Goal: Task Accomplishment & Management: Complete application form

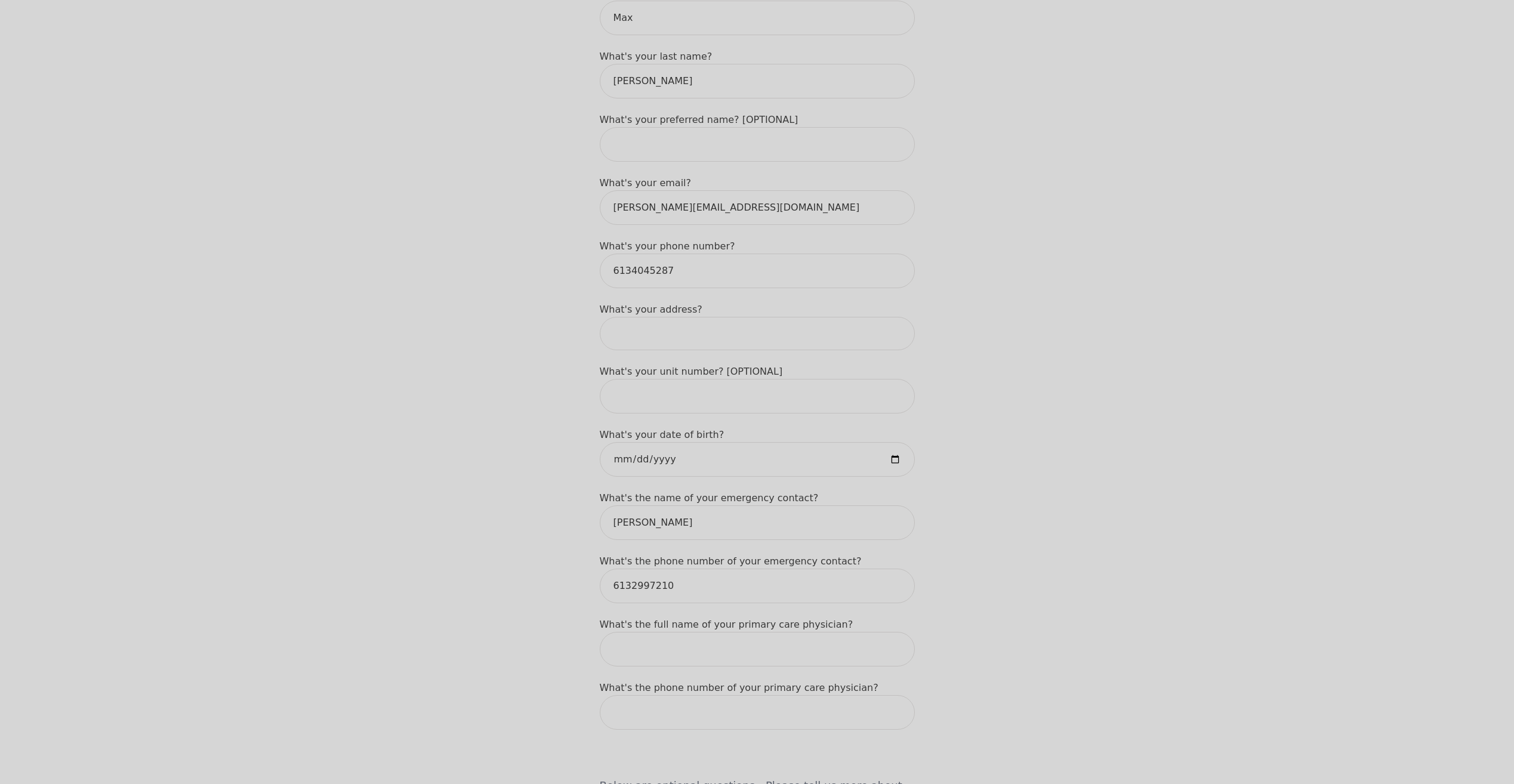
scroll to position [238, 0]
click at [667, 316] on input at bounding box center [757, 333] width 315 height 34
drag, startPoint x: 706, startPoint y: 296, endPoint x: 598, endPoint y: 298, distance: 108.0
click at [598, 298] on div "Intake Assessment for Max Mitchell Part 1 of 2: Tell Us About Yourself Please c…" at bounding box center [757, 709] width 344 height 1800
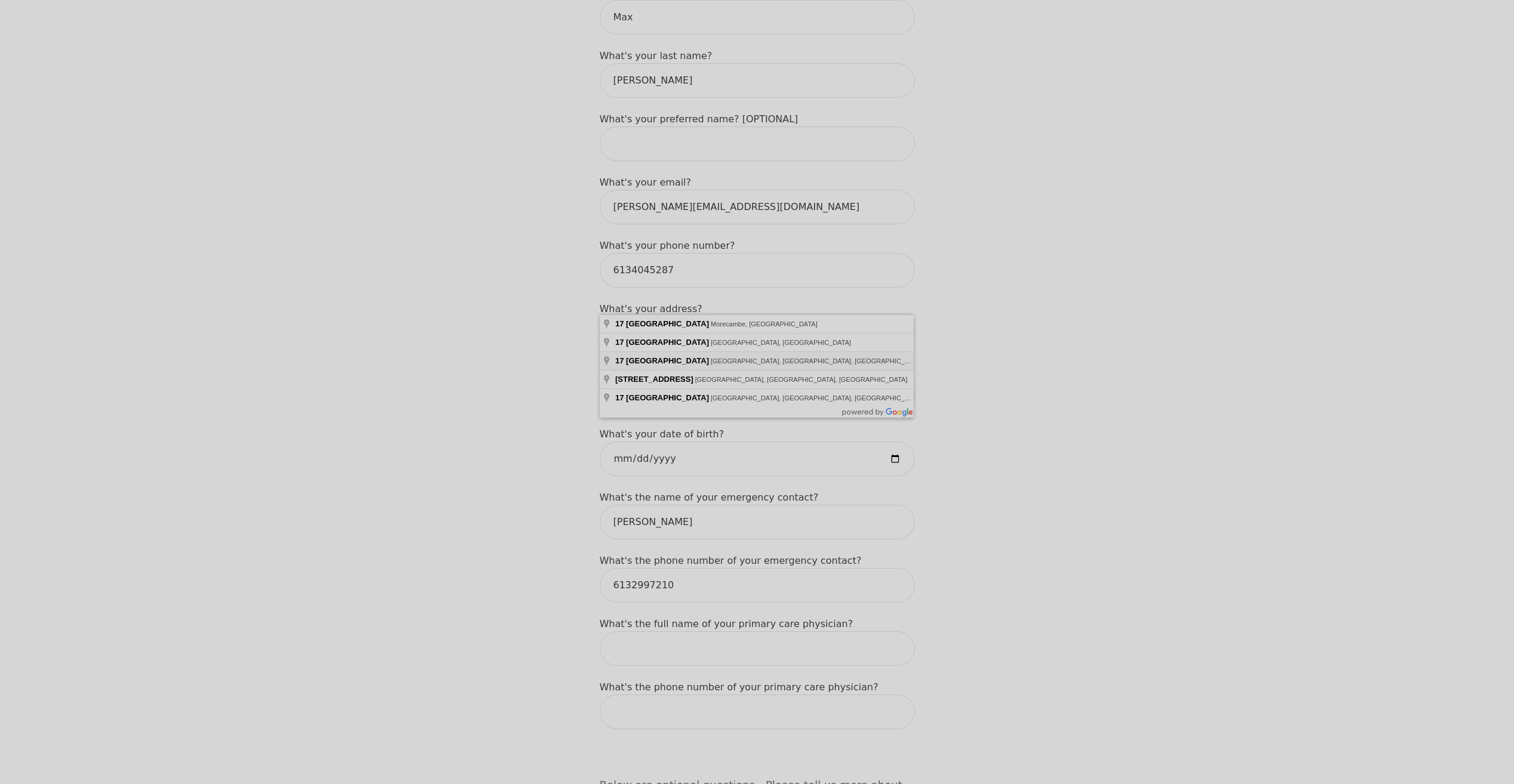
type input "17 Fairhaven Way, Ottawa, ON K1K 0R4, Canada"
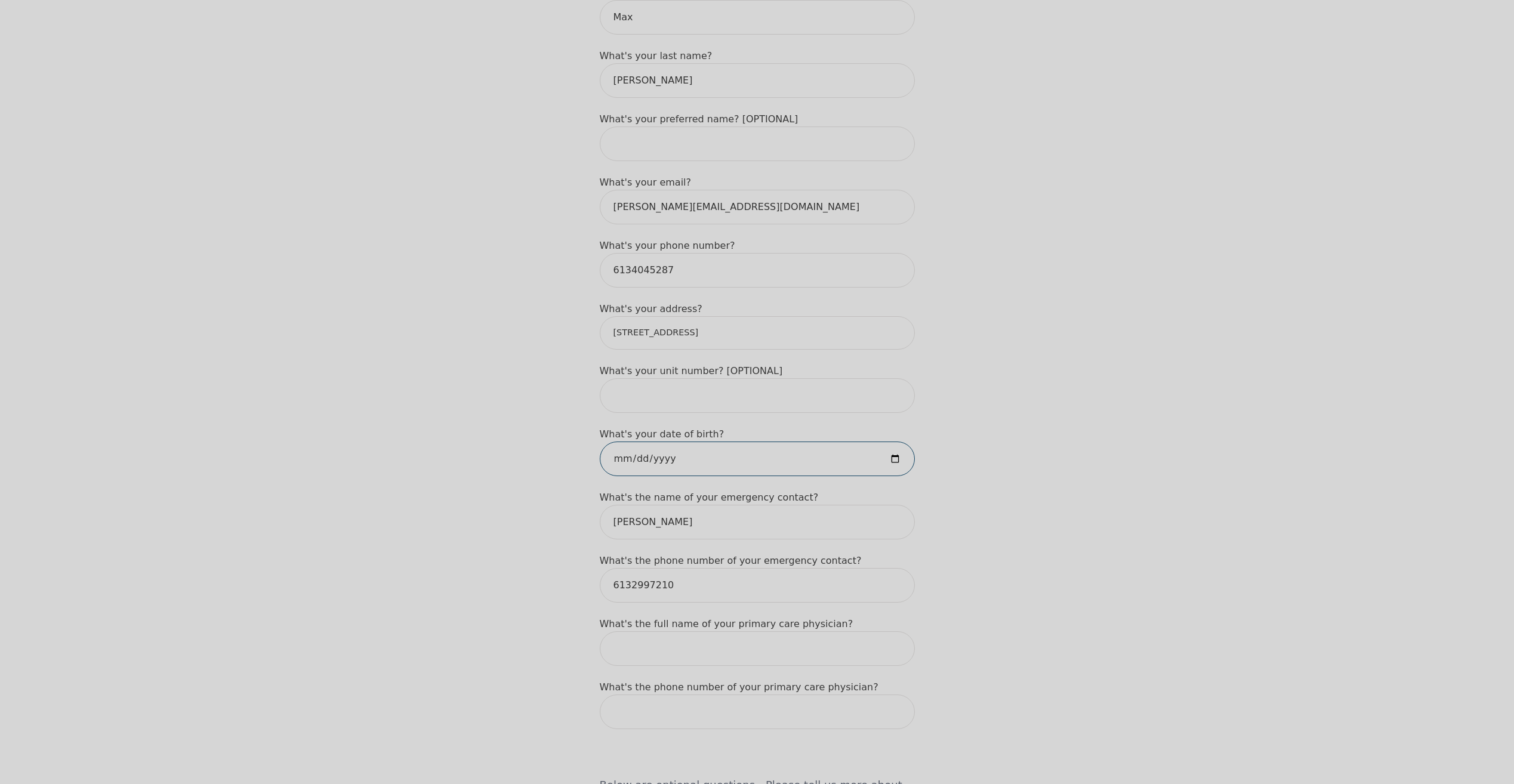
click at [625, 441] on input "date" at bounding box center [757, 458] width 315 height 35
click at [653, 441] on input "date" at bounding box center [757, 458] width 315 height 35
type input "2002-06-21"
click at [668, 631] on input "text" at bounding box center [757, 648] width 315 height 35
type input "Tristan Kevin Holenka"
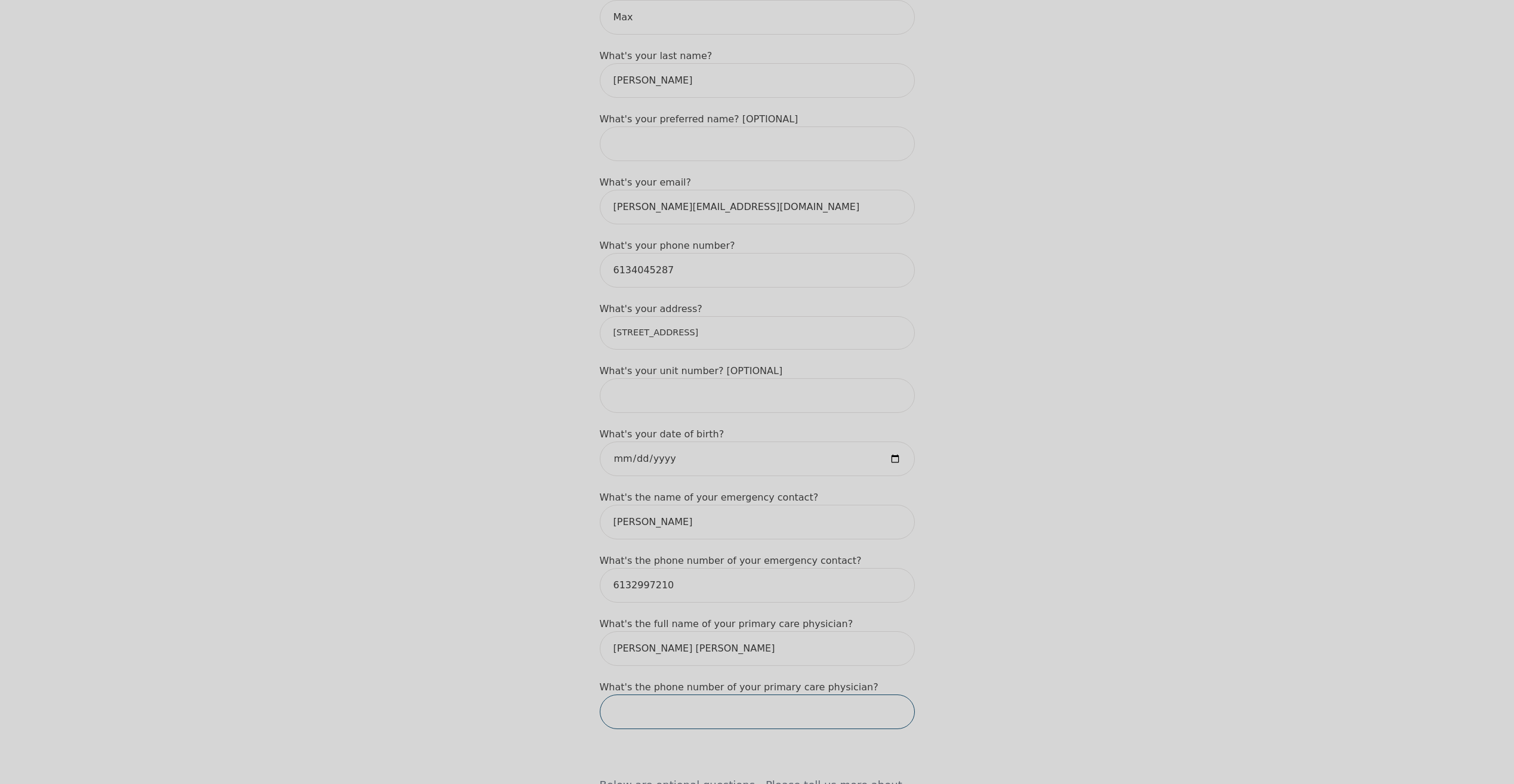
paste input "IpCCOCYSt2Md"
type input "IpCCOCYSt2Md"
drag, startPoint x: 495, startPoint y: 679, endPoint x: 537, endPoint y: 643, distance: 55.3
click at [451, 674] on div "Intake Assessment for Max Mitchell Part 1 of 2: Tell Us About Yourself Please c…" at bounding box center [757, 709] width 1514 height 1800
click at [626, 694] on input "tel" at bounding box center [757, 711] width 315 height 35
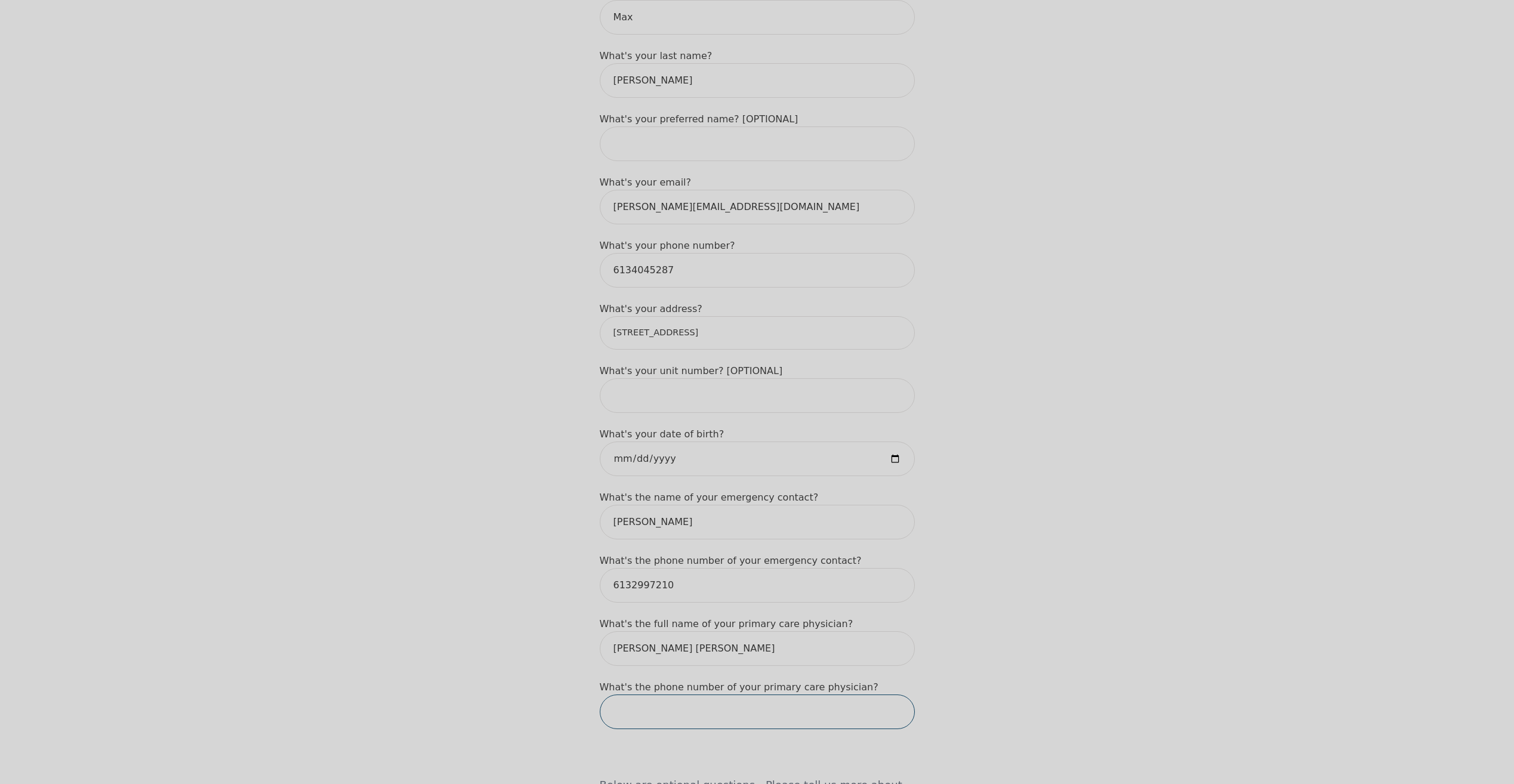
paste input "(613) 738-0303"
type input "(613) 738-0303"
click at [492, 628] on div "Intake Assessment for Max Mitchell Part 1 of 2: Tell Us About Yourself Please c…" at bounding box center [757, 709] width 1514 height 1800
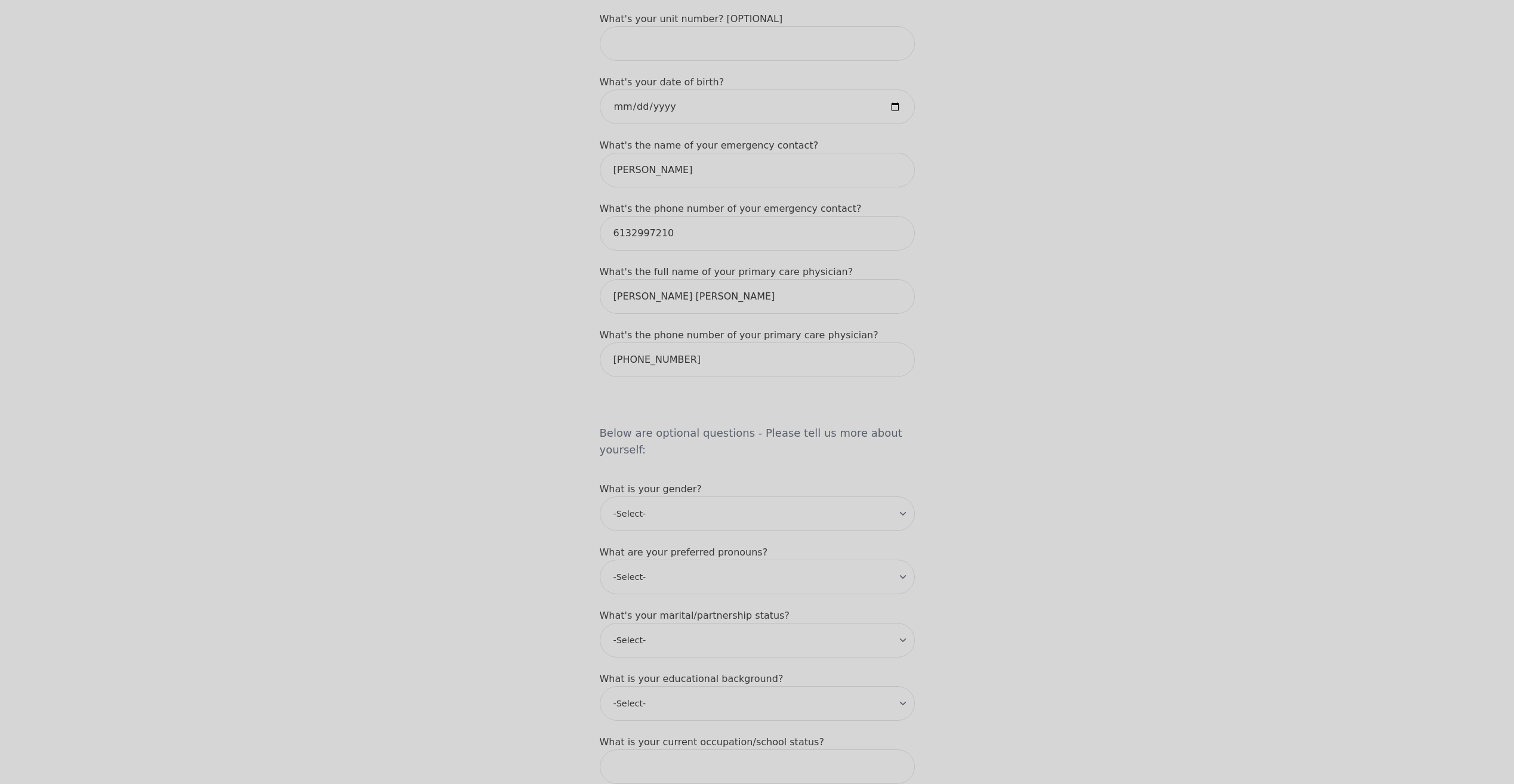
scroll to position [597, 0]
click at [688, 490] on select "-Select- male female non-binary transgender intersex prefer_not_to_say" at bounding box center [757, 507] width 315 height 35
select select "[DEMOGRAPHIC_DATA]"
click at [599, 490] on select "-Select- male female non-binary transgender intersex prefer_not_to_say" at bounding box center [757, 507] width 315 height 35
click at [648, 554] on select "-Select- he/him she/her they/them ze/zir xe/xem ey/em ve/ver tey/ter e/e per/pe…" at bounding box center [757, 571] width 315 height 35
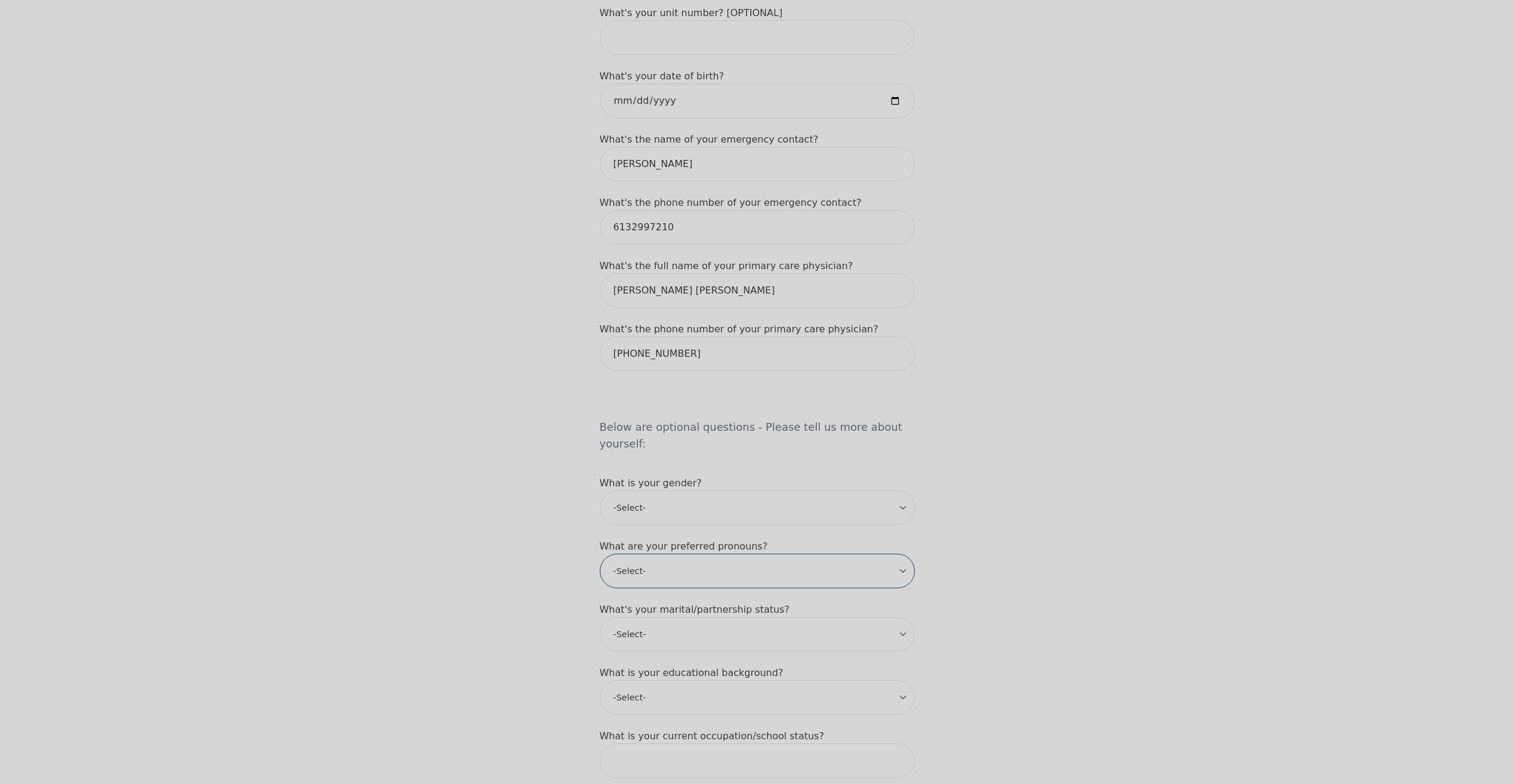
select select "he/him"
click at [599, 554] on select "-Select- he/him she/her they/them ze/zir xe/xem ey/em ve/ver tey/ter e/e per/pe…" at bounding box center [757, 571] width 315 height 35
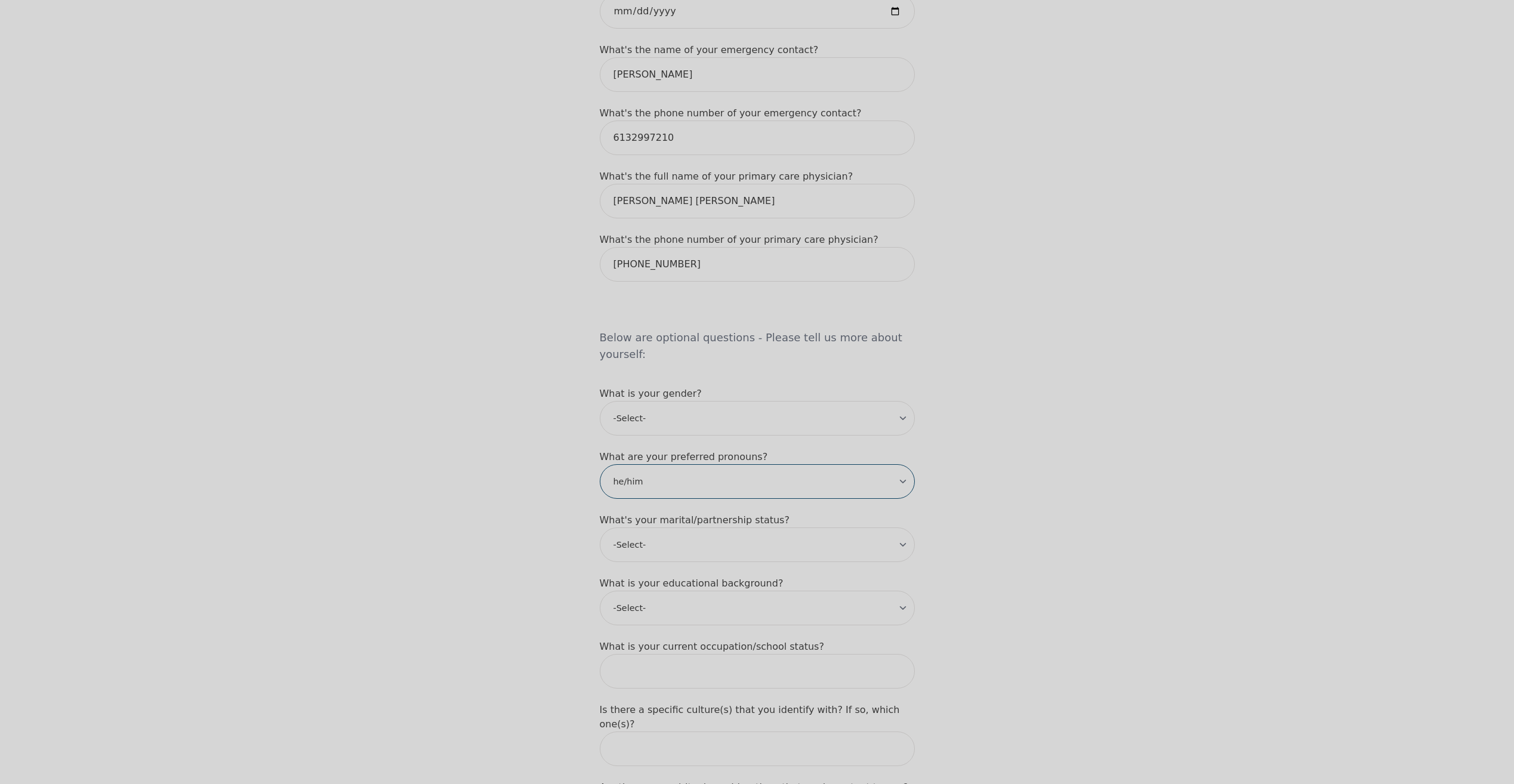
scroll to position [716, 0]
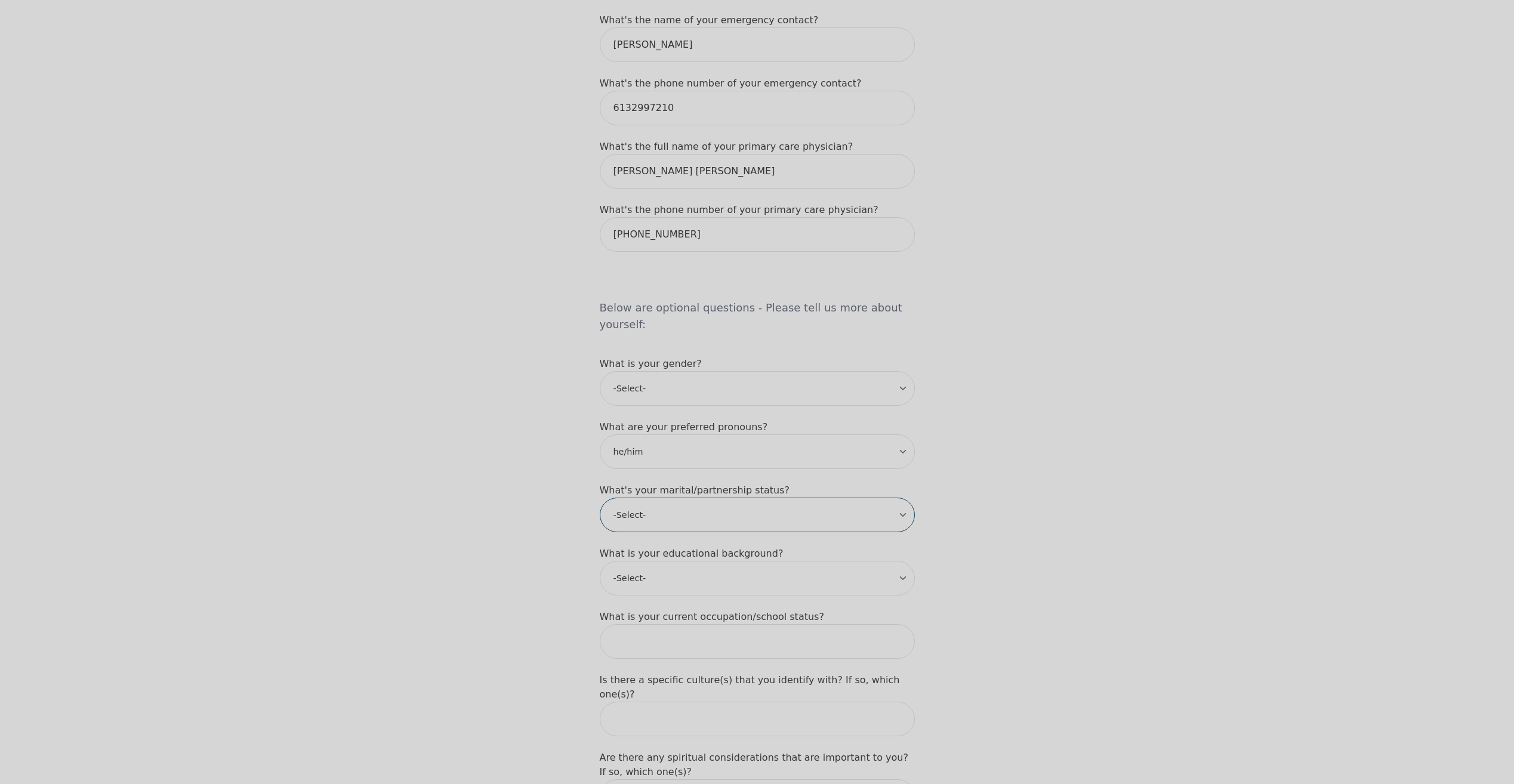
click at [676, 497] on select "-Select- Single Partnered Married Common Law Widowed Separated Divorced" at bounding box center [757, 515] width 315 height 35
select select "Single"
click at [599, 497] on select "-Select- Single Partnered Married Common Law Widowed Separated Divorced" at bounding box center [757, 515] width 315 height 35
click at [667, 561] on select "-Select- Less than high school High school Associate degree Bachelor degree Mas…" at bounding box center [757, 578] width 315 height 35
select select "High school"
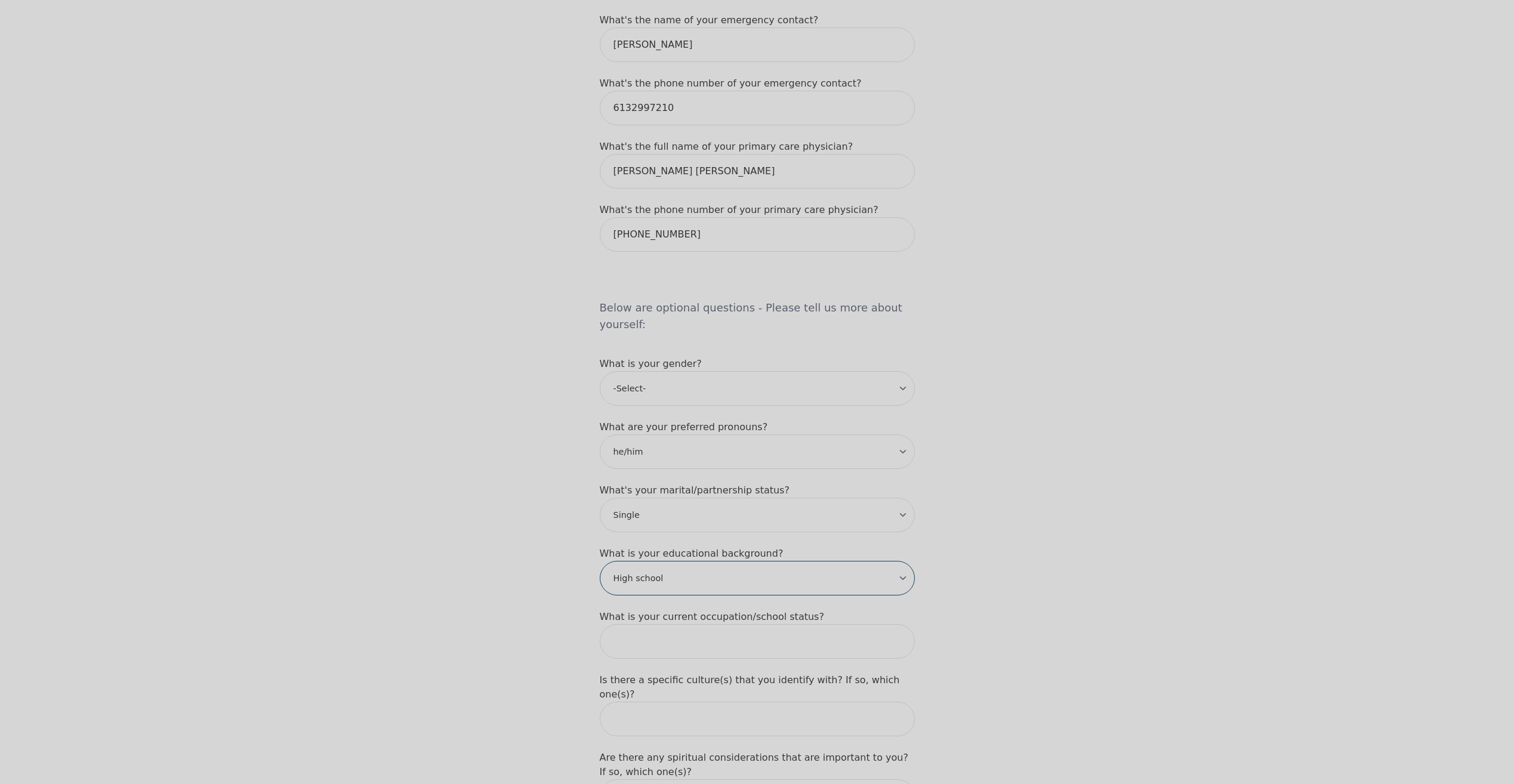
click at [599, 561] on select "-Select- Less than high school High school Associate degree Bachelor degree Mas…" at bounding box center [757, 578] width 315 height 35
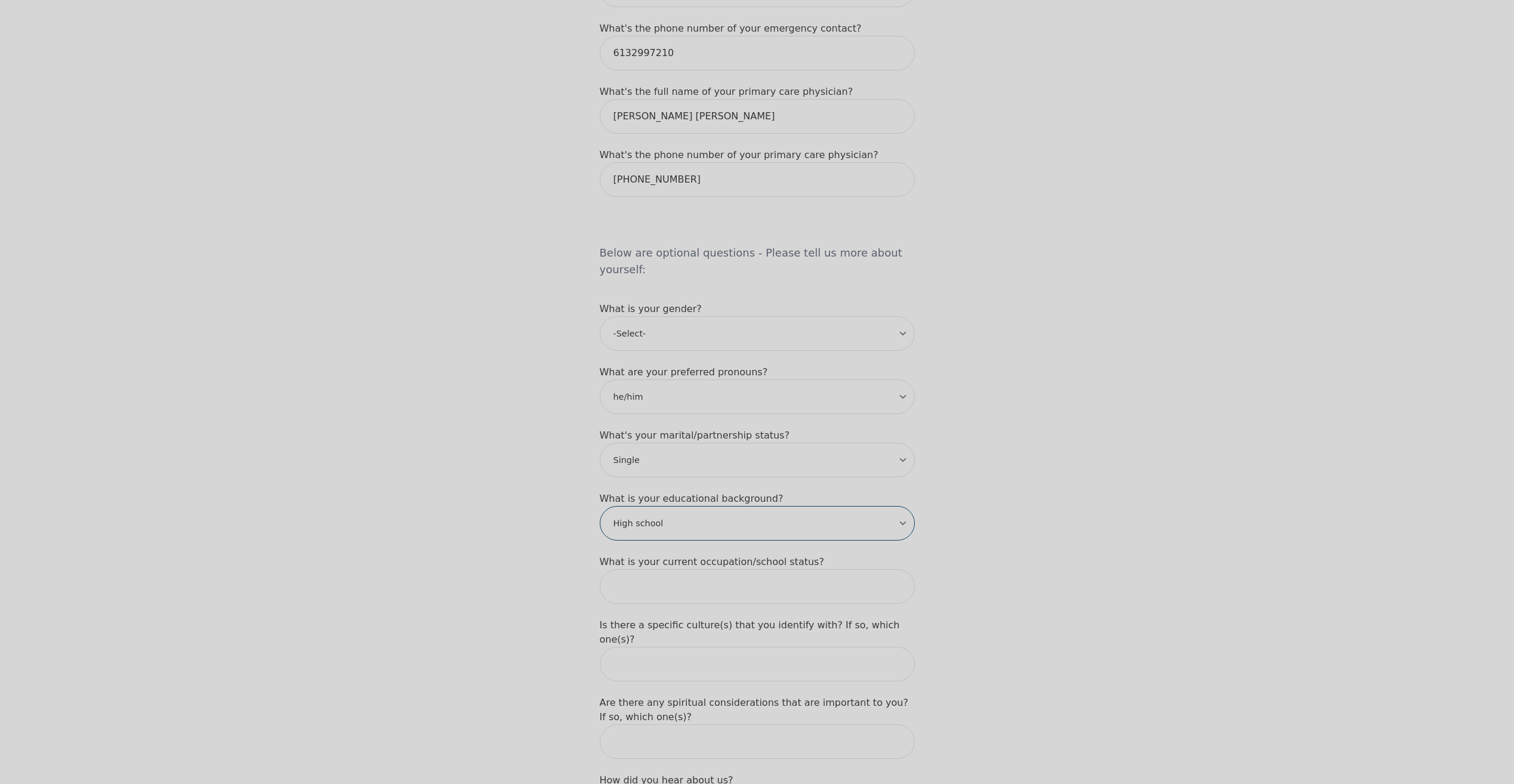
scroll to position [775, 0]
click at [649, 565] on input "text" at bounding box center [757, 582] width 315 height 35
drag, startPoint x: 732, startPoint y: 530, endPoint x: 708, endPoint y: 529, distance: 24.0
click at [708, 565] on input "Returning to school in fall" at bounding box center [757, 582] width 315 height 35
click at [727, 565] on input "Returning to school in fall" at bounding box center [757, 582] width 315 height 35
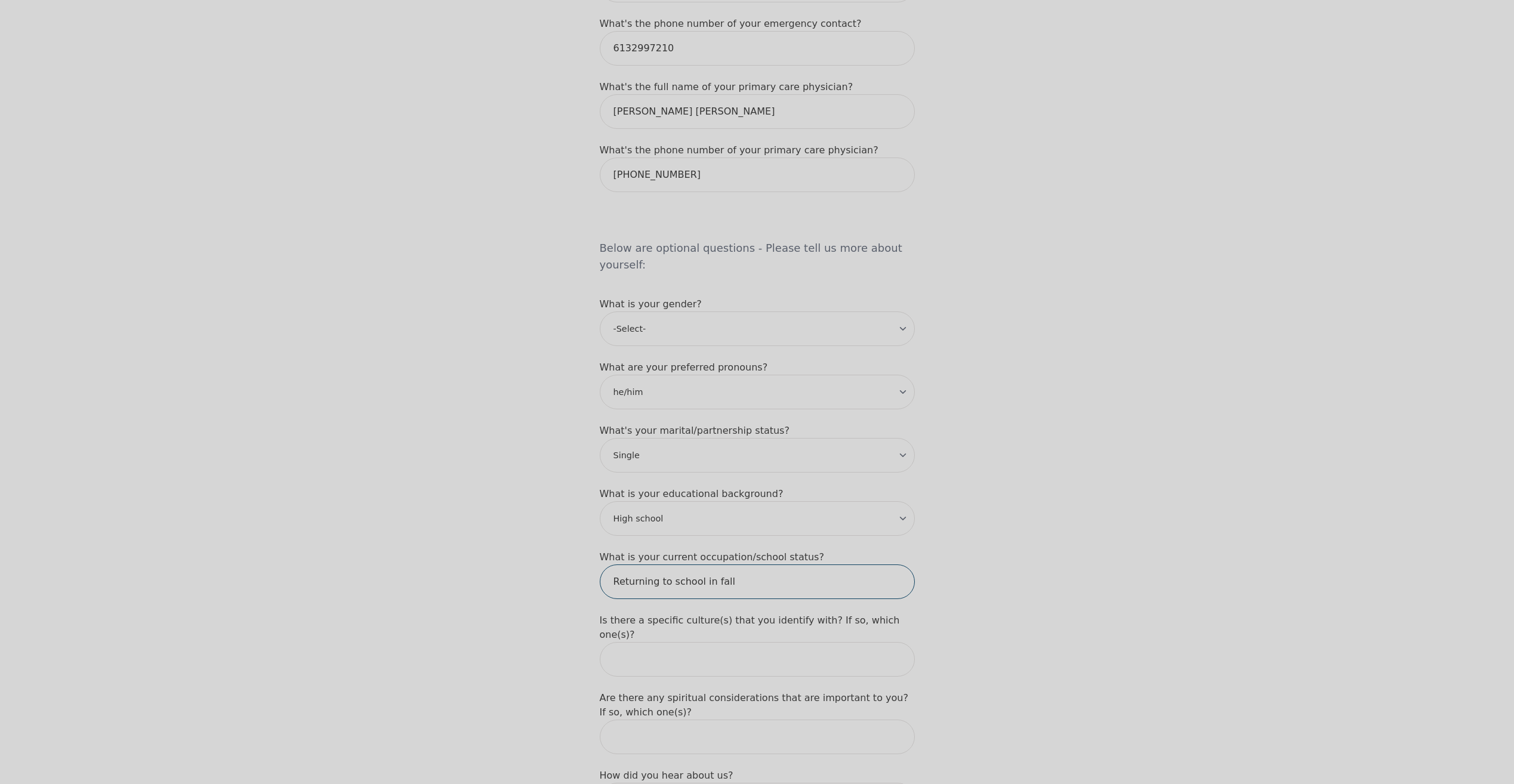
type input "Returning to school in fall"
click at [654, 611] on form "What's your first name? (This will be the name on your insurance receipt) Max W…" at bounding box center [757, 253] width 315 height 1638
click at [656, 642] on input "text" at bounding box center [757, 659] width 315 height 35
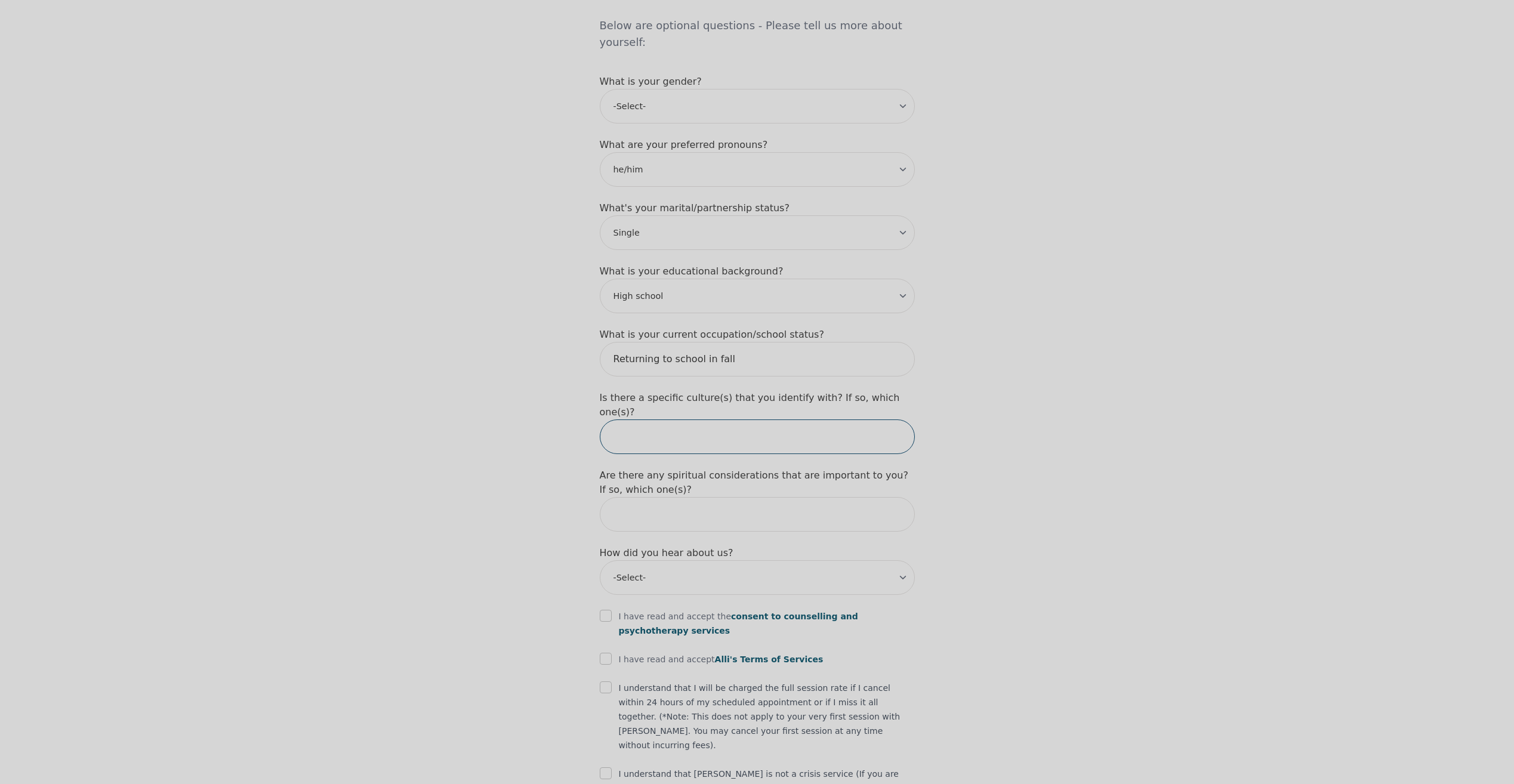
scroll to position [1002, 0]
type input "n"
type input "No"
click at [717, 493] on input "text" at bounding box center [757, 510] width 315 height 35
type input "None"
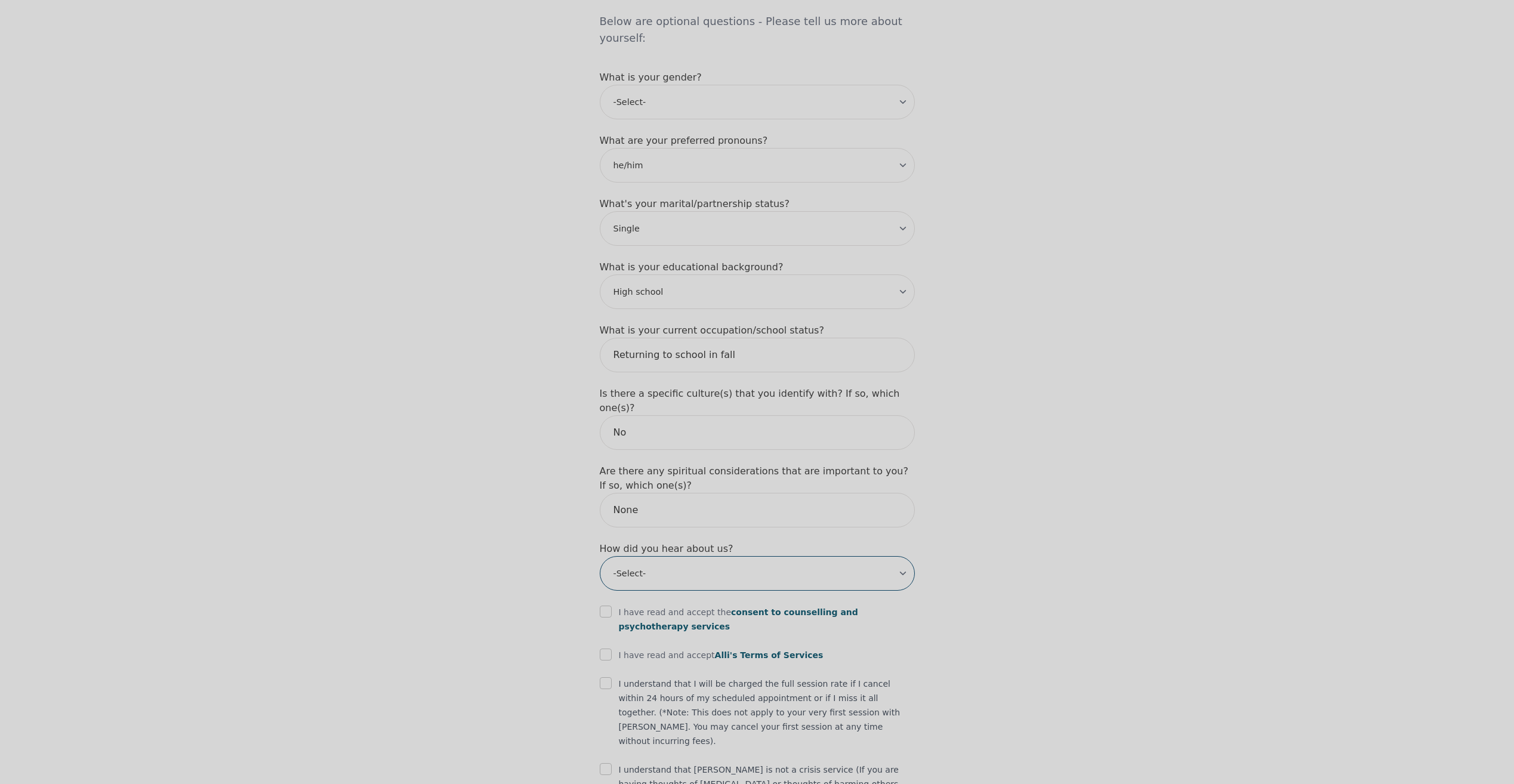
click at [693, 556] on select "-Select- Physician/Specialist Friend Facebook Instagram Google Search Google Ad…" at bounding box center [757, 573] width 315 height 35
select select "Google Search"
click at [599, 556] on select "-Select- Physician/Specialist Friend Facebook Instagram Google Search Google Ad…" at bounding box center [757, 573] width 315 height 35
drag, startPoint x: 610, startPoint y: 543, endPoint x: 606, endPoint y: 570, distance: 27.3
click at [610, 605] on input "checkbox" at bounding box center [605, 611] width 12 height 12
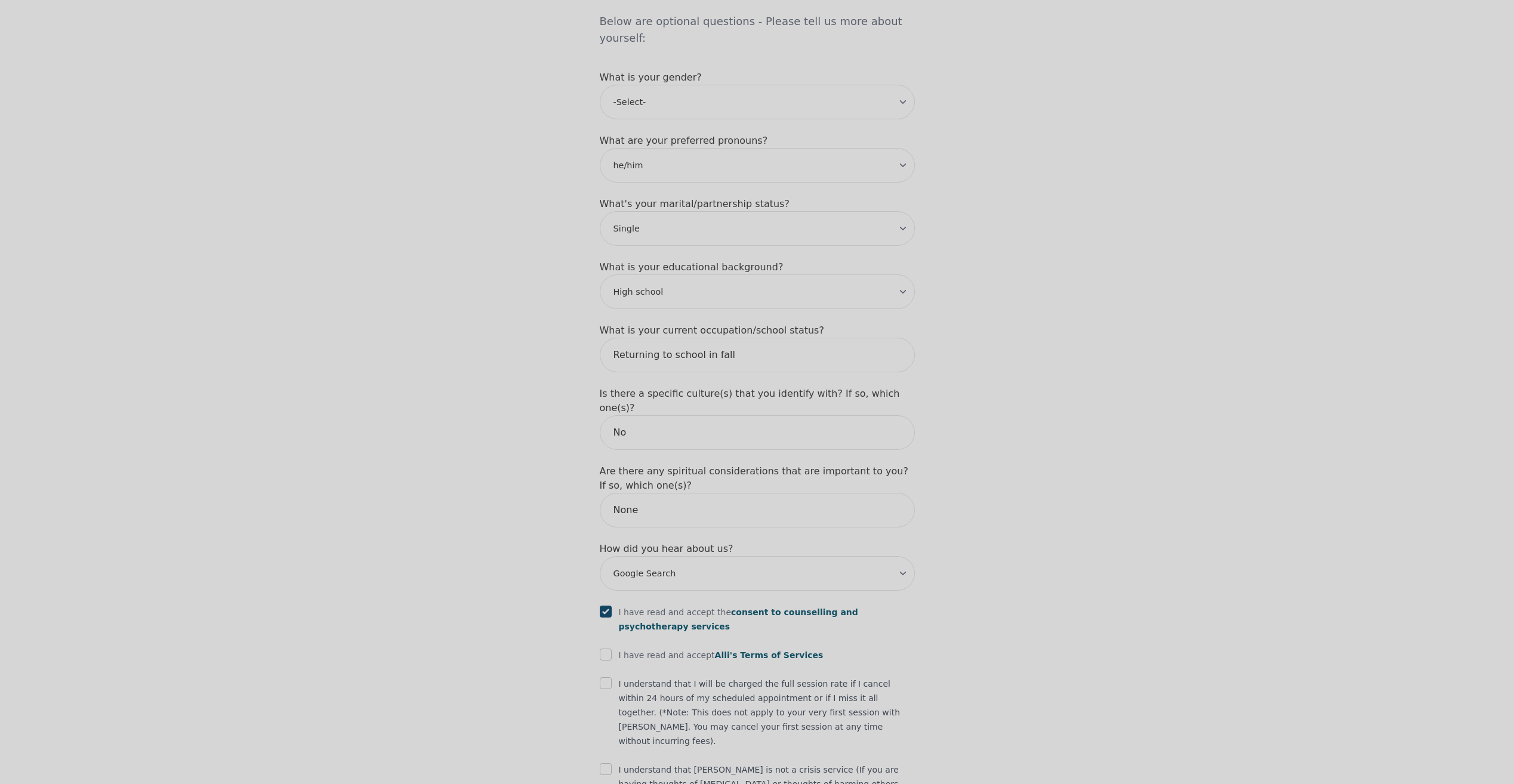
checkbox input "true"
click at [606, 649] on input "checkbox" at bounding box center [605, 655] width 12 height 12
checkbox input "true"
click at [606, 677] on div "I understand that I will be charged the full session rate if I cancel within 24…" at bounding box center [757, 712] width 315 height 71
click at [605, 677] on input "checkbox" at bounding box center [605, 683] width 12 height 12
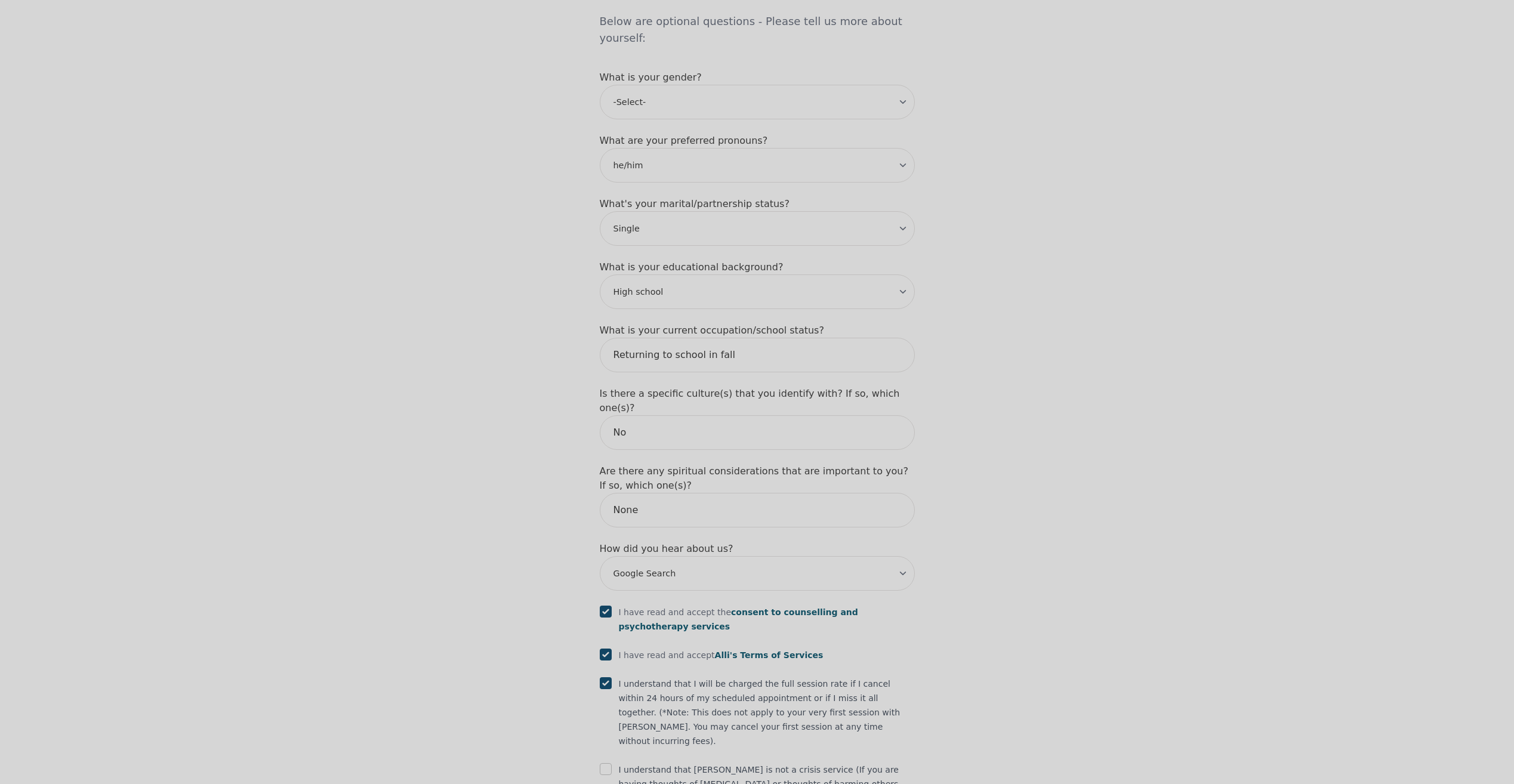
checkbox input "true"
click at [606, 763] on input "checkbox" at bounding box center [605, 769] width 12 height 12
checkbox input "true"
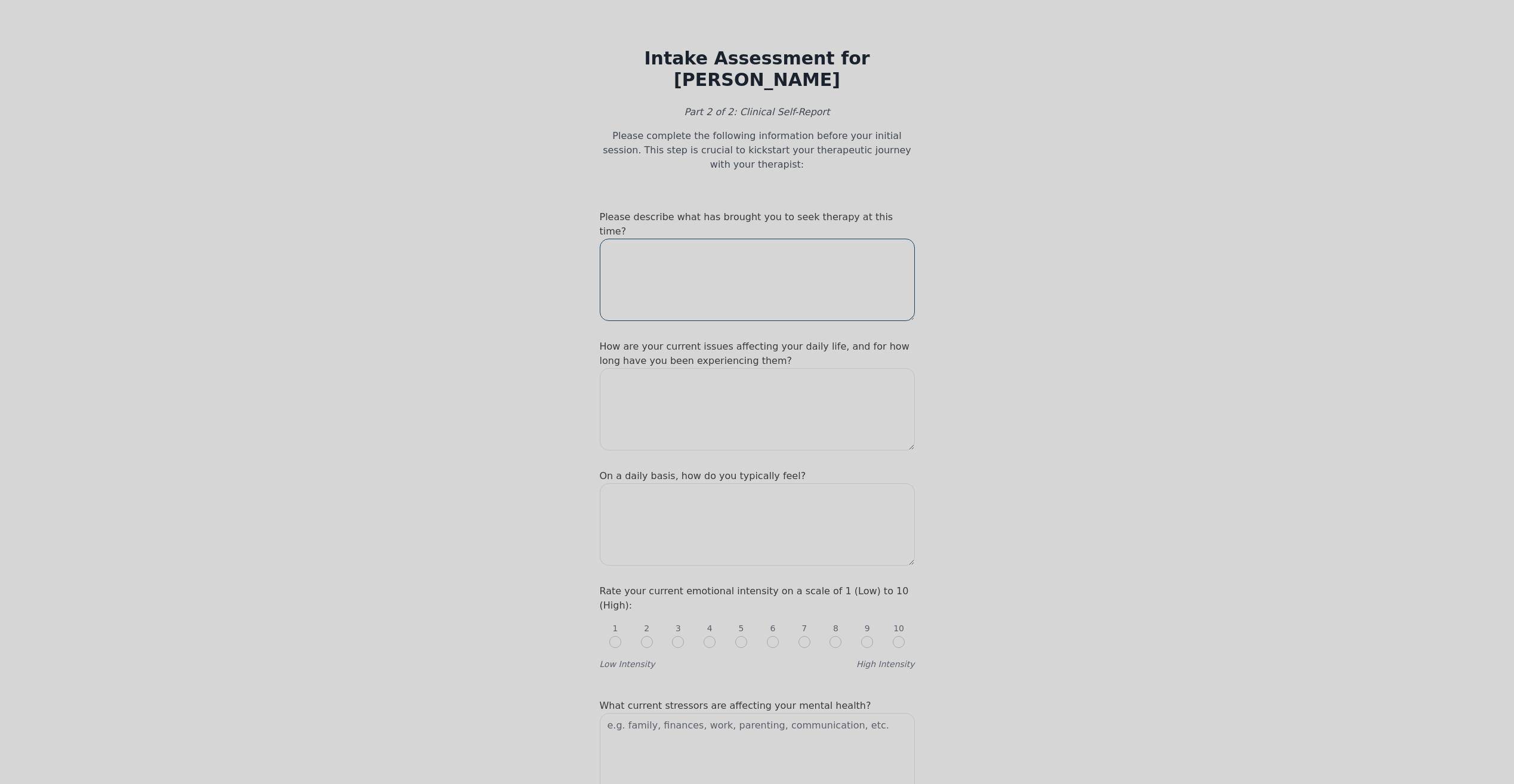
click at [668, 238] on textarea at bounding box center [757, 279] width 315 height 82
click at [622, 238] on textarea at bounding box center [757, 279] width 315 height 82
click at [665, 211] on label "Please describe what has brought you to seek therapy at this time?" at bounding box center [746, 224] width 293 height 26
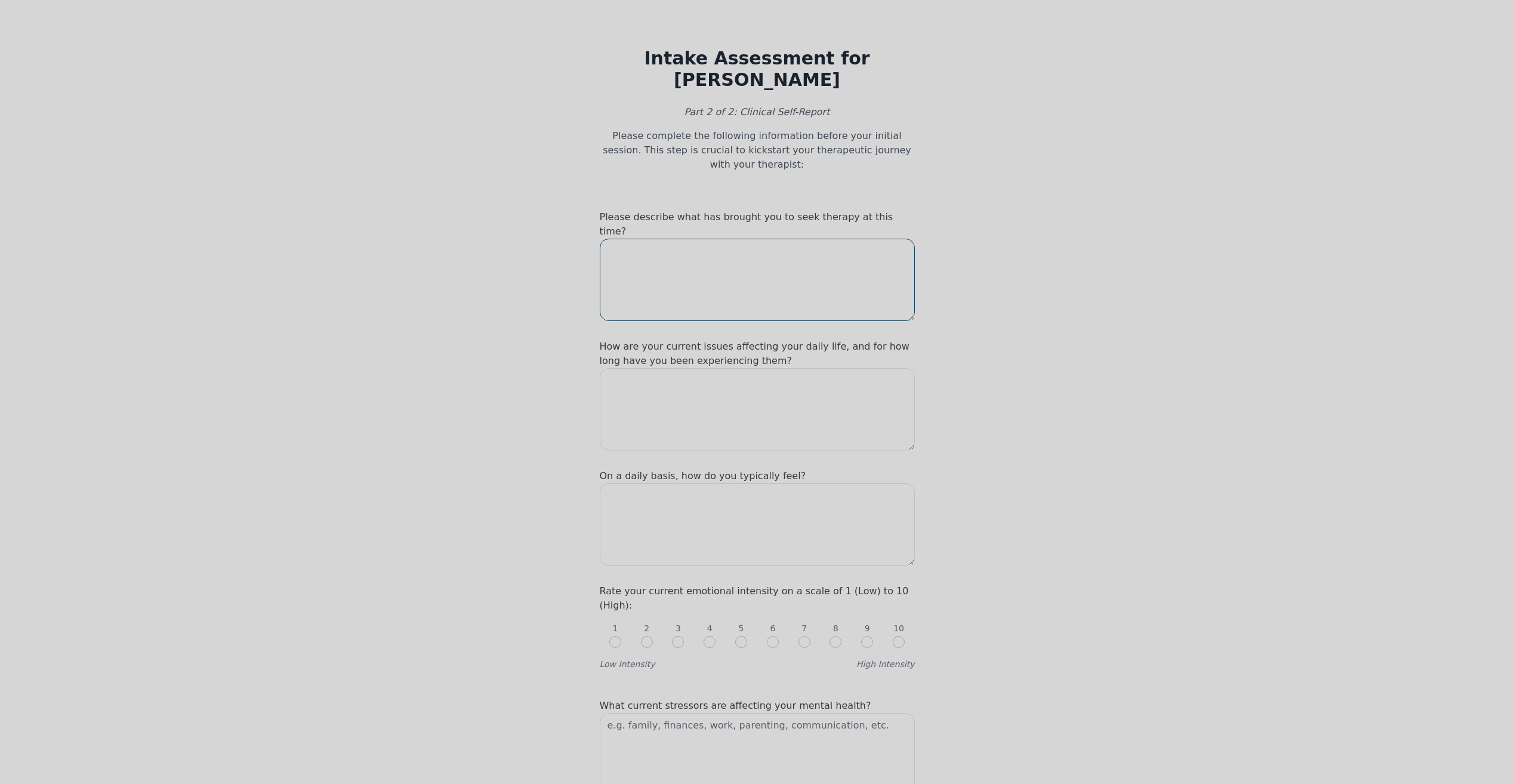
click at [651, 238] on textarea at bounding box center [757, 279] width 315 height 82
click at [620, 238] on textarea at bounding box center [757, 279] width 315 height 82
click at [623, 238] on textarea at bounding box center [757, 279] width 315 height 82
click at [659, 238] on textarea at bounding box center [757, 279] width 315 height 82
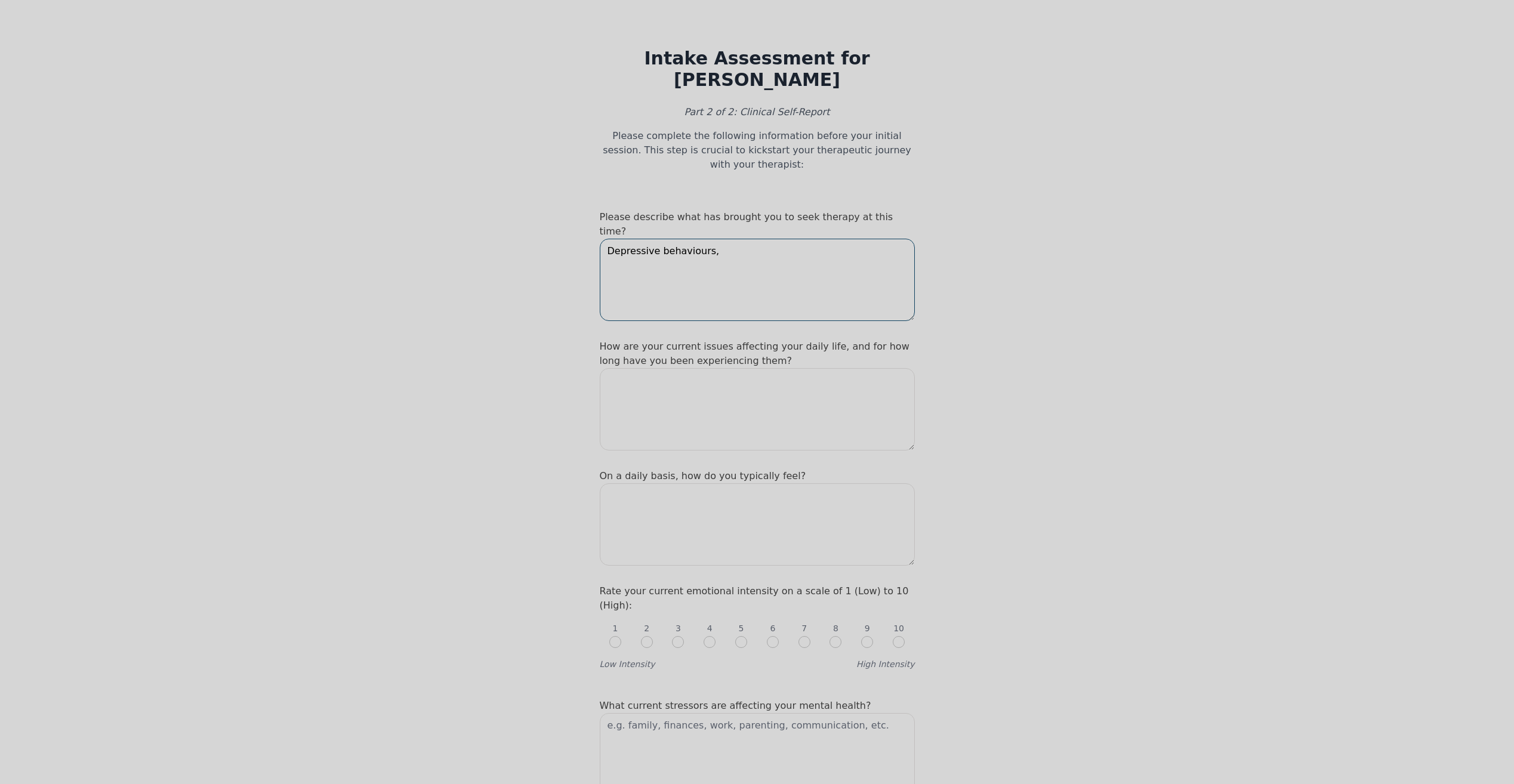
click at [671, 238] on textarea "Depressive behaviours," at bounding box center [757, 279] width 315 height 82
click at [720, 238] on textarea "Depressive behaviors," at bounding box center [757, 279] width 315 height 82
click at [766, 238] on textarea "Depressive behaviors, anxiety" at bounding box center [757, 279] width 315 height 82
type textarea "Depressive behaviors, anxiety, seeking advice and just someone to talk to"
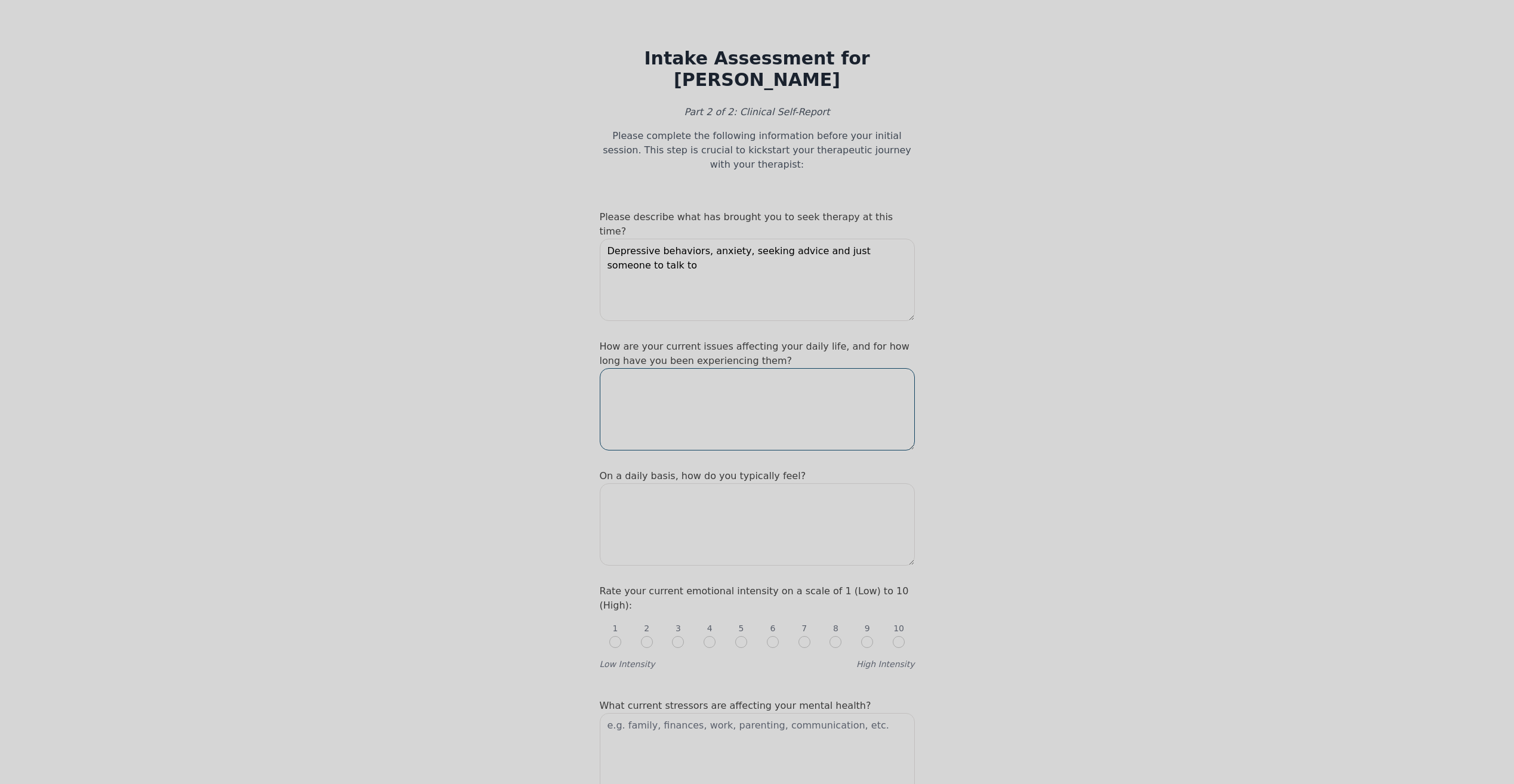
click at [670, 368] on textarea at bounding box center [757, 409] width 315 height 82
click at [710, 368] on textarea at bounding box center [757, 409] width 315 height 82
click at [701, 368] on textarea at bounding box center [757, 409] width 315 height 82
click at [645, 368] on textarea "Th" at bounding box center [757, 409] width 315 height 82
type textarea "T"
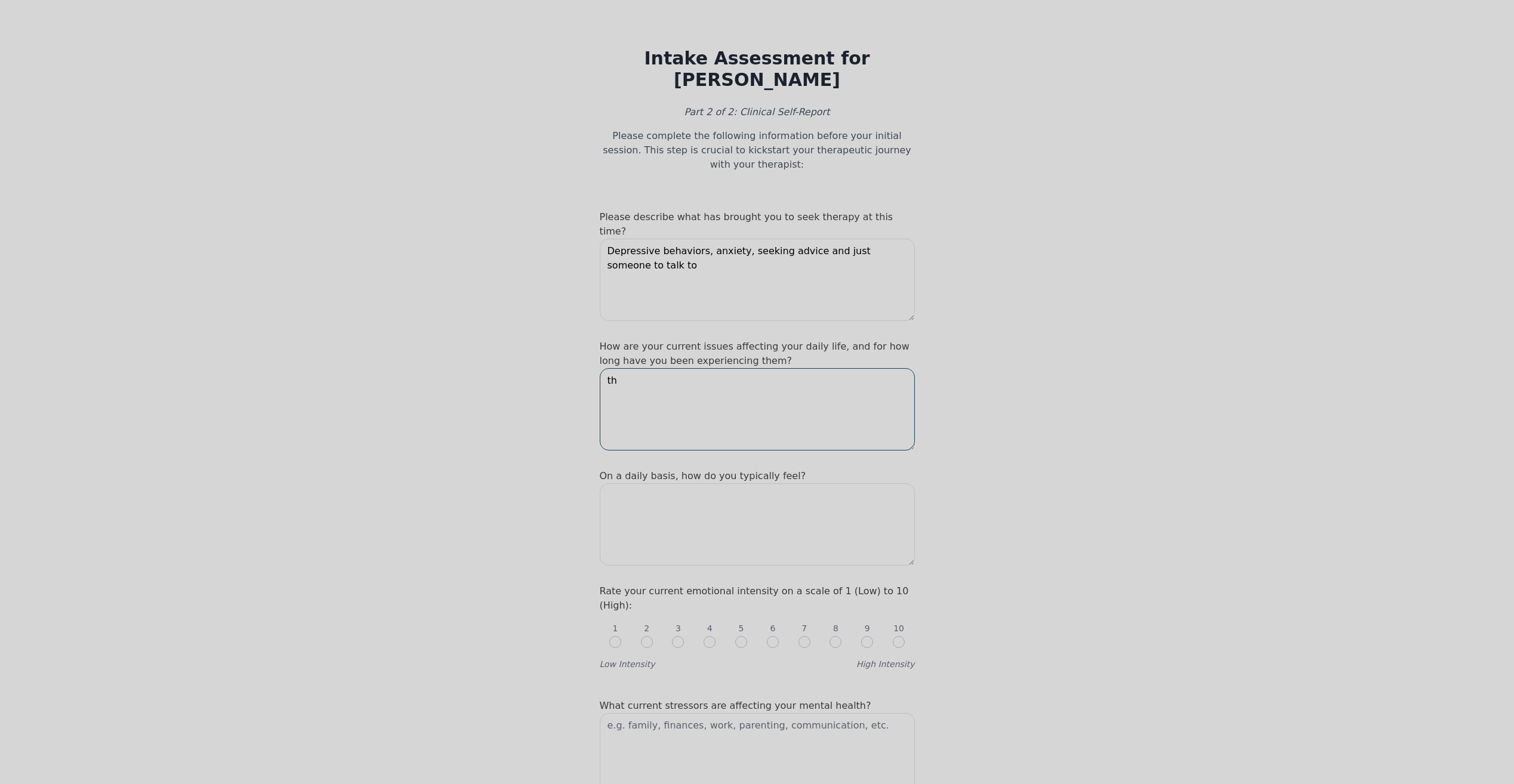
type textarea "t"
type textarea "G"
type textarea "Great affect on my daily life, for a few years but worsening over the last 6 mo…"
click at [648, 238] on textarea "Depressive behaviors, anxiety, seeking advice and just someone to talk to" at bounding box center [757, 279] width 315 height 82
type textarea "Depressive behaviors, anxiety, seeking advice and just someone to talk to."
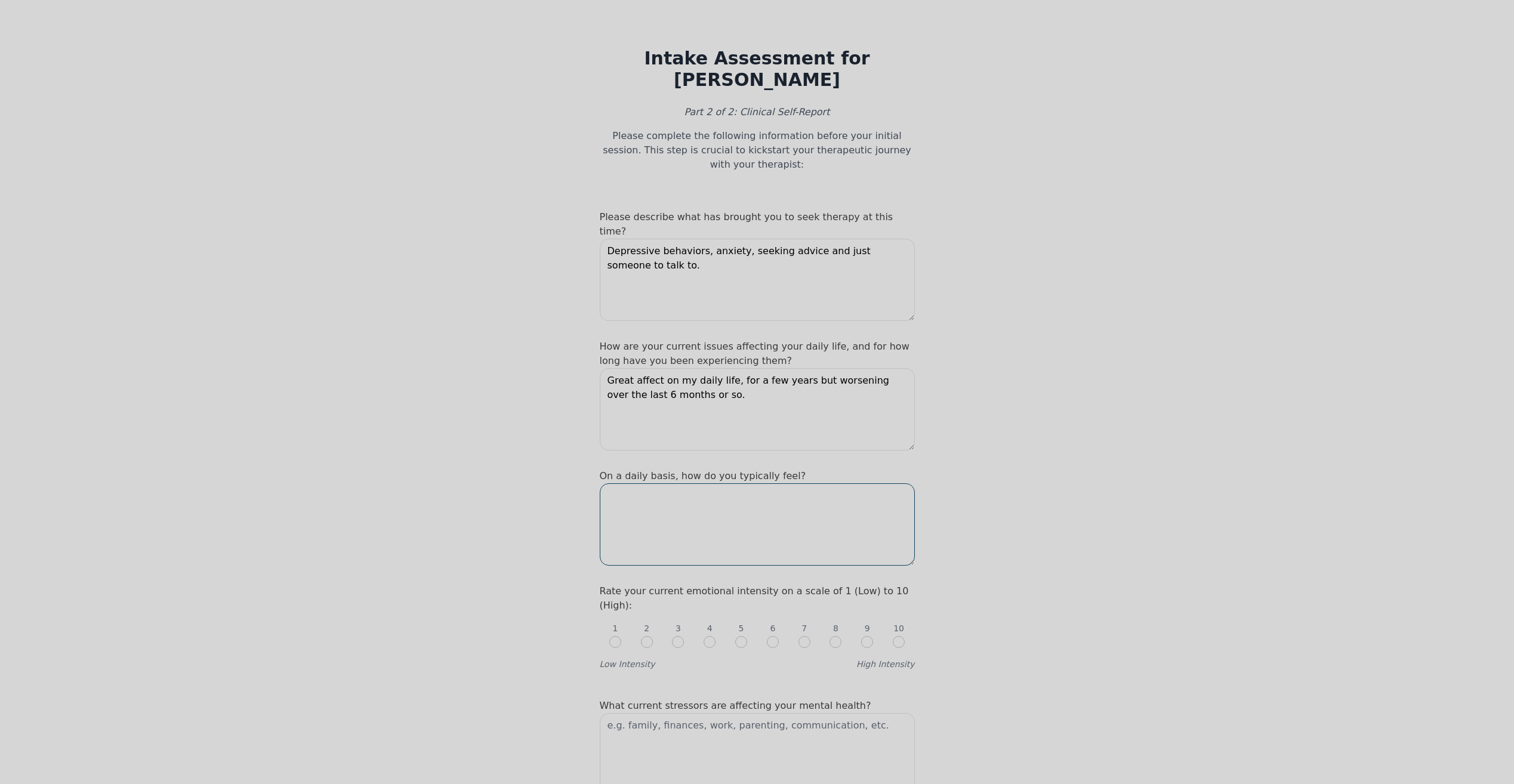
click at [685, 483] on textarea at bounding box center [757, 524] width 315 height 82
type textarea "S"
type textarea "P"
type textarea "Fine but not great, typically very unmotivated and tired."
click at [806, 636] on input "radio" at bounding box center [804, 642] width 12 height 12
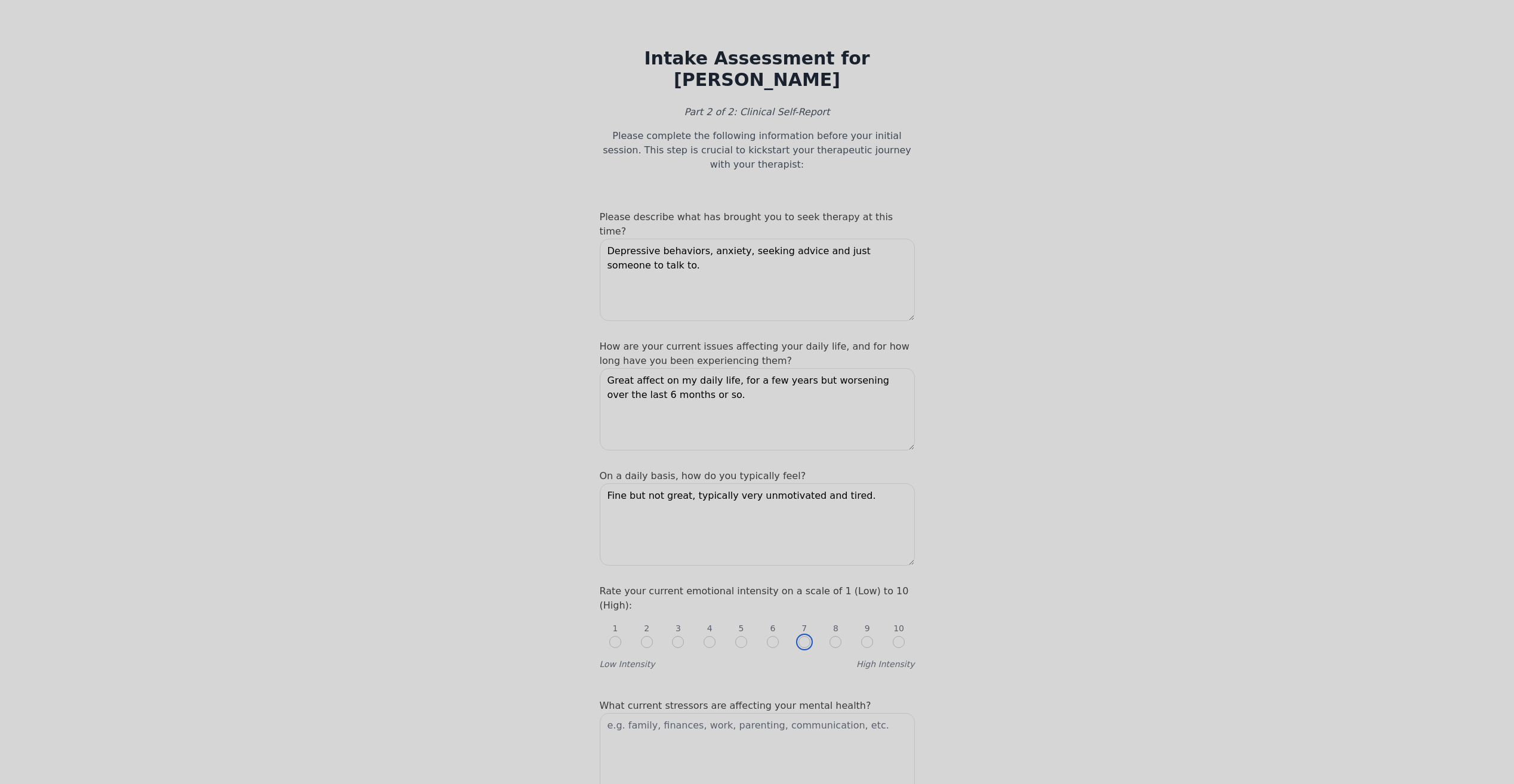
radio input "true"
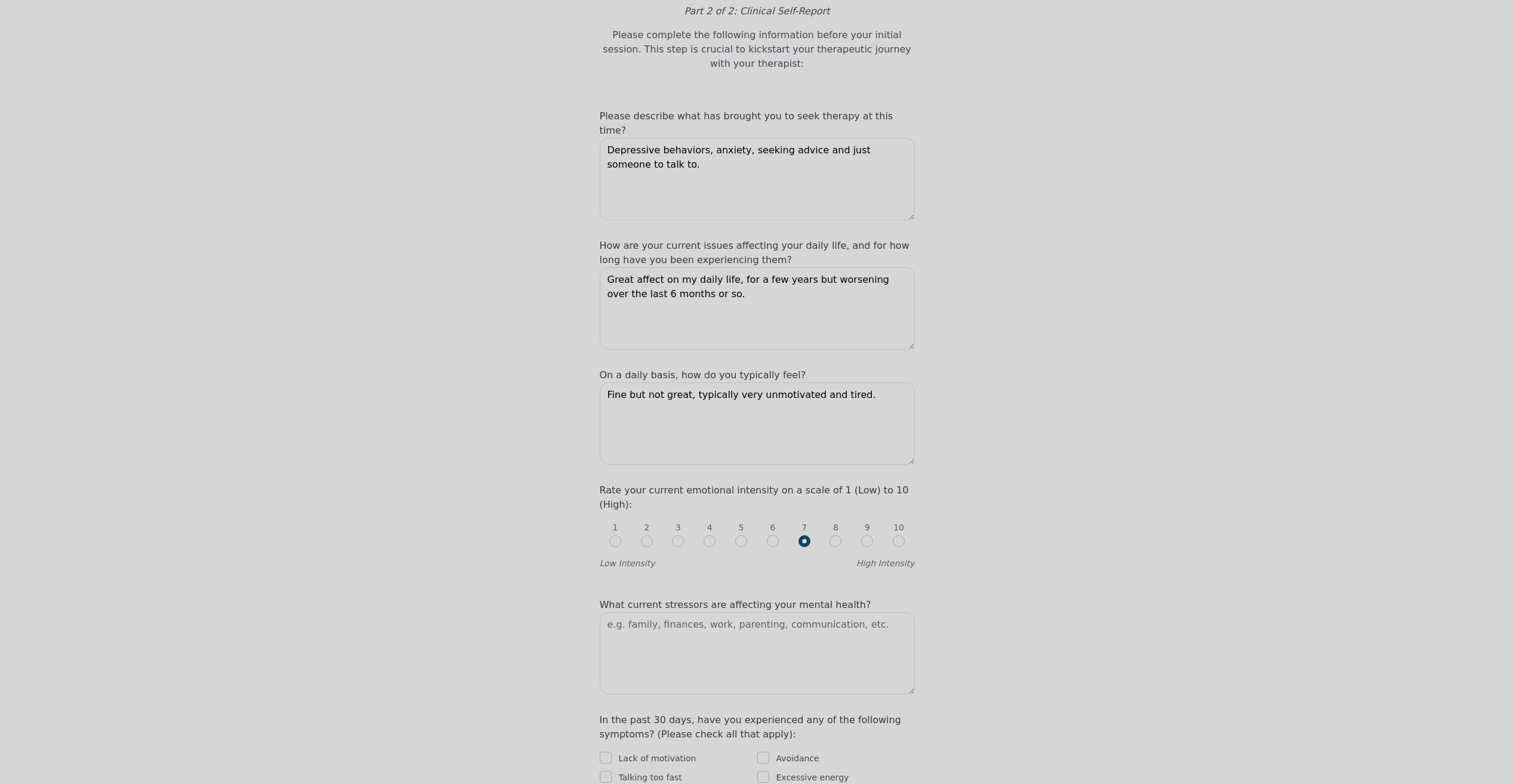
scroll to position [119, 0]
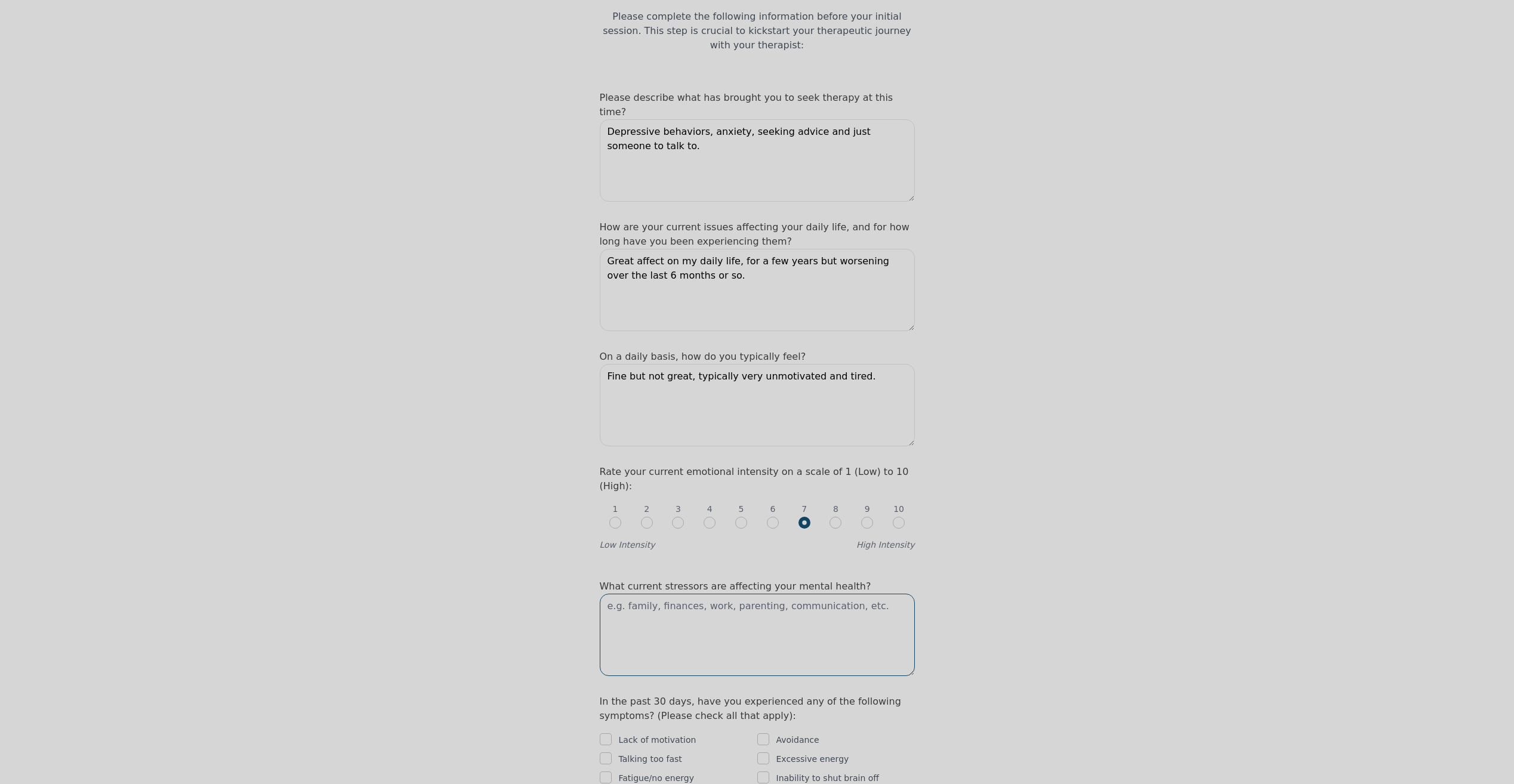
click at [668, 594] on textarea at bounding box center [757, 635] width 315 height 82
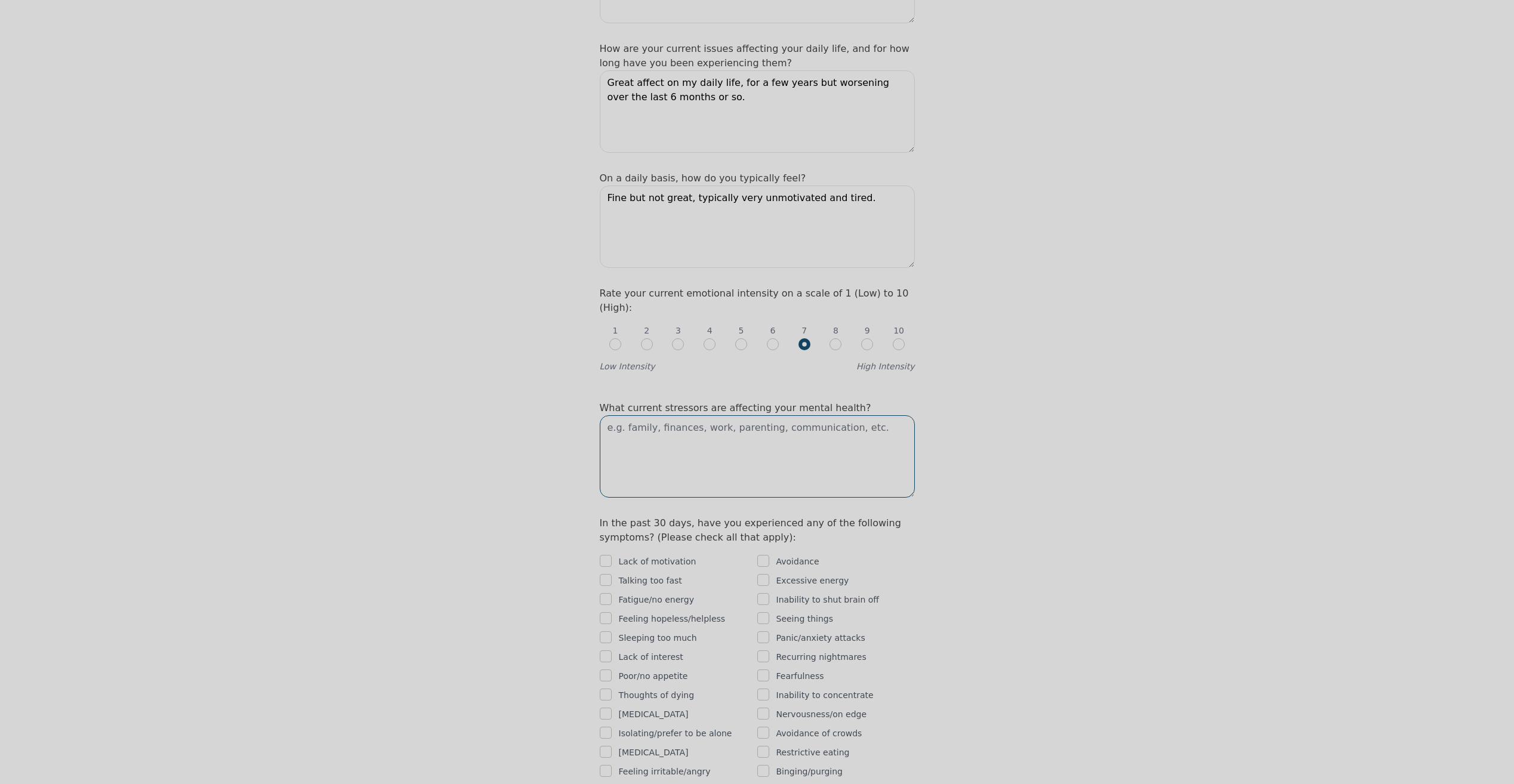
scroll to position [298, 0]
click at [605, 554] on input "checkbox" at bounding box center [605, 560] width 12 height 12
checkbox input "true"
click at [609, 593] on input "checkbox" at bounding box center [605, 599] width 12 height 12
checkbox input "true"
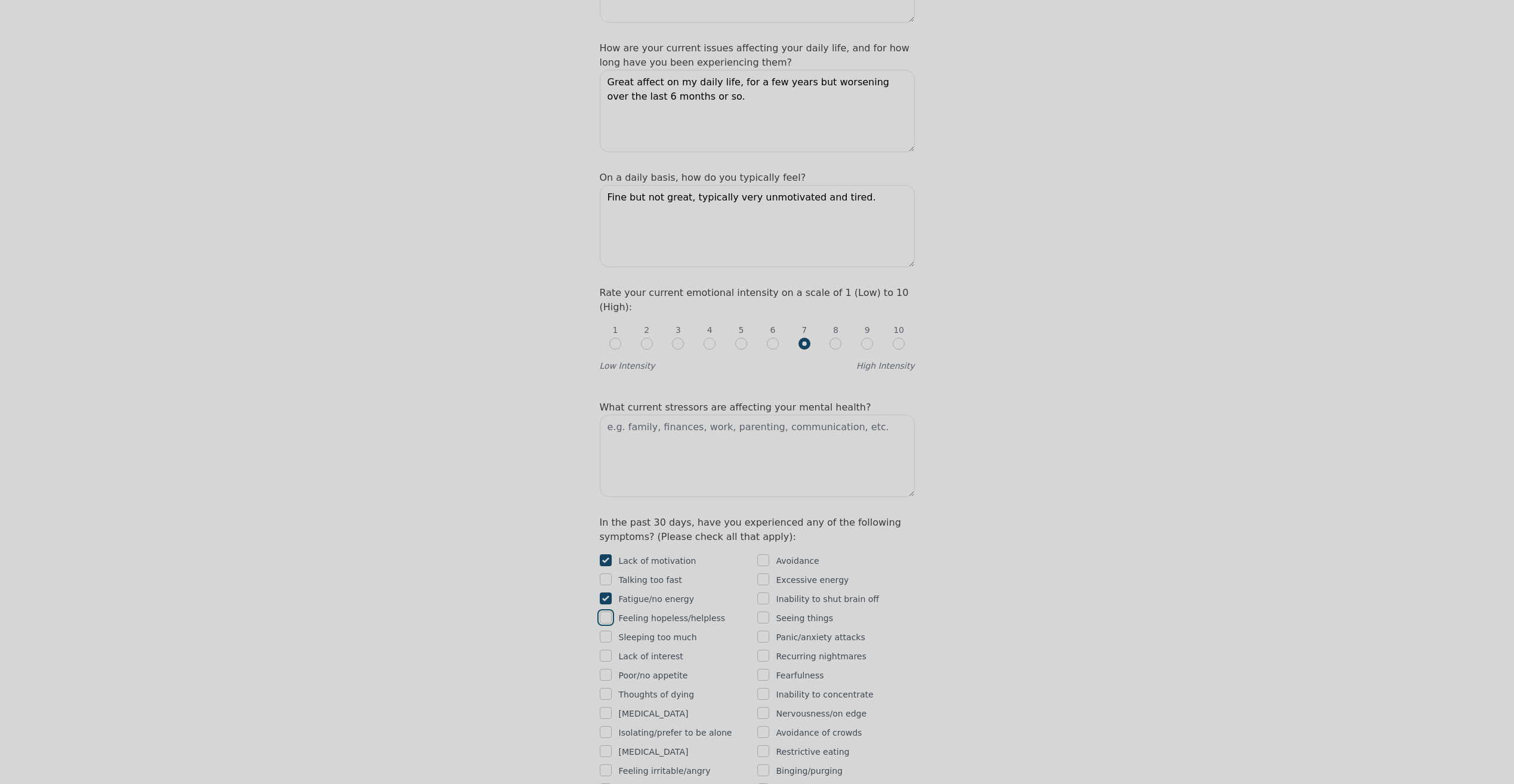
click at [604, 611] on input "checkbox" at bounding box center [605, 618] width 12 height 12
checkbox input "true"
click at [609, 630] on input "checkbox" at bounding box center [605, 636] width 12 height 12
checkbox input "true"
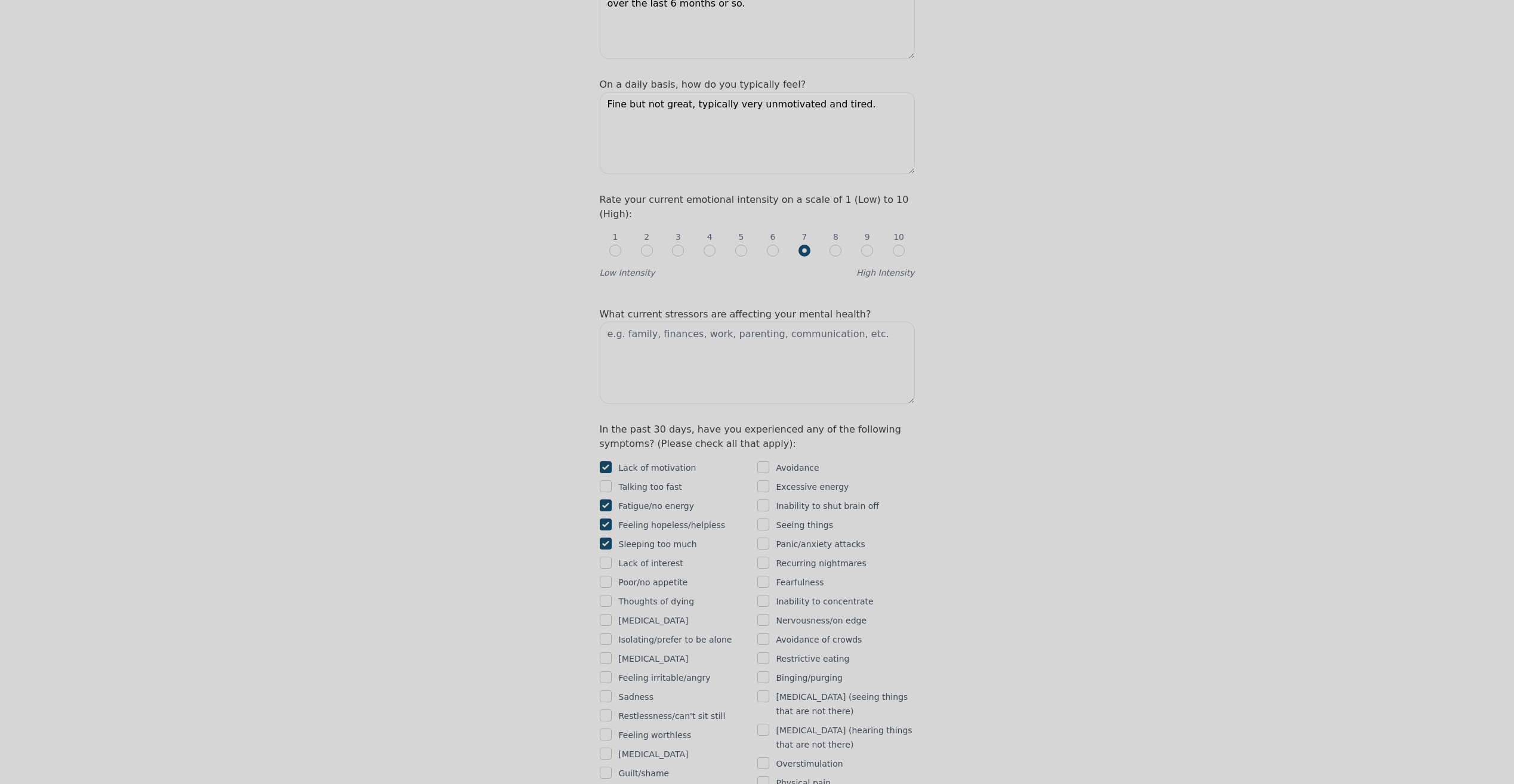
scroll to position [418, 0]
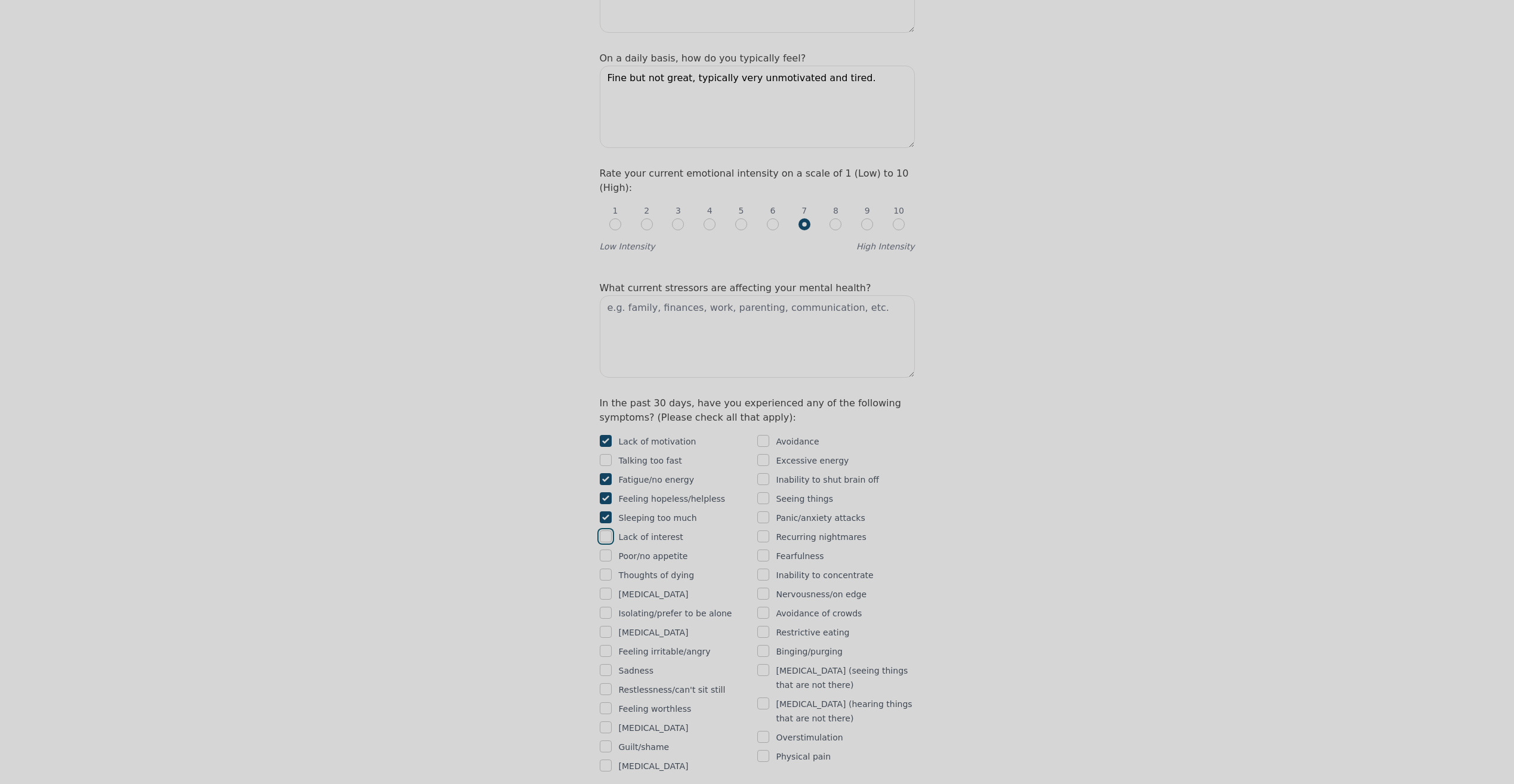
click at [605, 530] on input "checkbox" at bounding box center [605, 536] width 12 height 12
checkbox input "true"
click at [607, 549] on input "checkbox" at bounding box center [605, 555] width 12 height 12
checkbox input "true"
click at [607, 607] on input "checkbox" at bounding box center [605, 613] width 12 height 12
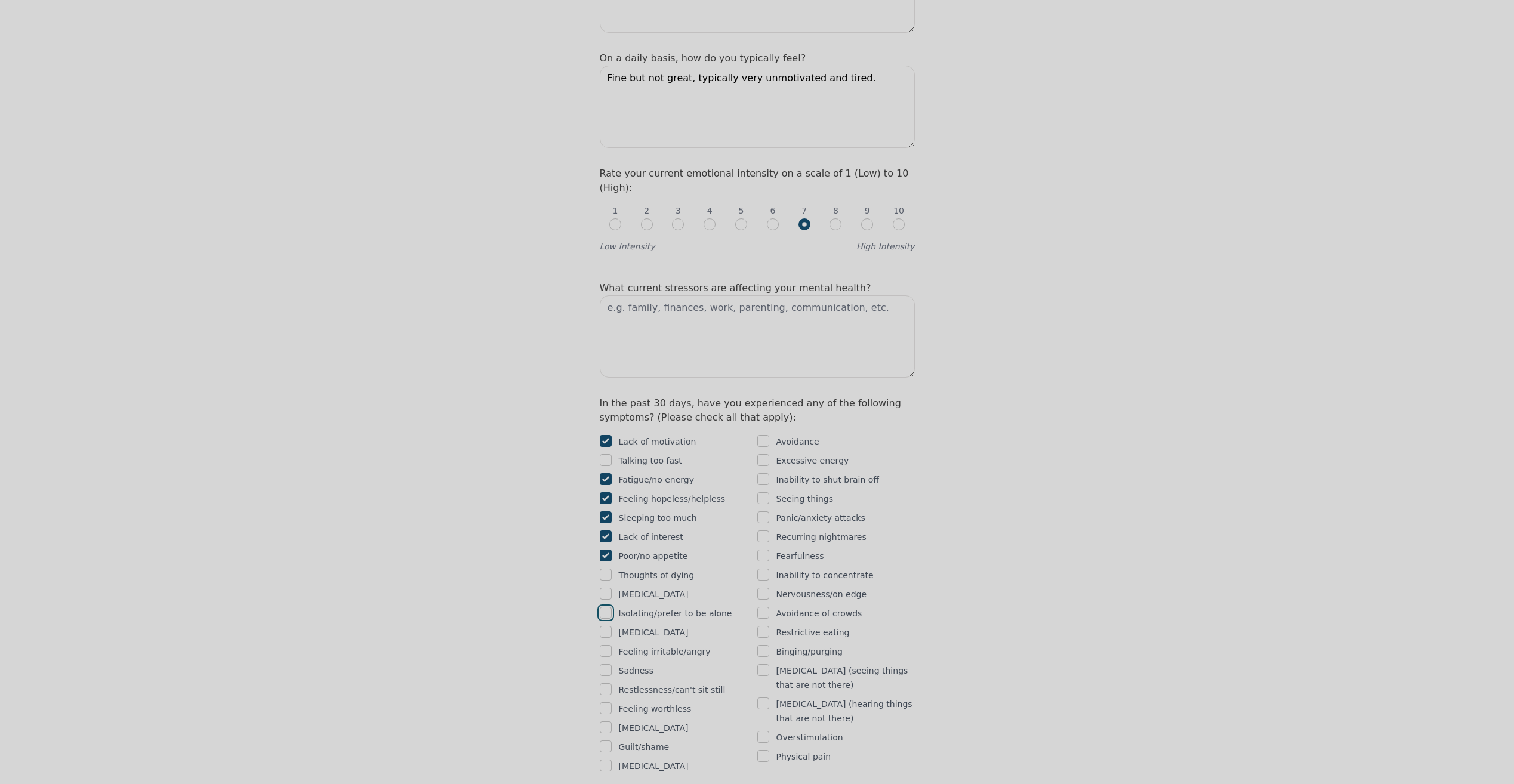
checkbox input "true"
click at [605, 626] on input "checkbox" at bounding box center [605, 632] width 12 height 12
checkbox input "true"
click at [607, 645] on input "checkbox" at bounding box center [605, 651] width 12 height 12
checkbox input "true"
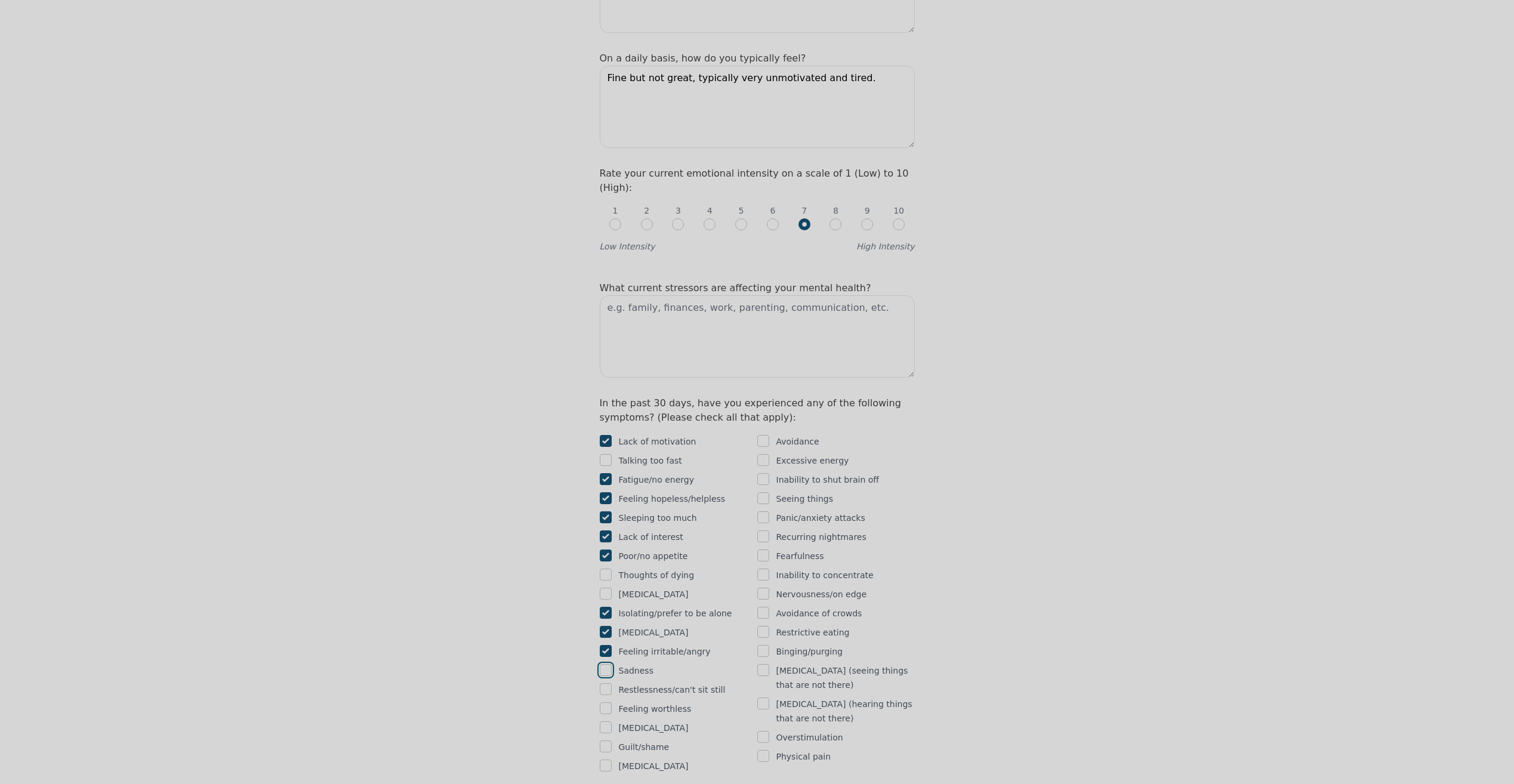
click at [605, 664] on input "checkbox" at bounding box center [605, 670] width 12 height 12
checkbox input "true"
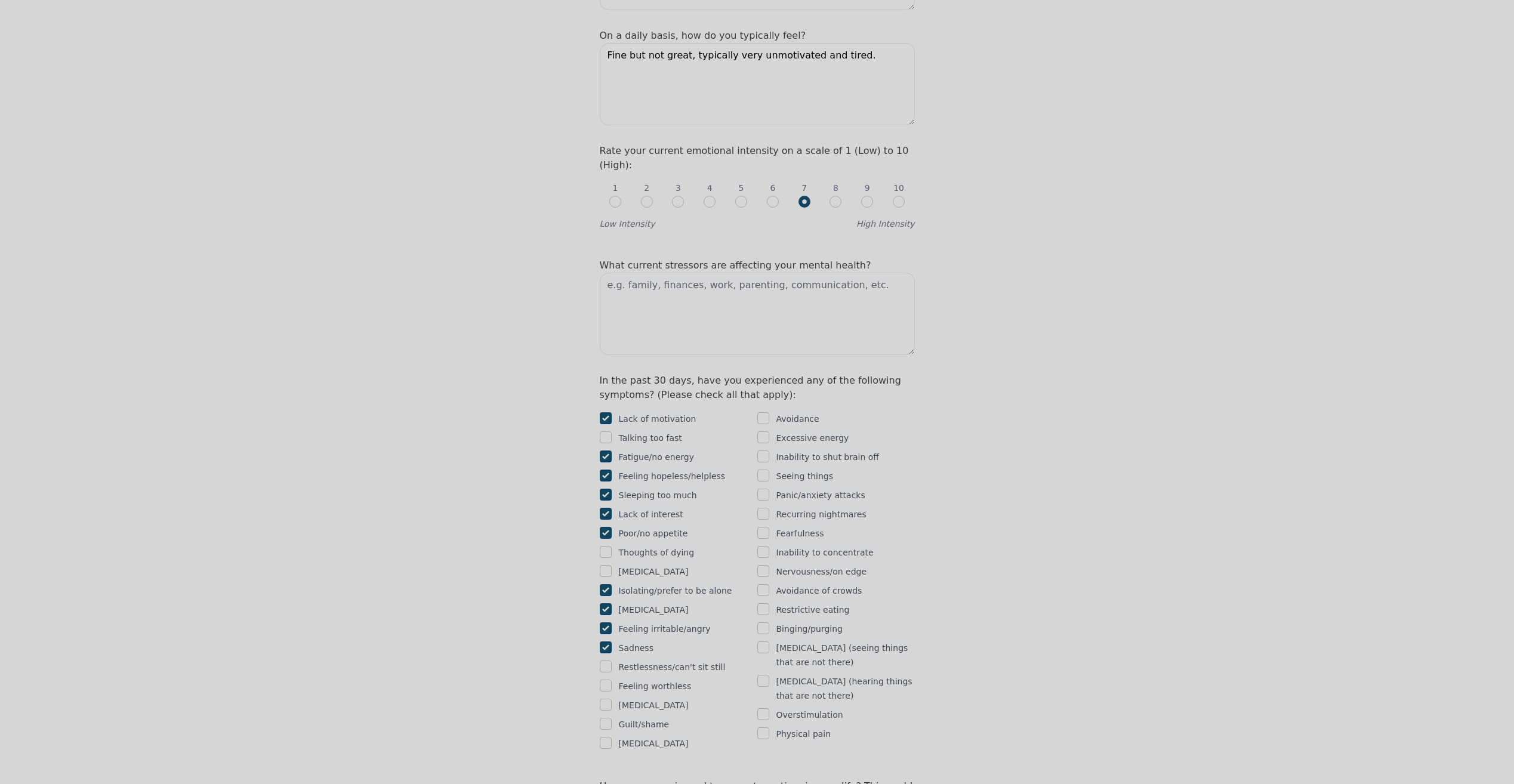
scroll to position [537, 0]
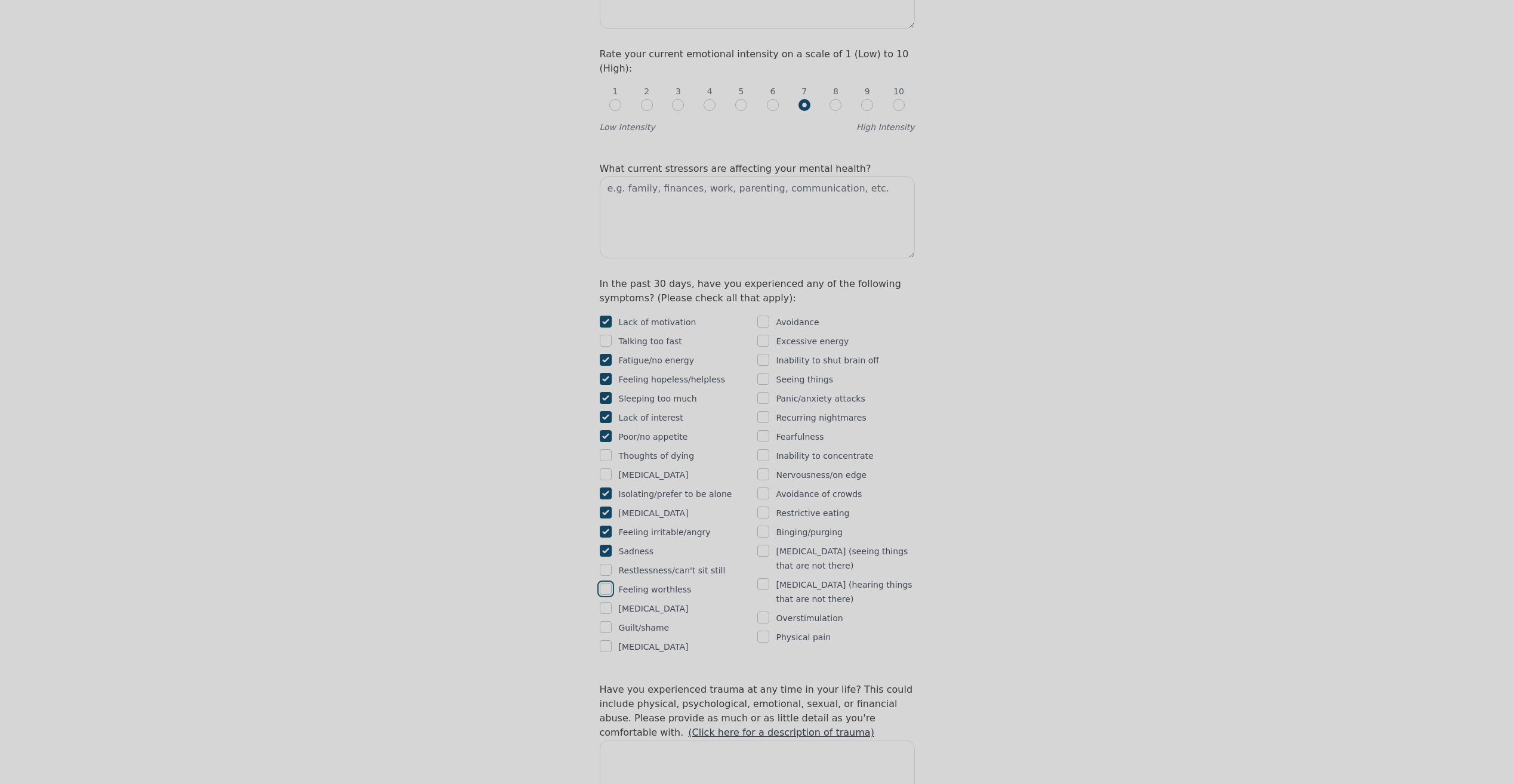
click at [604, 583] on input "checkbox" at bounding box center [605, 589] width 12 height 12
checkbox input "true"
click at [604, 602] on input "checkbox" at bounding box center [605, 608] width 12 height 12
checkbox input "true"
click at [605, 621] on input "checkbox" at bounding box center [605, 627] width 12 height 12
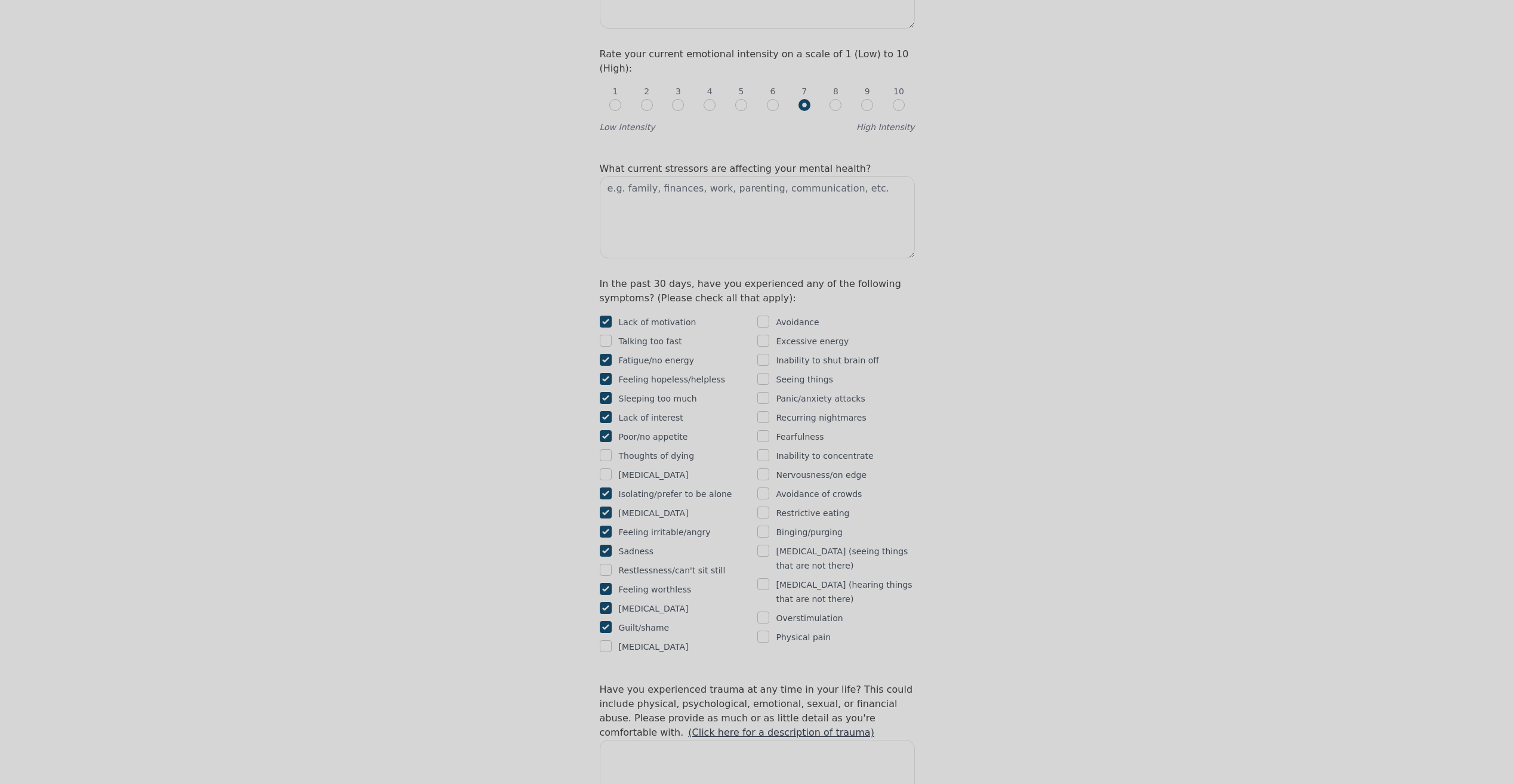
checkbox input "true"
click at [605, 640] on input "checkbox" at bounding box center [605, 646] width 12 height 12
checkbox input "false"
click at [761, 316] on input "checkbox" at bounding box center [763, 322] width 12 height 12
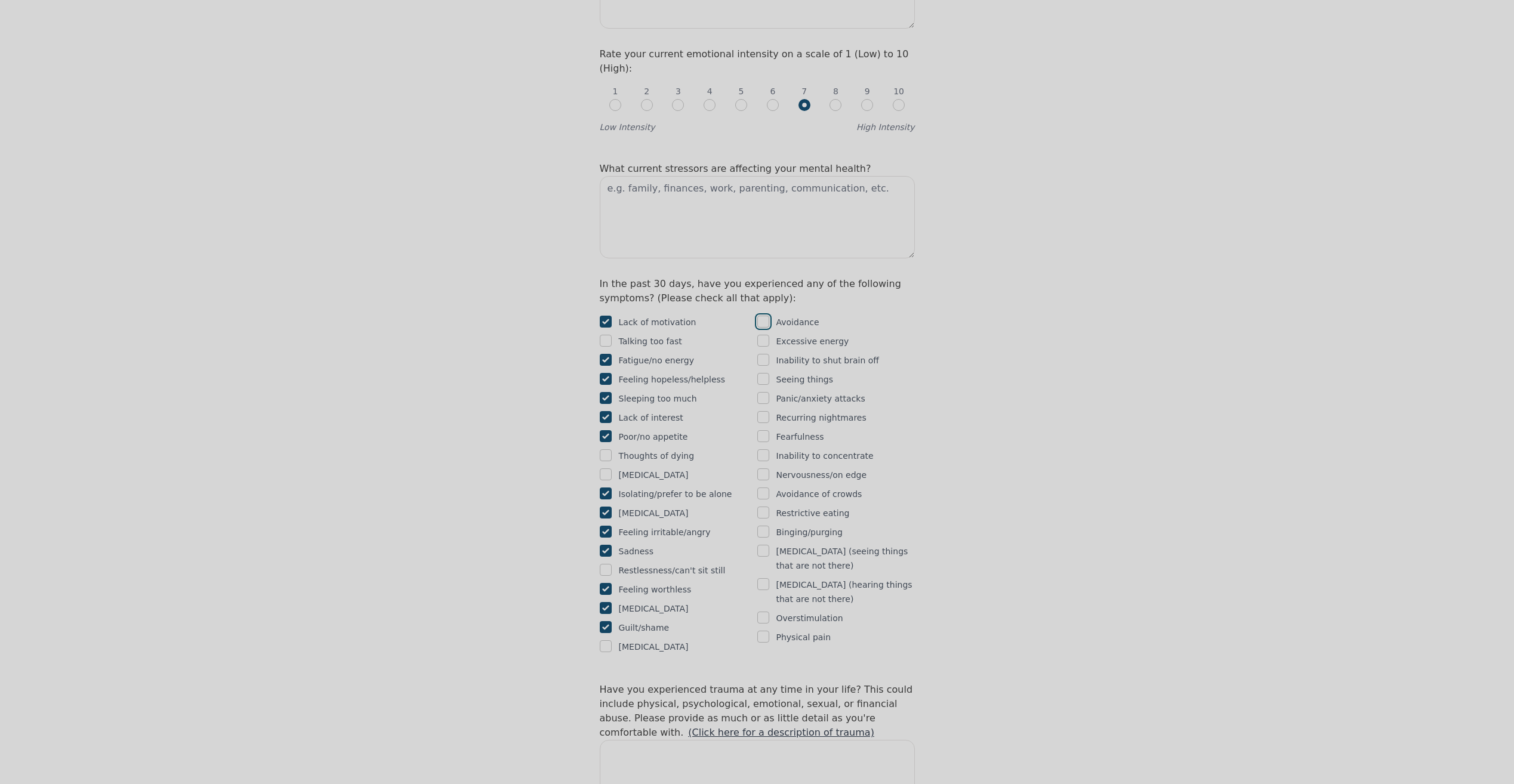
checkbox input "true"
click at [760, 335] on input "checkbox" at bounding box center [763, 341] width 12 height 12
click at [766, 335] on input "checkbox" at bounding box center [763, 341] width 12 height 12
checkbox input "false"
click at [766, 449] on input "checkbox" at bounding box center [763, 455] width 12 height 12
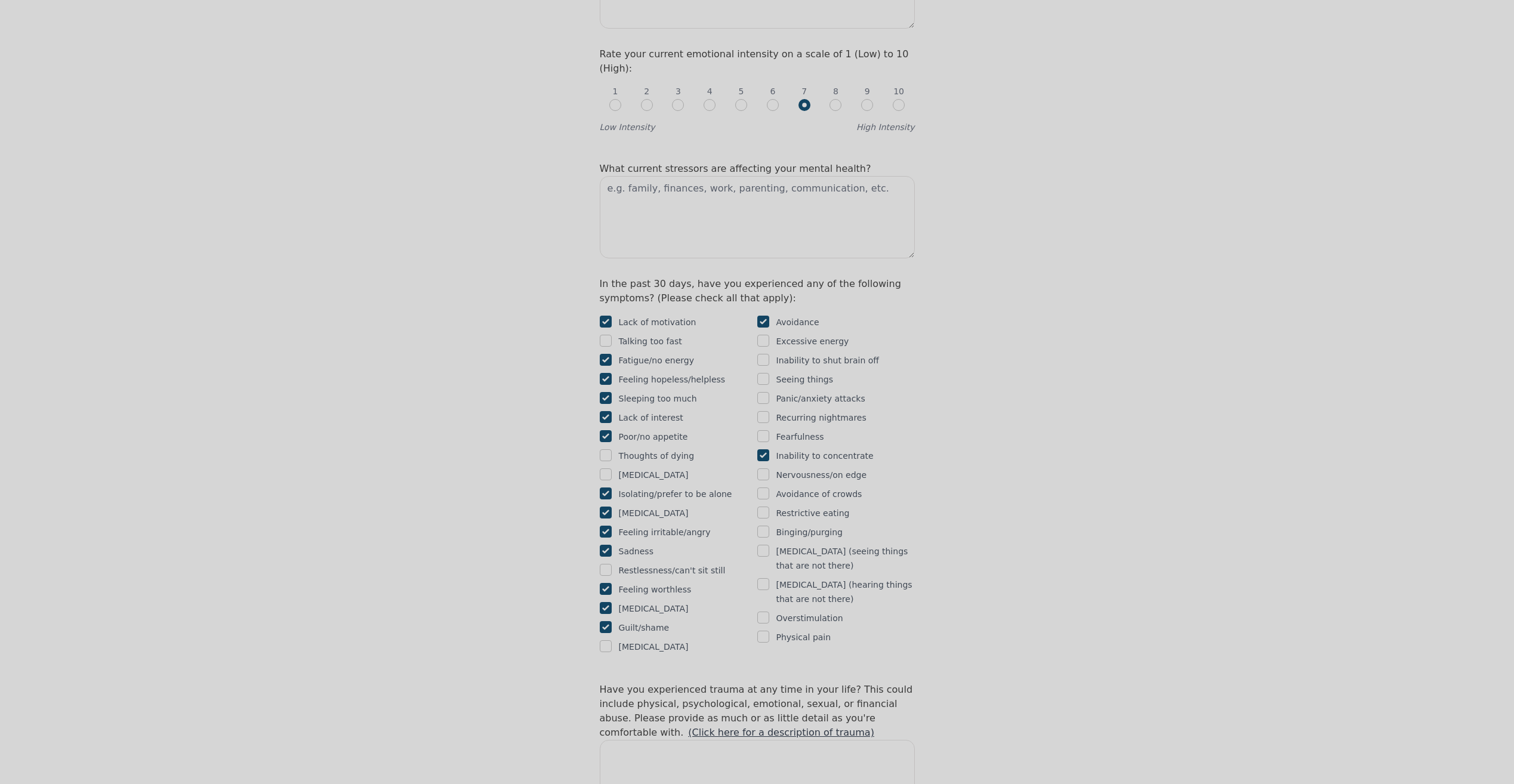
checkbox input "true"
click at [762, 468] on input "checkbox" at bounding box center [763, 474] width 12 height 12
click at [763, 468] on input "checkbox" at bounding box center [763, 474] width 12 height 12
checkbox input "false"
click at [762, 487] on input "checkbox" at bounding box center [763, 493] width 12 height 12
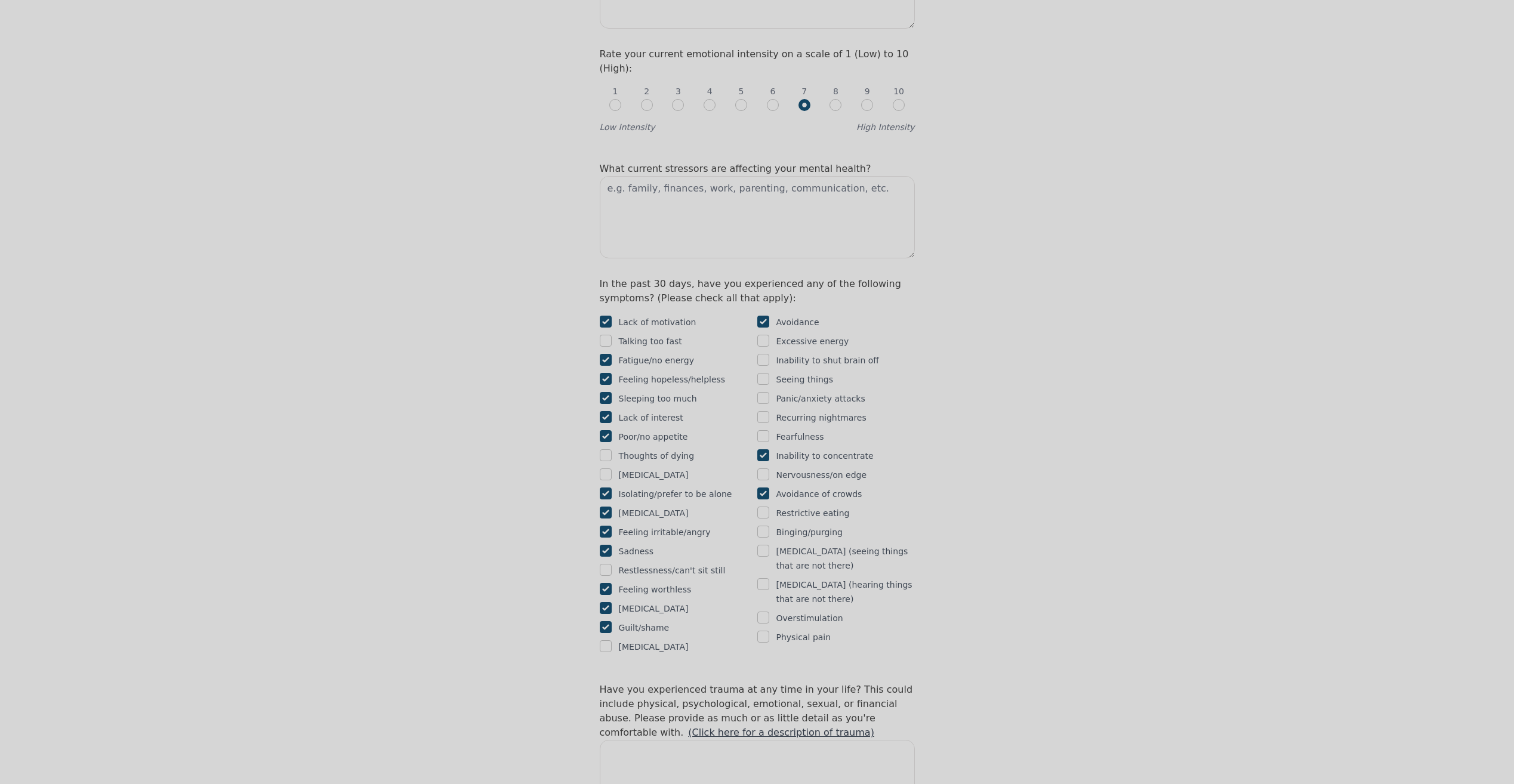
checkbox input "true"
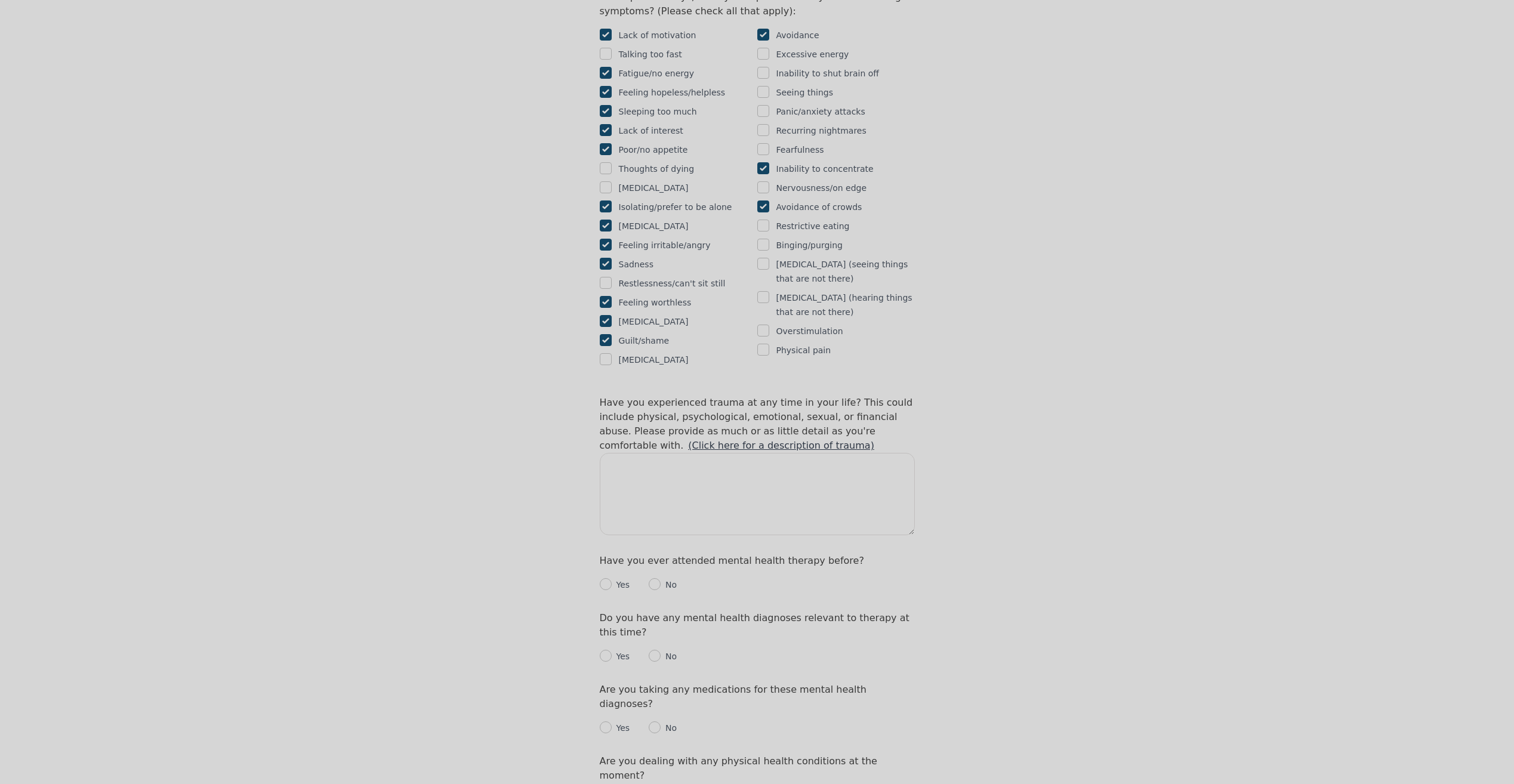
scroll to position [895, 0]
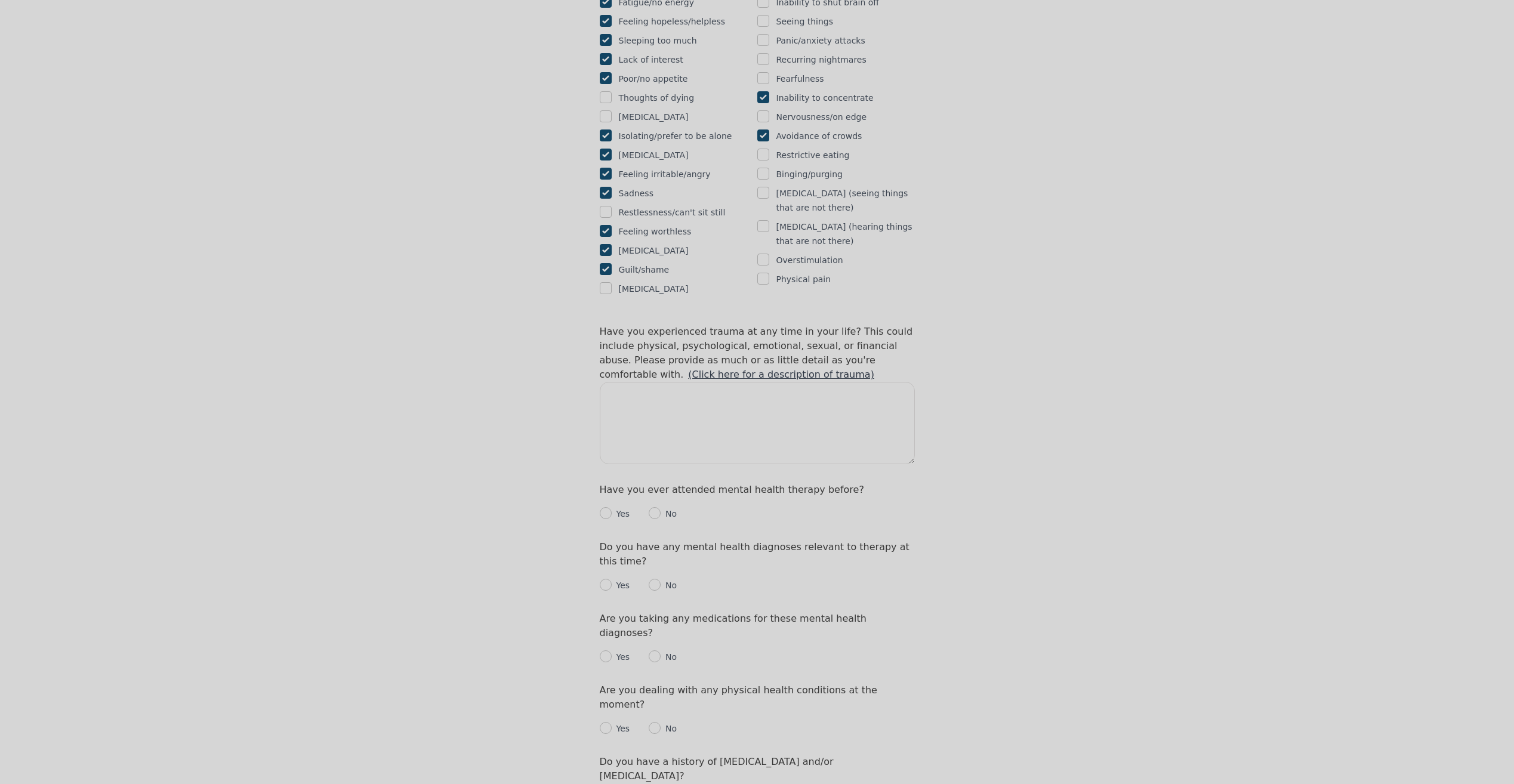
click at [440, 218] on div "Intake Assessment for Max Mitchell Part 2 of 2: Clinical Self-Report Please com…" at bounding box center [757, 265] width 1514 height 2225
click at [688, 369] on link "(Click here for a description of trauma)" at bounding box center [780, 374] width 186 height 12
click at [661, 508] on p "No" at bounding box center [668, 514] width 16 height 12
click at [655, 507] on input "radio" at bounding box center [655, 513] width 12 height 12
radio input "true"
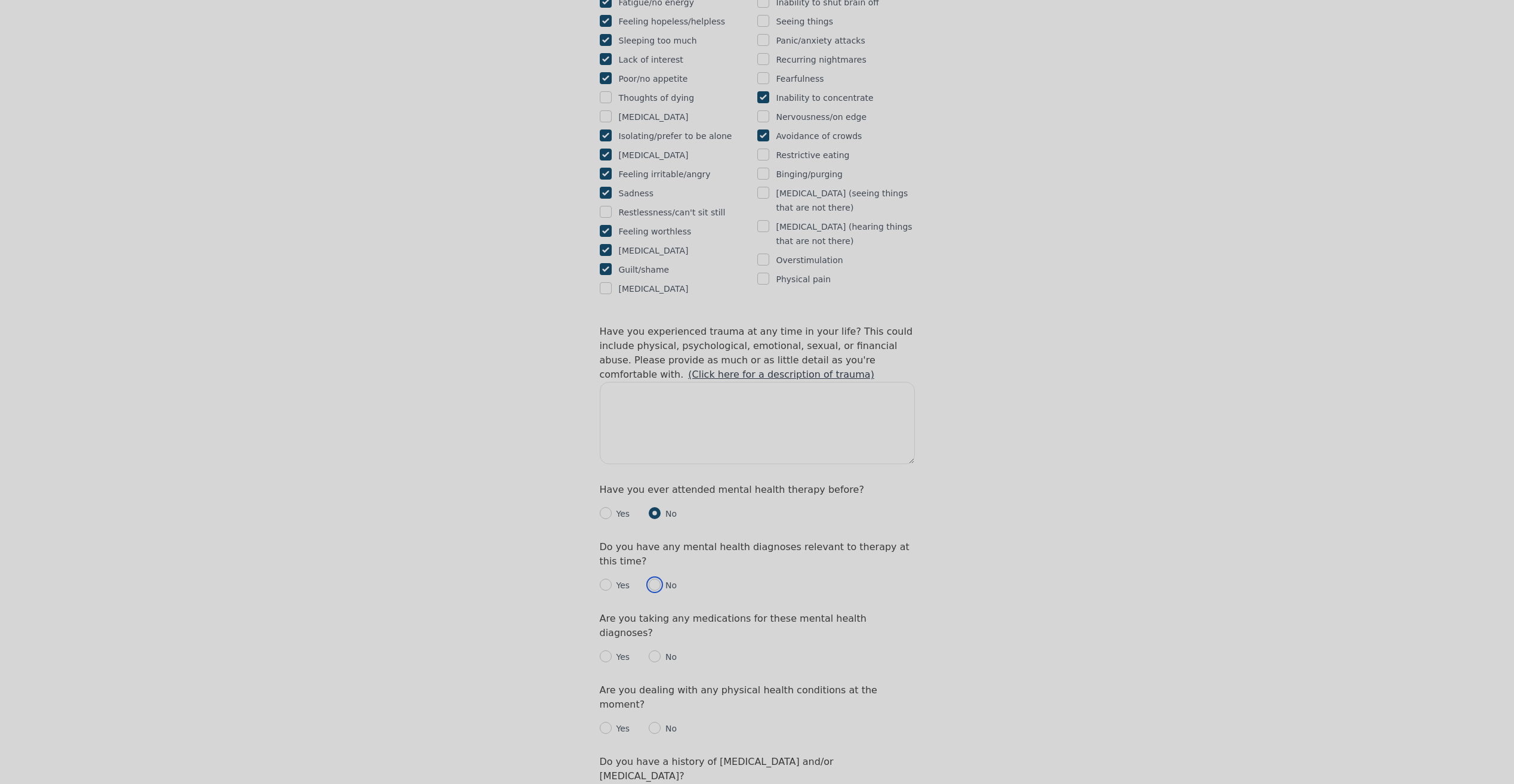
click at [650, 579] on input "radio" at bounding box center [655, 585] width 12 height 12
radio input "true"
click at [656, 650] on input "radio" at bounding box center [655, 657] width 12 height 12
radio input "true"
click at [650, 722] on input "radio" at bounding box center [655, 728] width 12 height 12
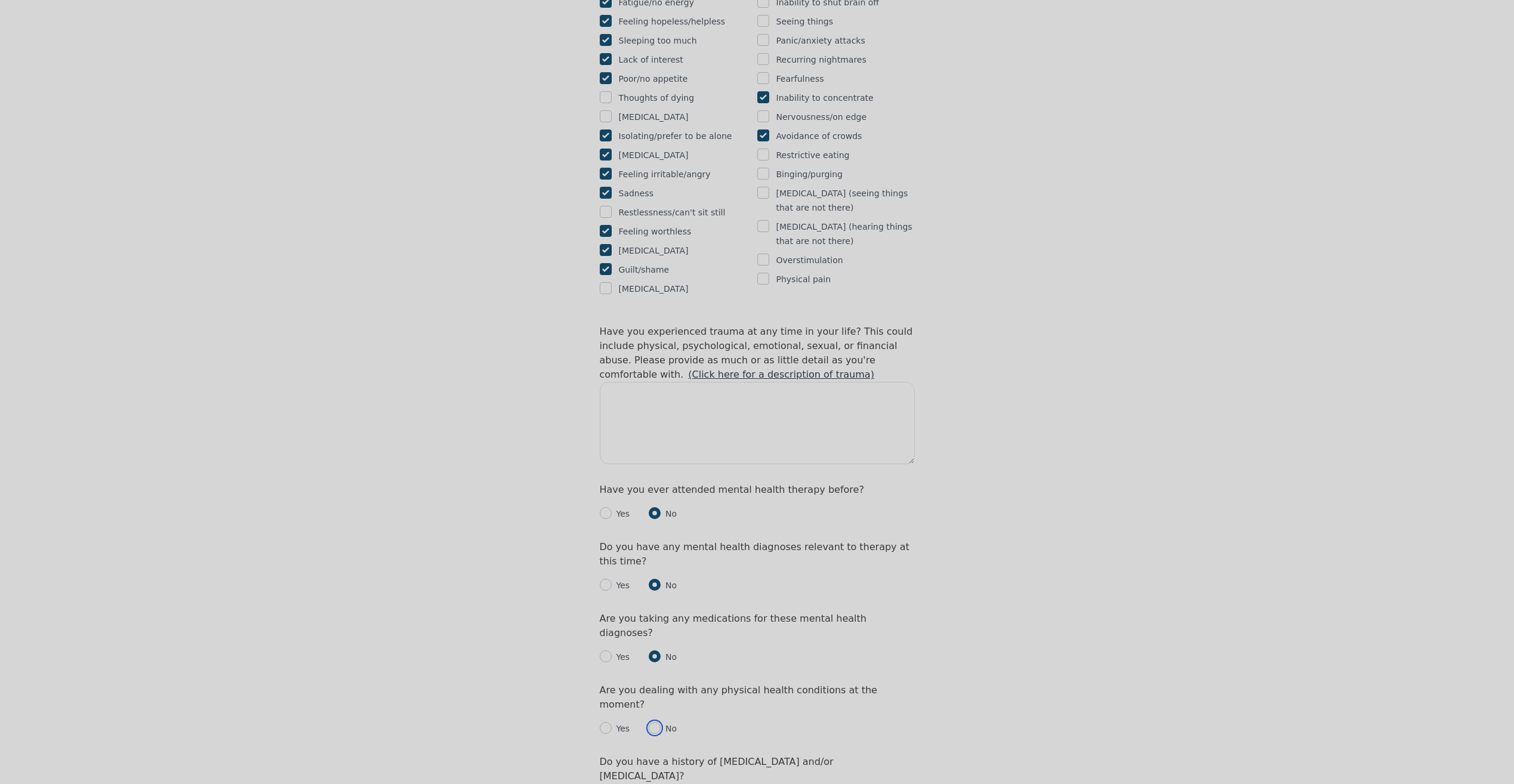
radio input "true"
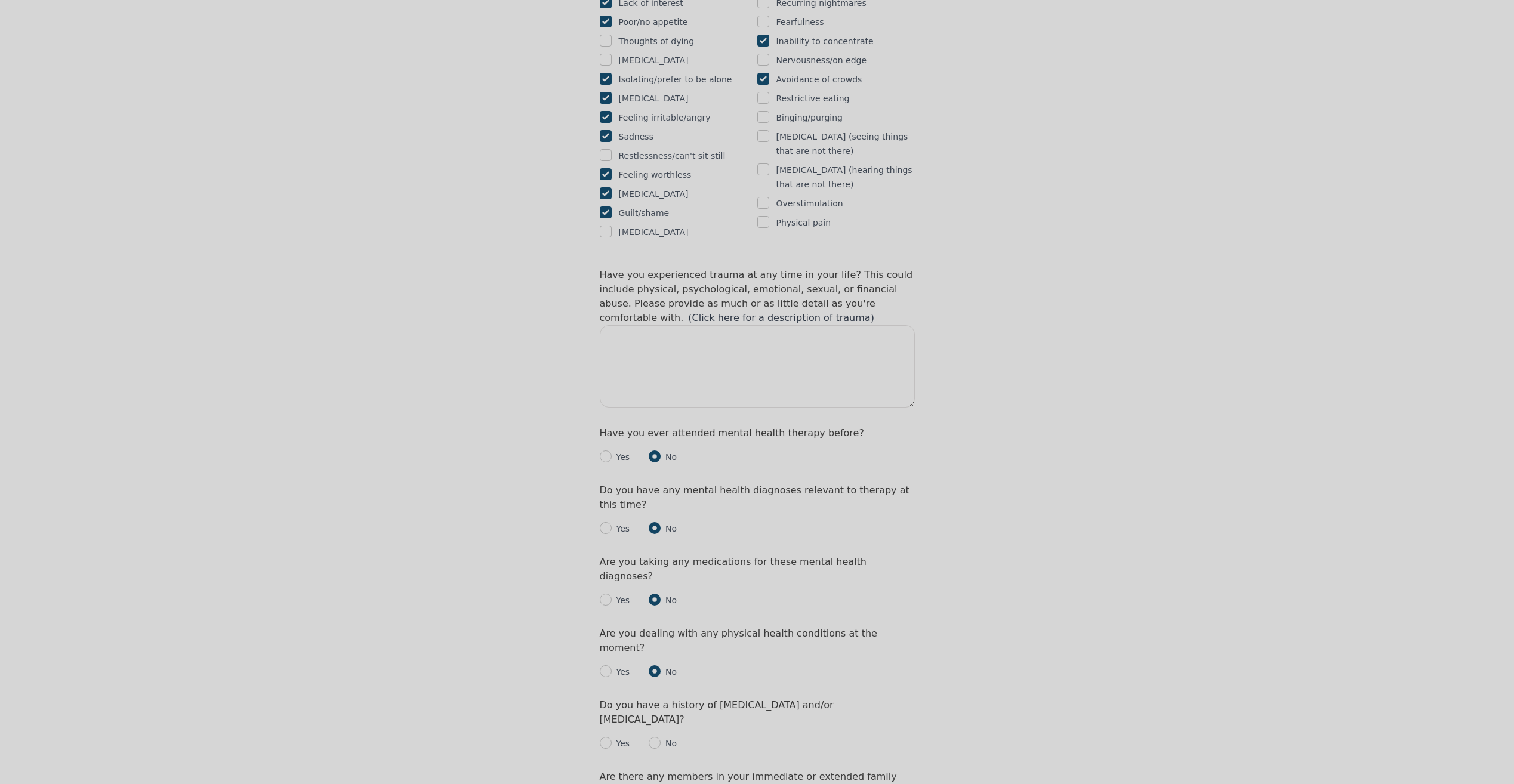
scroll to position [955, 0]
click at [651, 734] on input "radio" at bounding box center [655, 740] width 12 height 12
radio input "true"
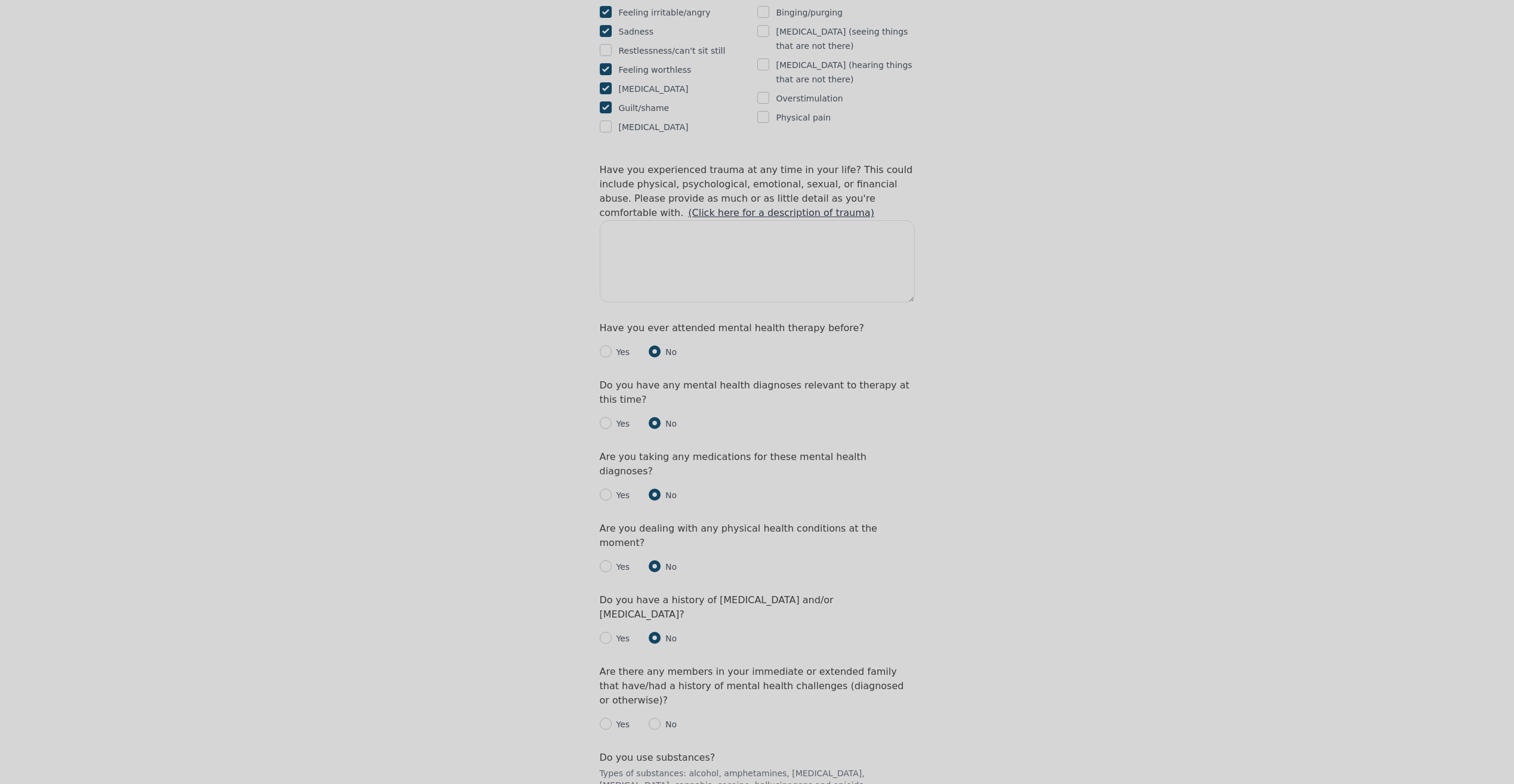
scroll to position [1074, 0]
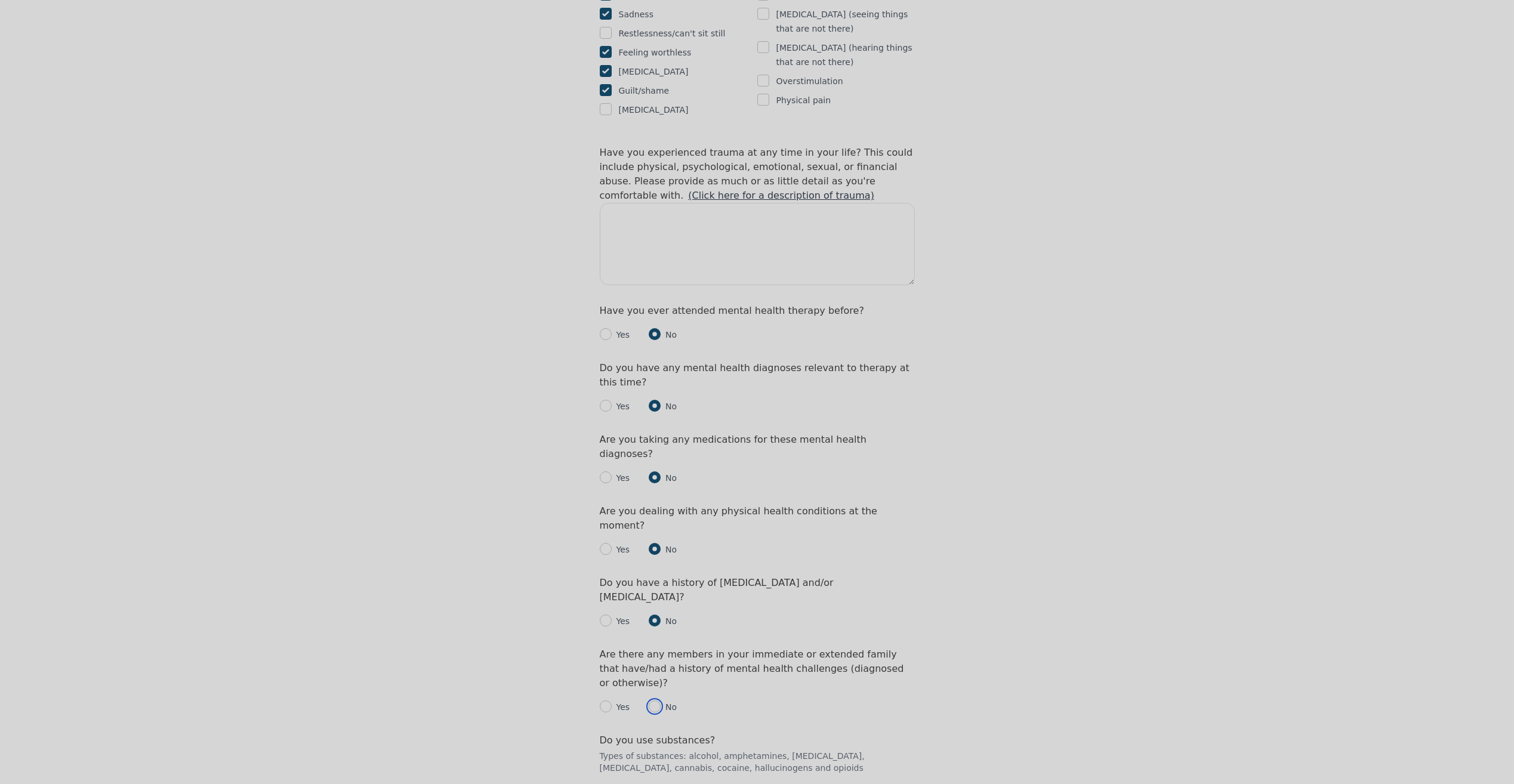
click at [655, 700] on input "radio" at bounding box center [655, 707] width 12 height 12
radio input "true"
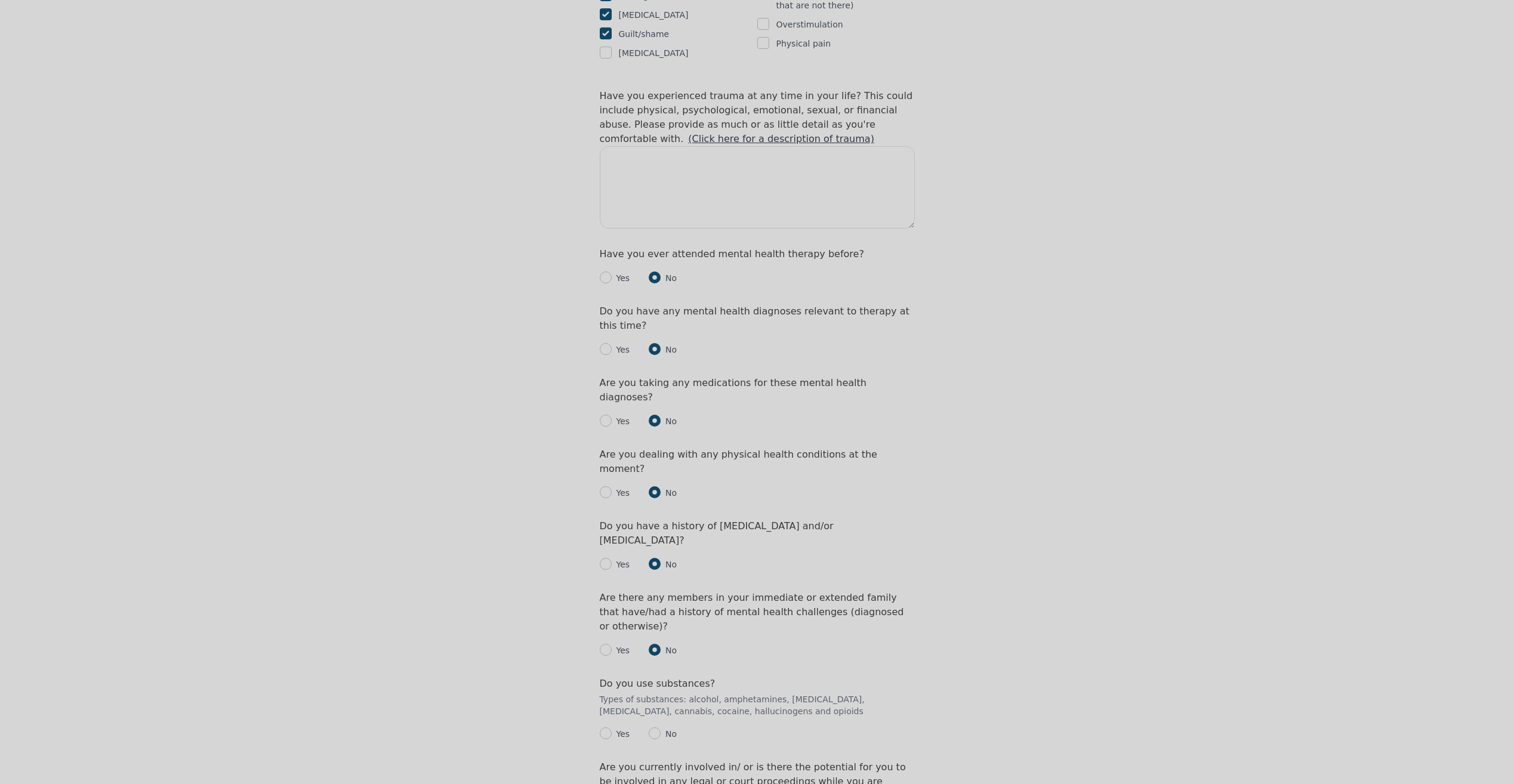
scroll to position [1133, 0]
click at [604, 724] on input "radio" at bounding box center [605, 730] width 12 height 12
radio input "true"
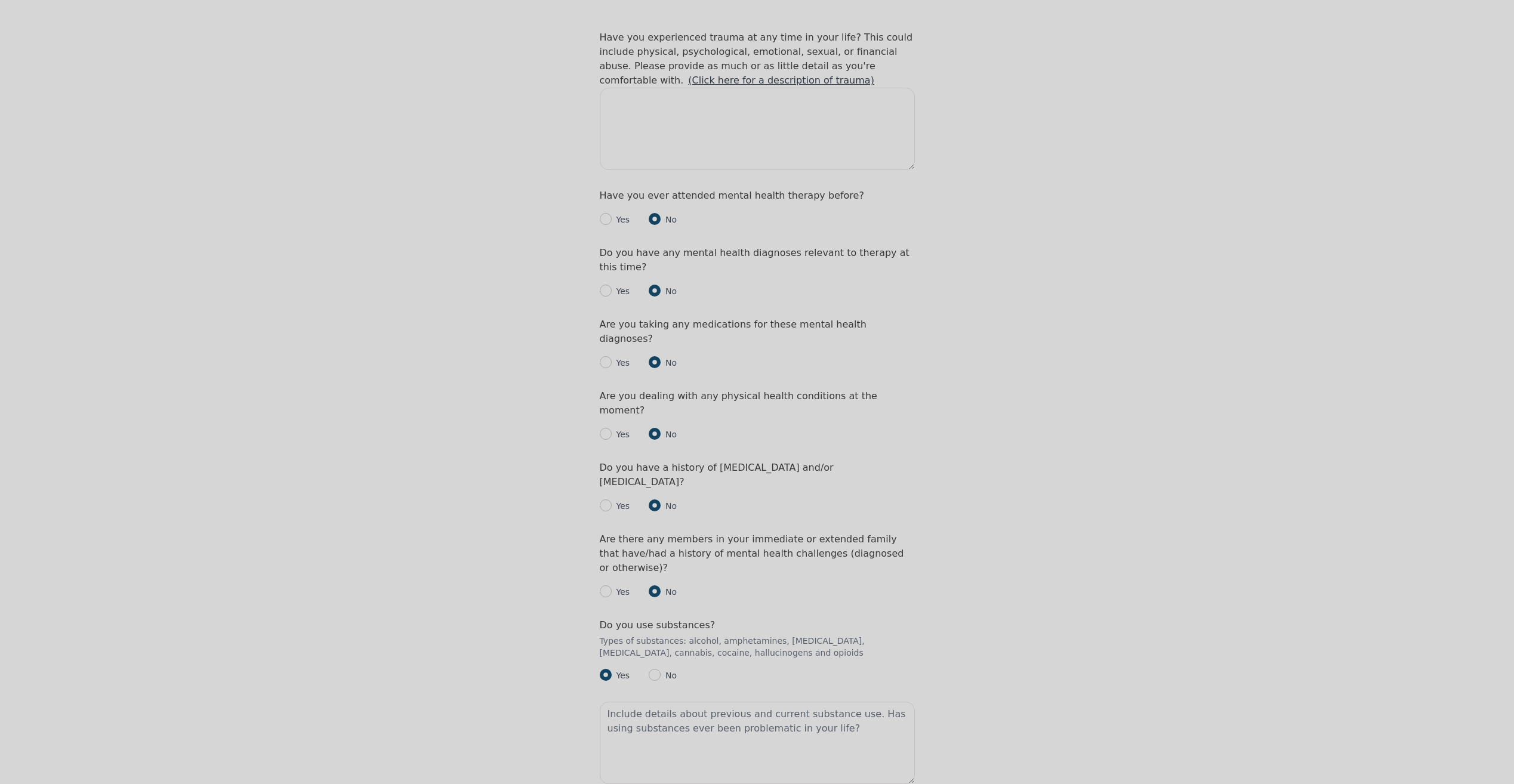
scroll to position [1193, 0]
click at [641, 697] on textarea at bounding box center [757, 738] width 315 height 82
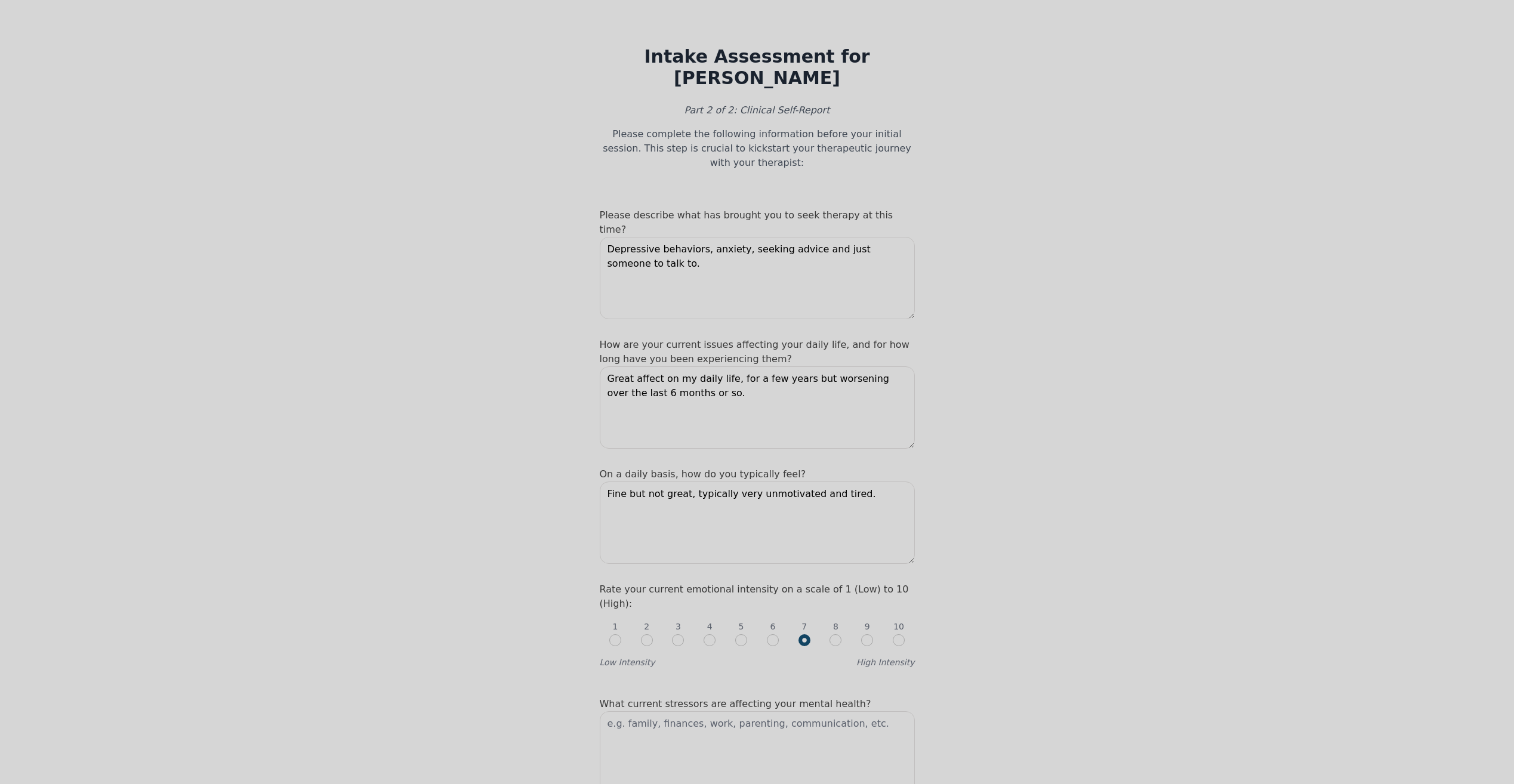
scroll to position [0, 0]
click at [654, 238] on textarea "Depressive behaviors, anxiety, seeking advice and just someone to talk to." at bounding box center [757, 279] width 315 height 82
click at [734, 238] on textarea "Depressive behaviors, anxiety, seeking advice and just someone to talk to." at bounding box center [757, 279] width 315 height 82
type textarea "Depressive behaviors, anxiety, substance abuse, seeking advice and just someone…"
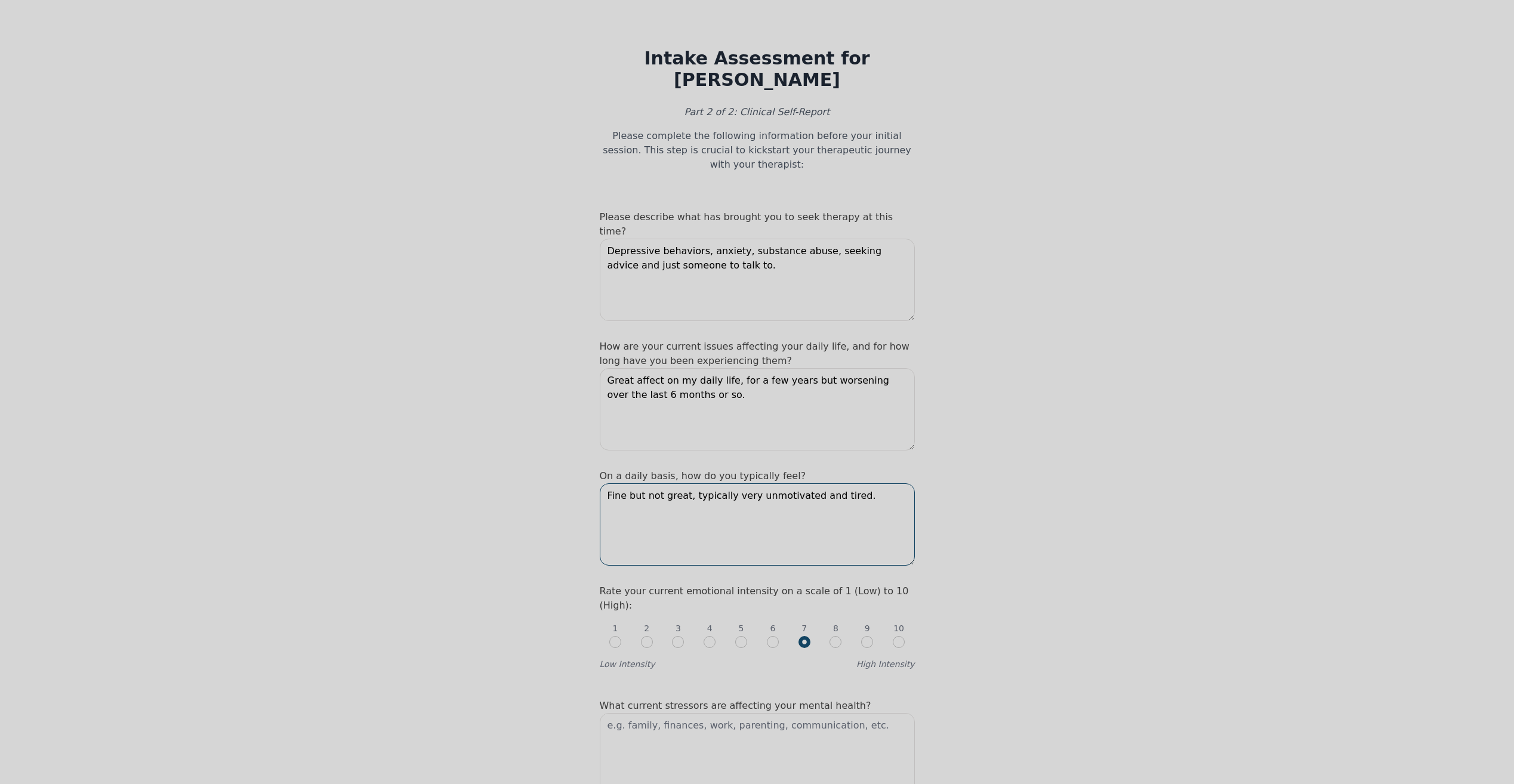
drag, startPoint x: 688, startPoint y: 445, endPoint x: 599, endPoint y: 446, distance: 89.0
click at [765, 483] on textarea "typically very unmotivated and tired." at bounding box center [757, 524] width 315 height 82
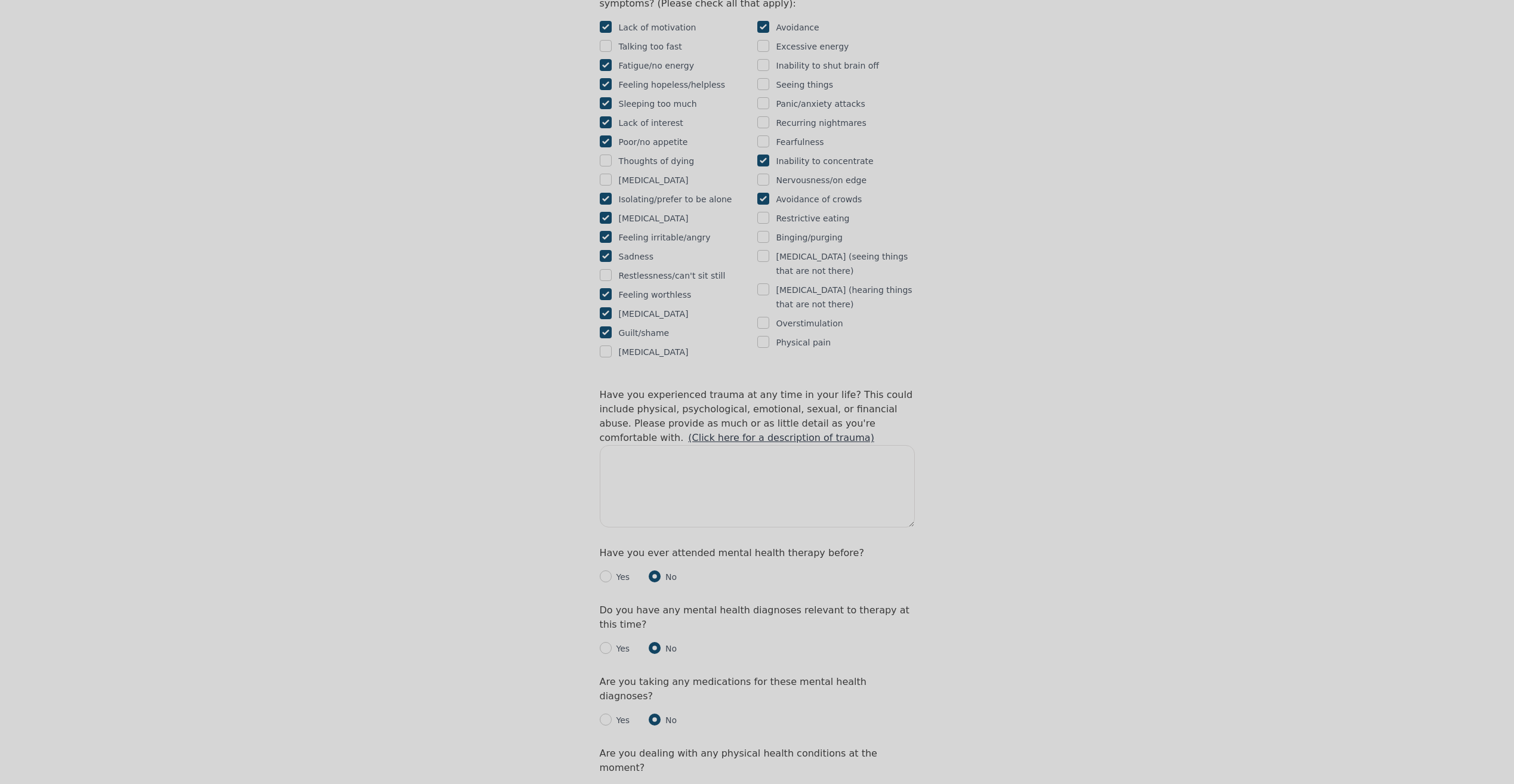
scroll to position [895, 0]
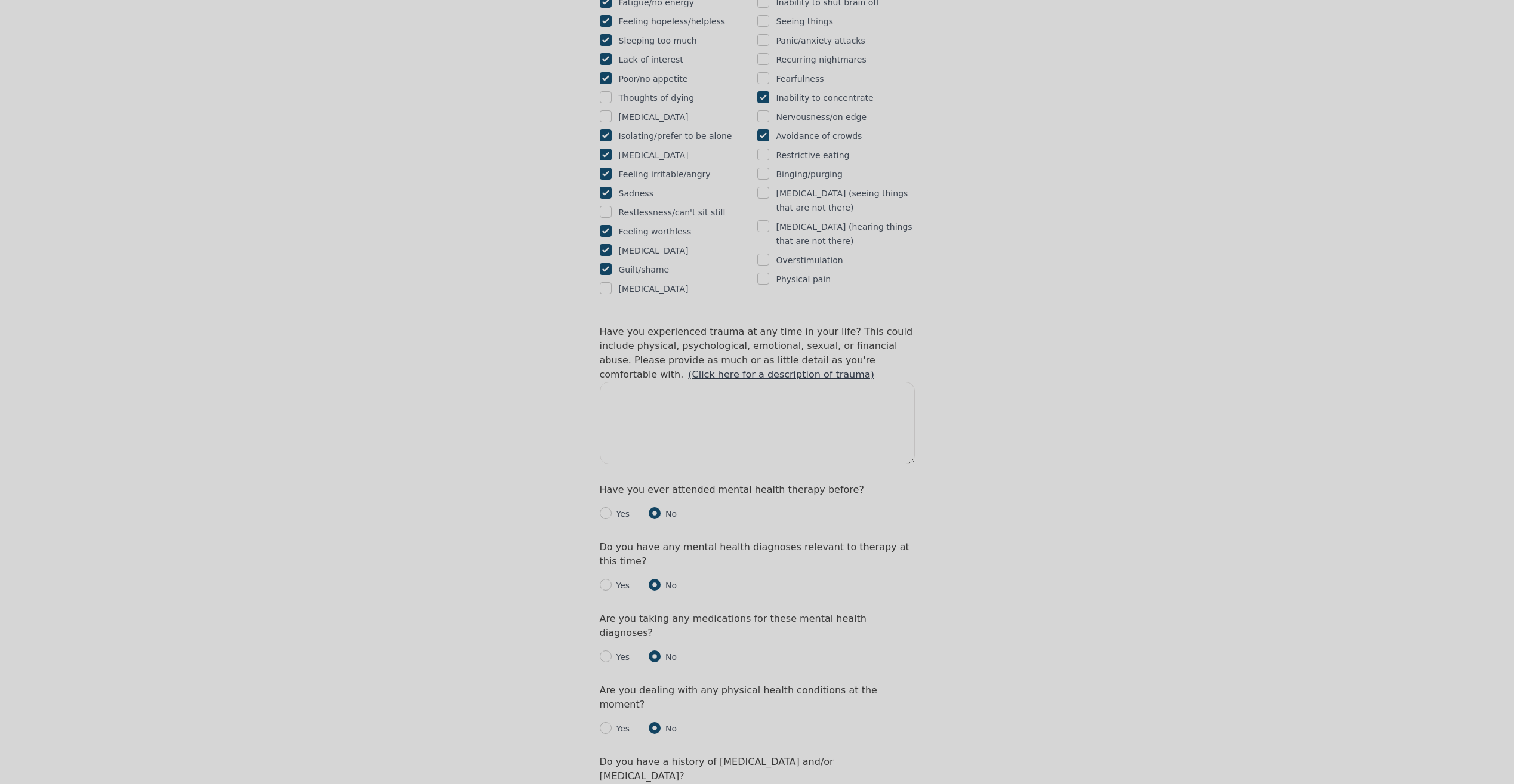
type textarea "typically very unmotivated and tired. waves of sadness"
click at [646, 382] on textarea at bounding box center [757, 422] width 315 height 82
type textarea "m"
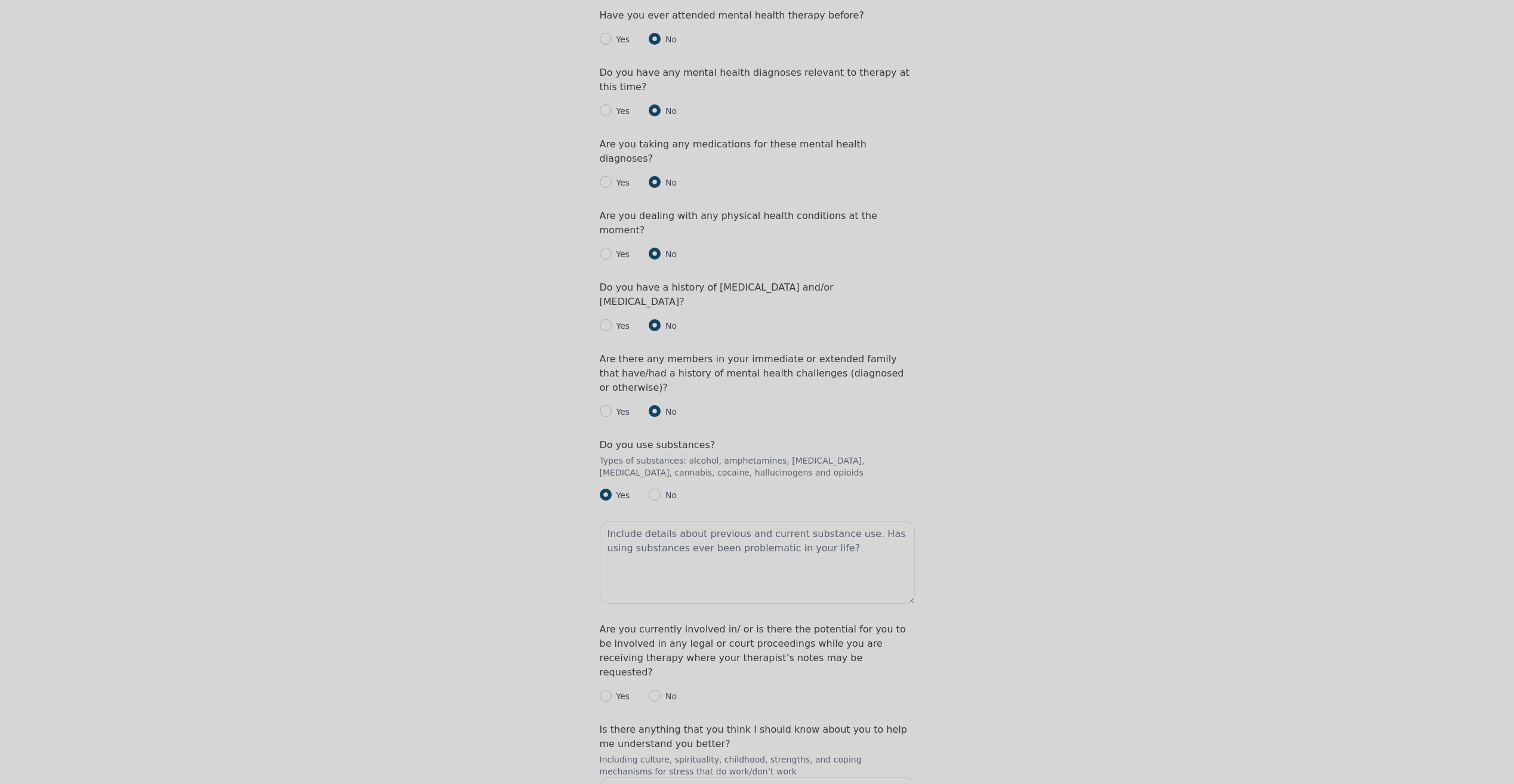
scroll to position [1372, 0]
type textarea "no"
click at [688, 518] on textarea at bounding box center [757, 559] width 315 height 82
click at [779, 518] on textarea "Drank and smoked daily for several years, it took over my life. have been sober…" at bounding box center [757, 559] width 315 height 82
click at [782, 518] on textarea "Drank and smoked daily for several years, it took over my life. have been sober…" at bounding box center [757, 559] width 315 height 82
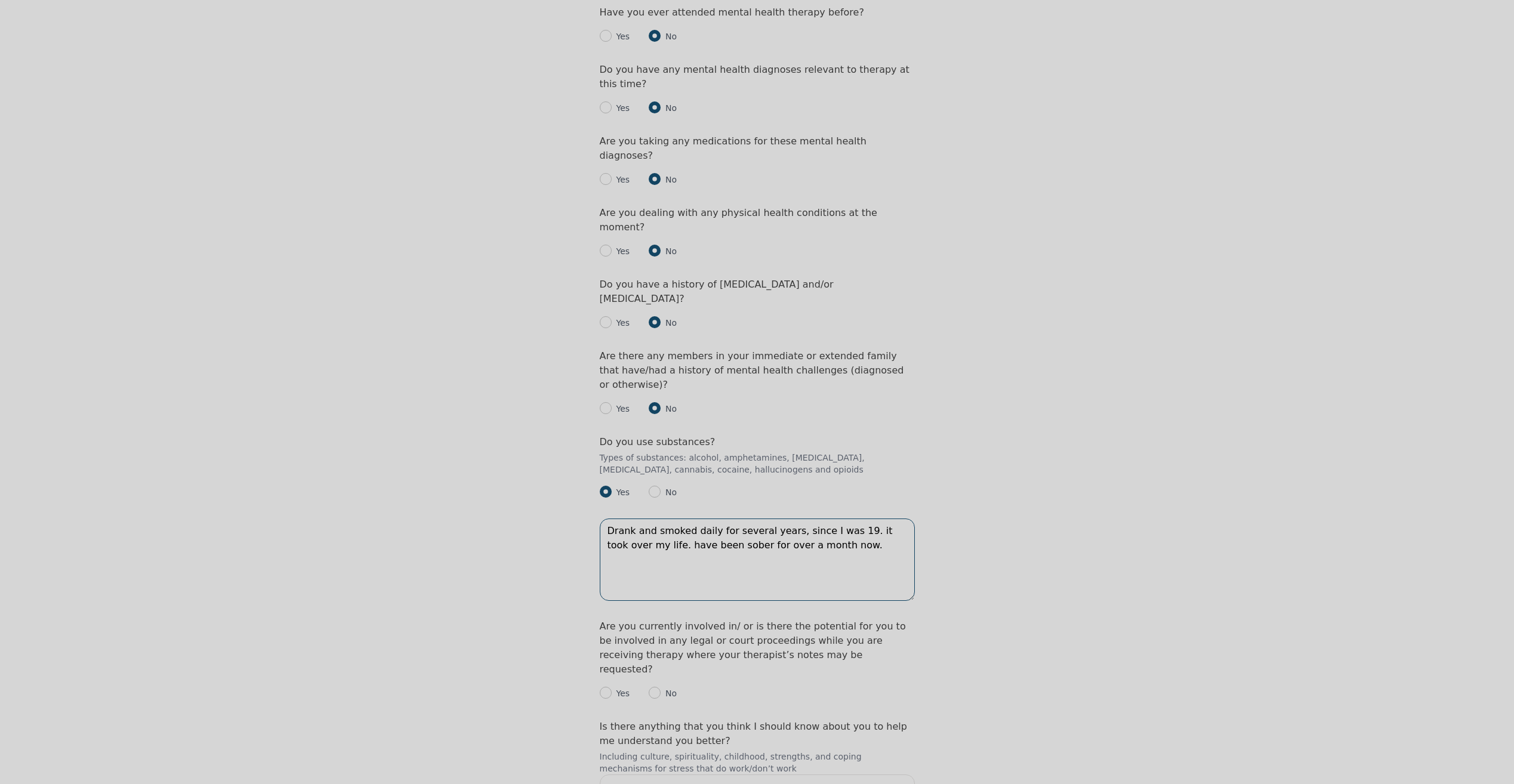
type textarea "Drank and smoked daily for several years, since I was 19. it took over my life.…"
click at [653, 686] on input "radio" at bounding box center [655, 693] width 12 height 12
radio input "true"
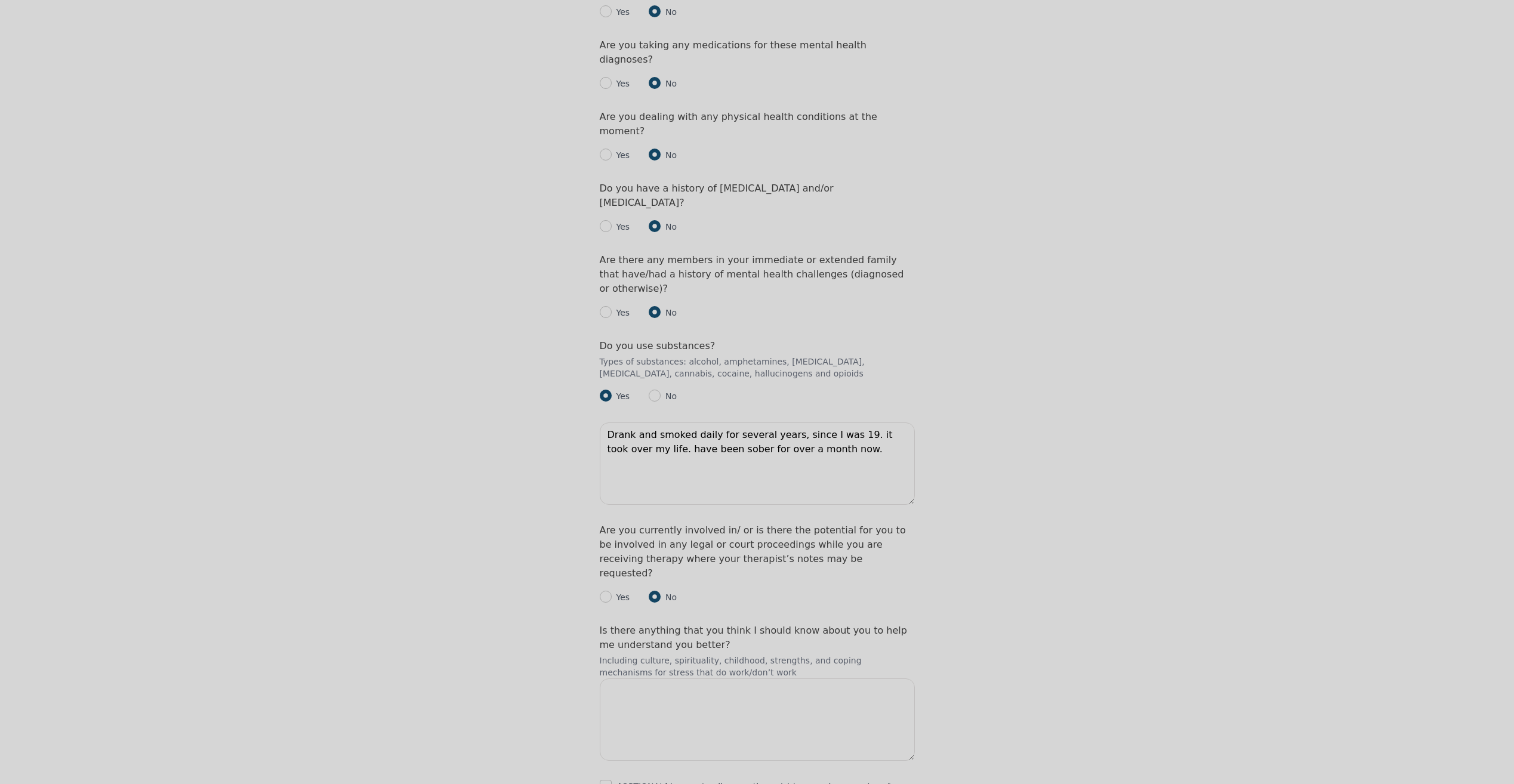
scroll to position [1469, 0]
click at [604, 779] on input "checkbox" at bounding box center [605, 785] width 12 height 12
checkbox input "true"
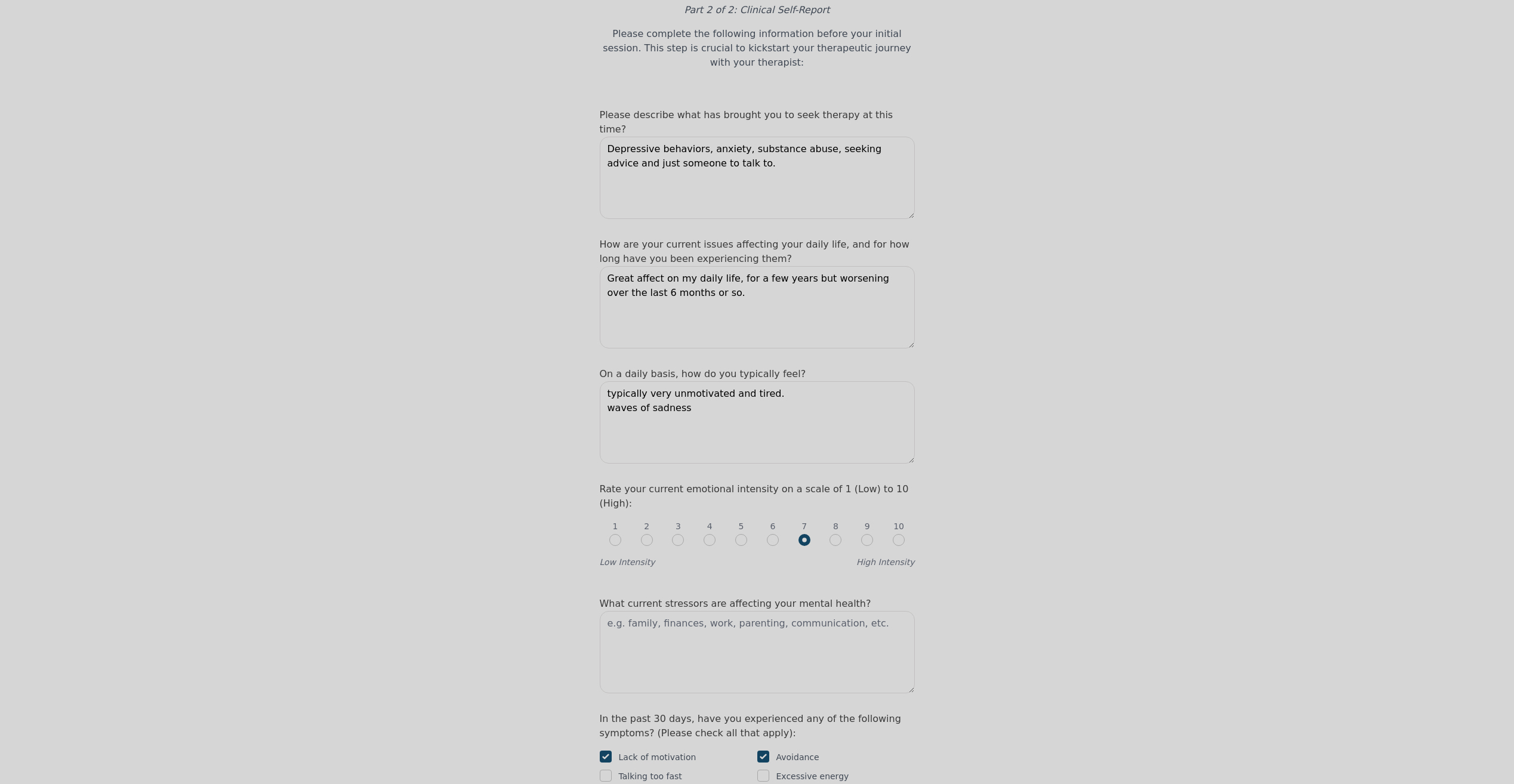
scroll to position [97, 0]
click at [674, 616] on textarea at bounding box center [757, 657] width 315 height 82
drag, startPoint x: 696, startPoint y: 366, endPoint x: 599, endPoint y: 370, distance: 97.1
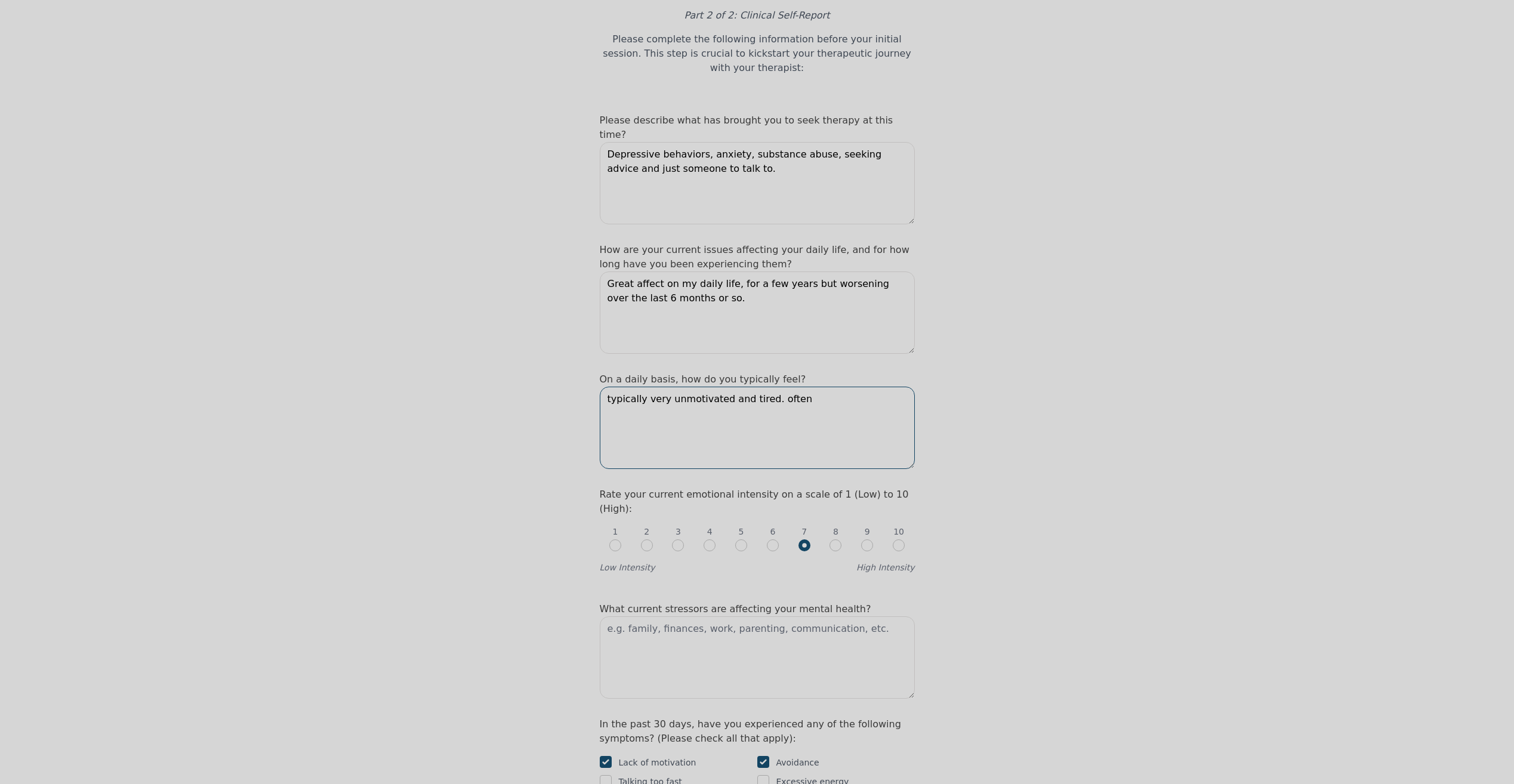
type textarea "typically very unmotivated and tired. often"
click at [777, 540] on input "radio" at bounding box center [773, 546] width 12 height 12
radio input "true"
radio input "false"
click at [798, 387] on textarea "typically very unmotivated and tired. often" at bounding box center [757, 427] width 315 height 82
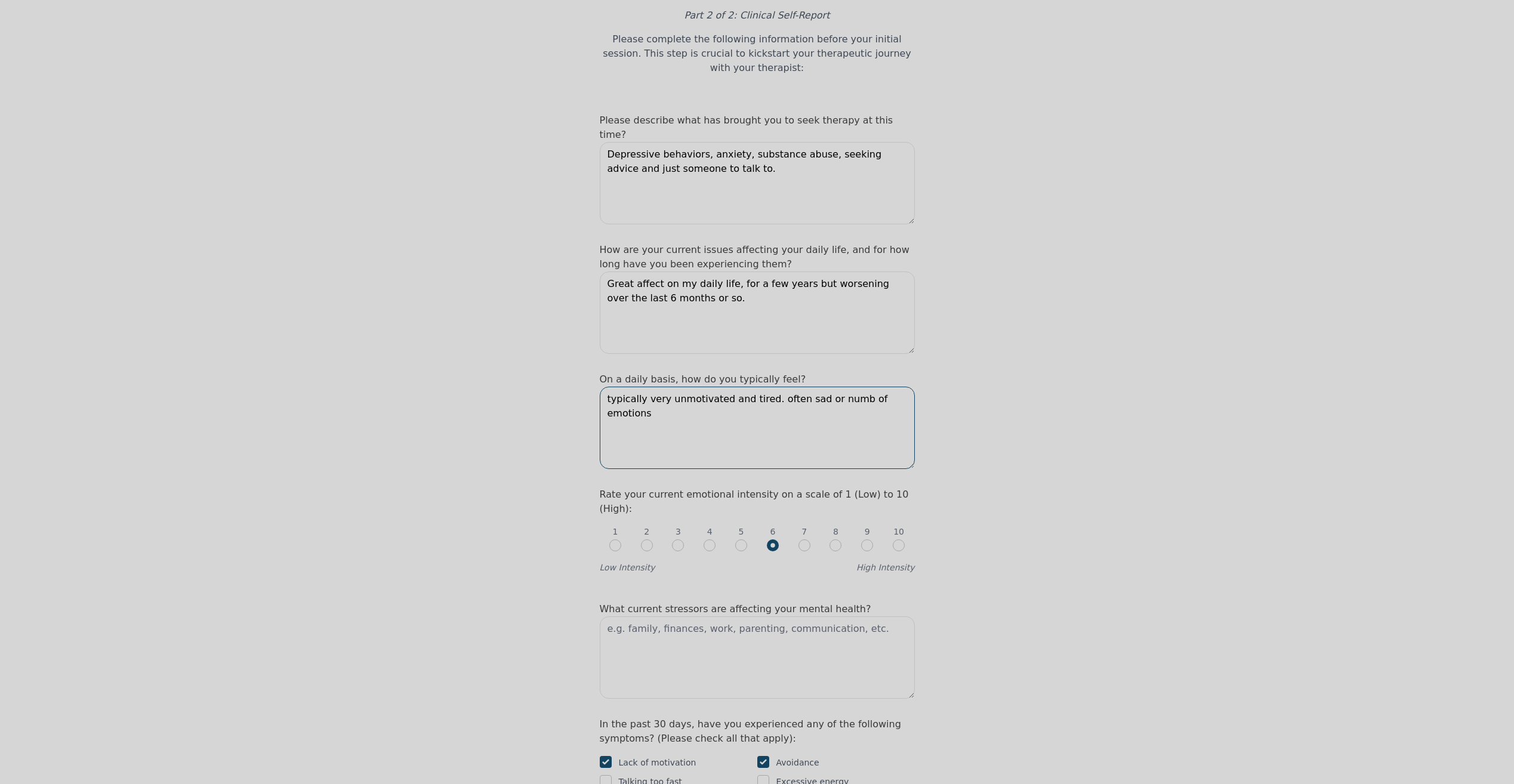
type textarea "typically very unmotivated and tired. often sad or numb of emotions"
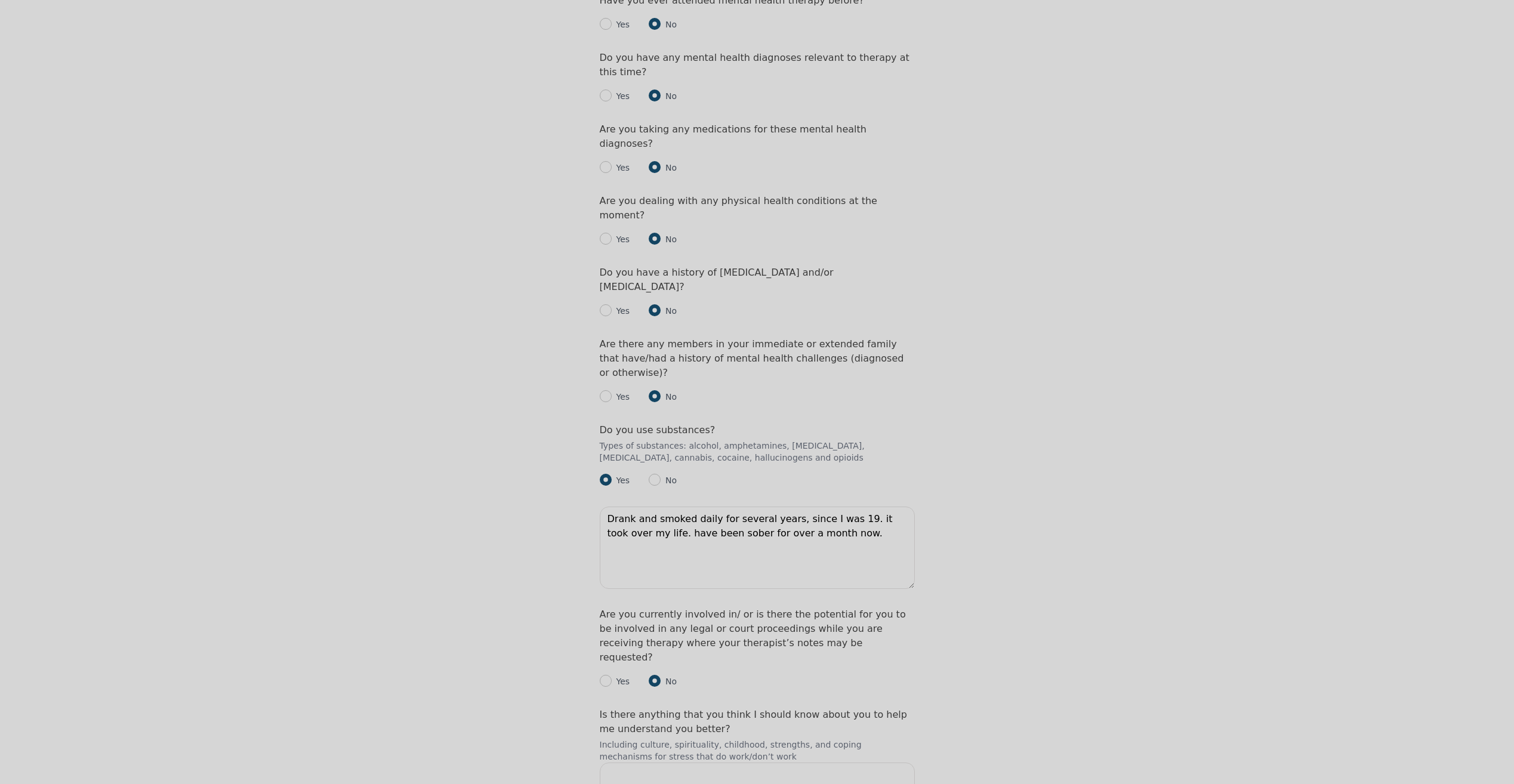
scroll to position [1469, 0]
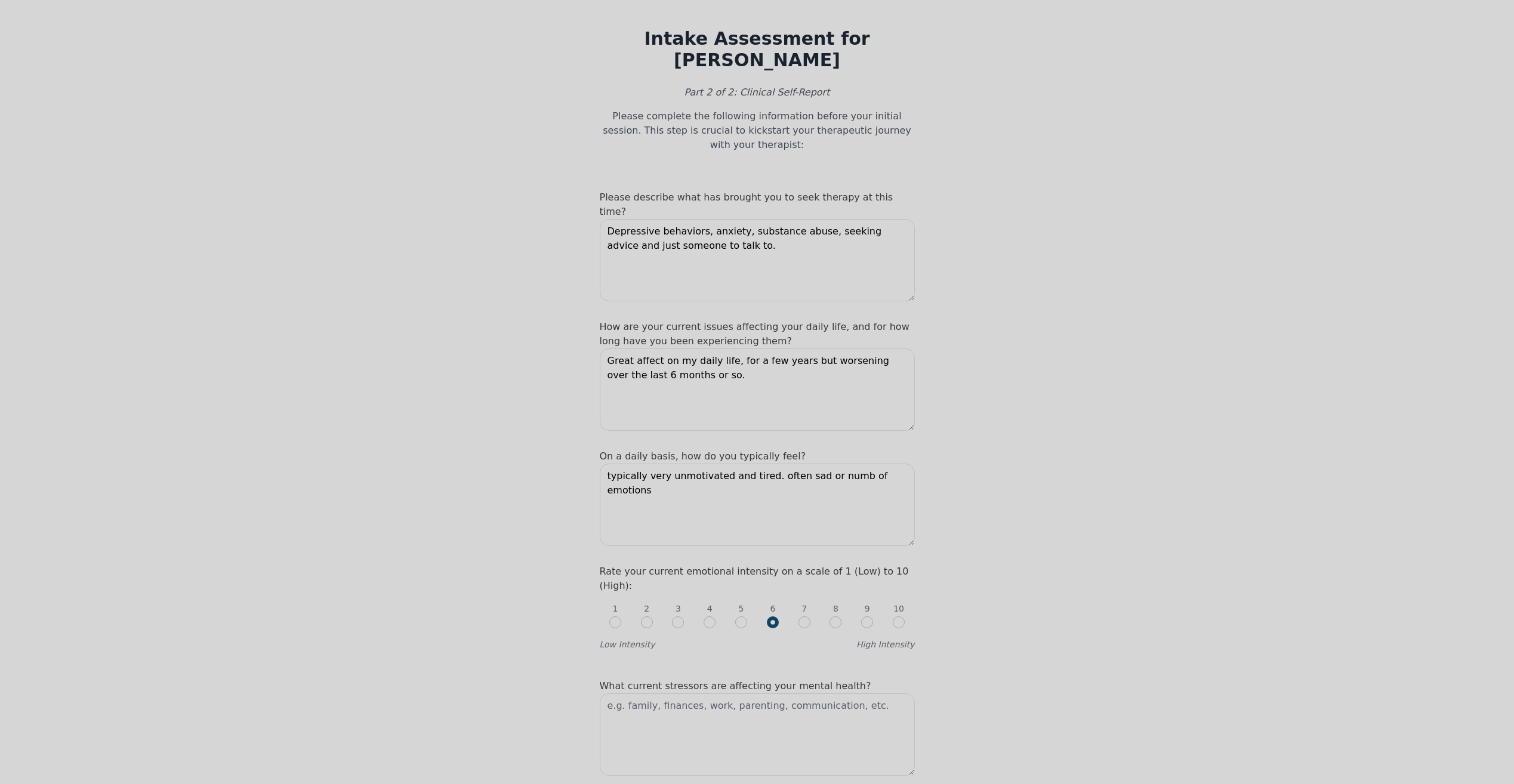
scroll to position [0, 0]
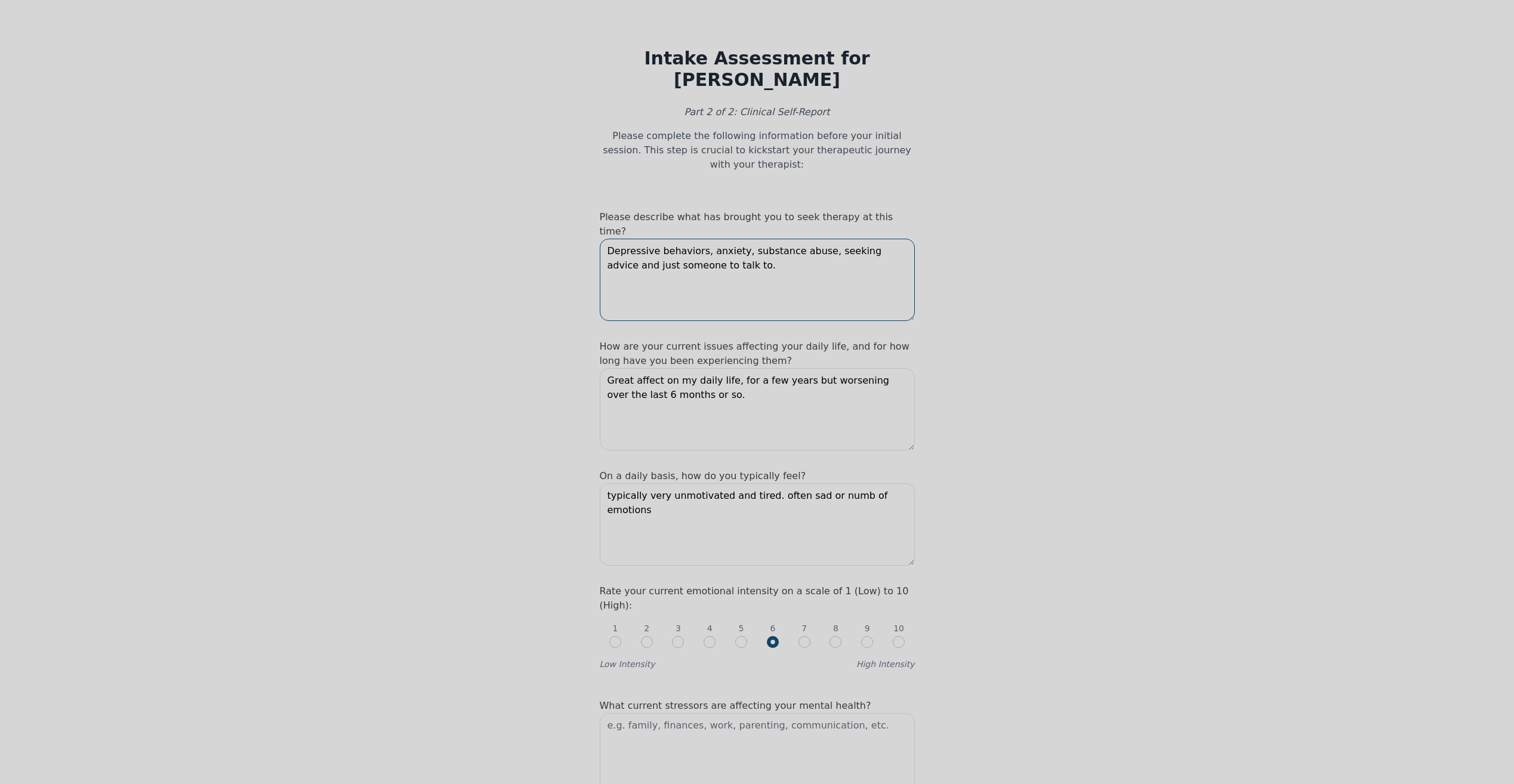
click at [809, 238] on textarea "Depressive behaviors, anxiety, substance abuse, seeking advice and just someone…" at bounding box center [757, 279] width 315 height 82
type textarea "Depressive behaviors, anxiety, substance abuse, lacking self confidence, seekin…"
drag, startPoint x: 656, startPoint y: 331, endPoint x: 587, endPoint y: 333, distance: 69.0
drag, startPoint x: 663, startPoint y: 333, endPoint x: 581, endPoint y: 333, distance: 82.0
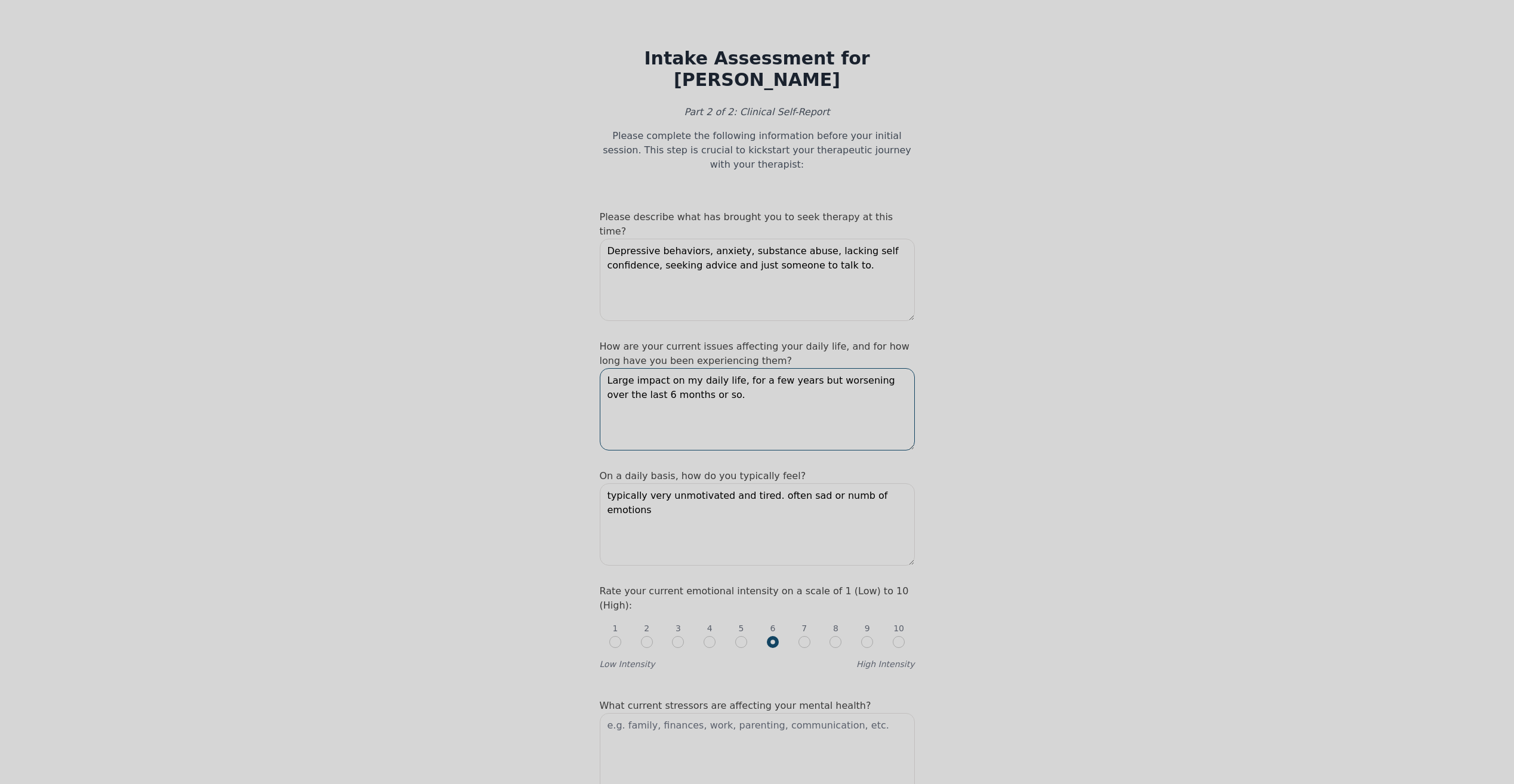
click at [715, 368] on textarea "Very impactful on my daily life, for a few years but worsening over the last 6 …" at bounding box center [757, 409] width 315 height 82
click at [802, 368] on textarea "Very impactful on my daily life, for a few years but worsening over the last 6 …" at bounding box center [757, 409] width 315 height 82
click at [794, 368] on textarea "Very impactful on my daily life, for a few years, maybe 2 or so but worsening o…" at bounding box center [757, 409] width 315 height 82
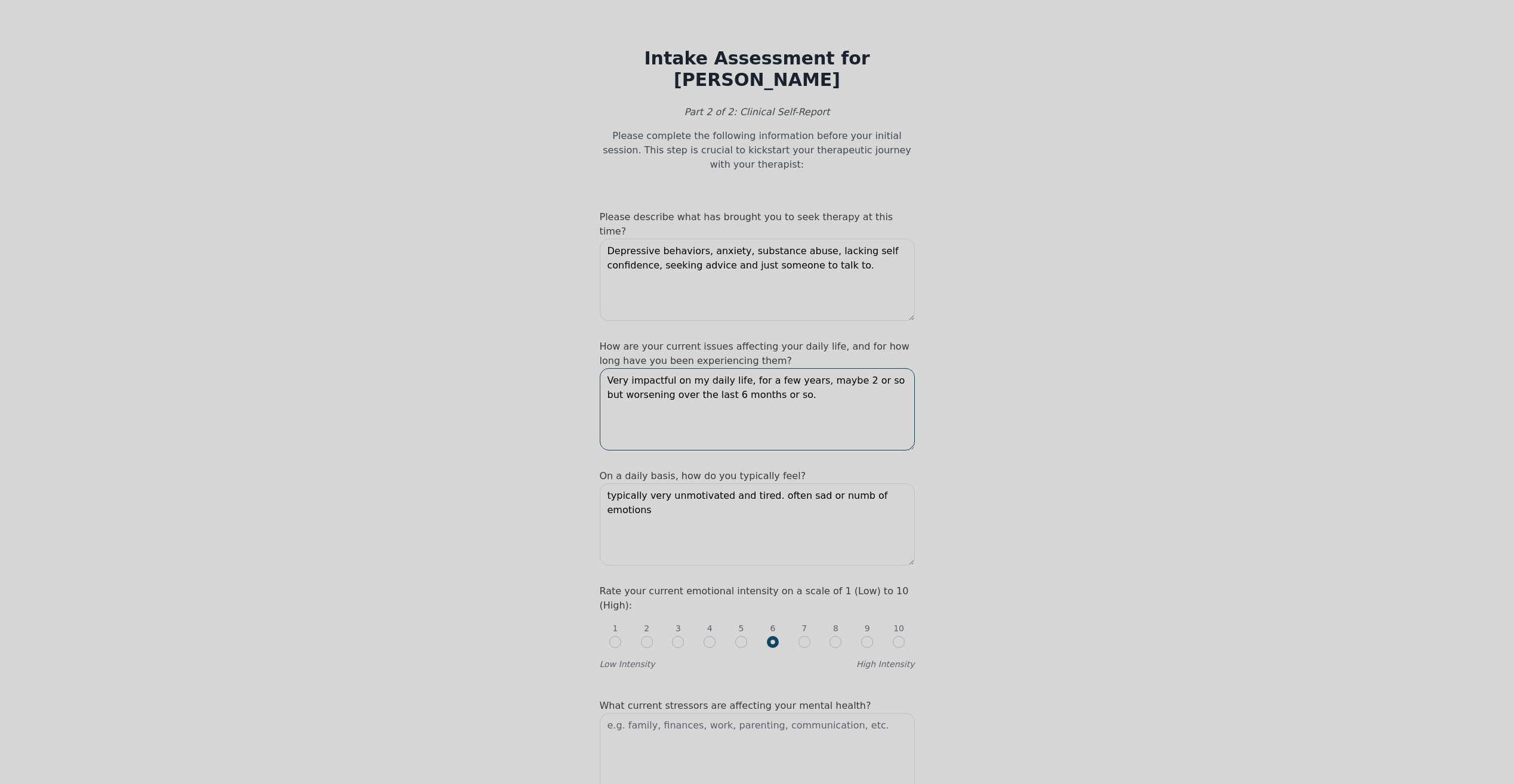
click at [798, 368] on textarea "Very impactful on my daily life, for a few years, maybe 2 or so but worsening o…" at bounding box center [757, 409] width 315 height 82
click at [707, 368] on textarea "Very impactful on my daily life, for a few years, maybe 2 or so but worsening o…" at bounding box center [757, 409] width 315 height 82
type textarea "Very impactful on my daily life, for a few years, maybe 2 or so but worsening o…"
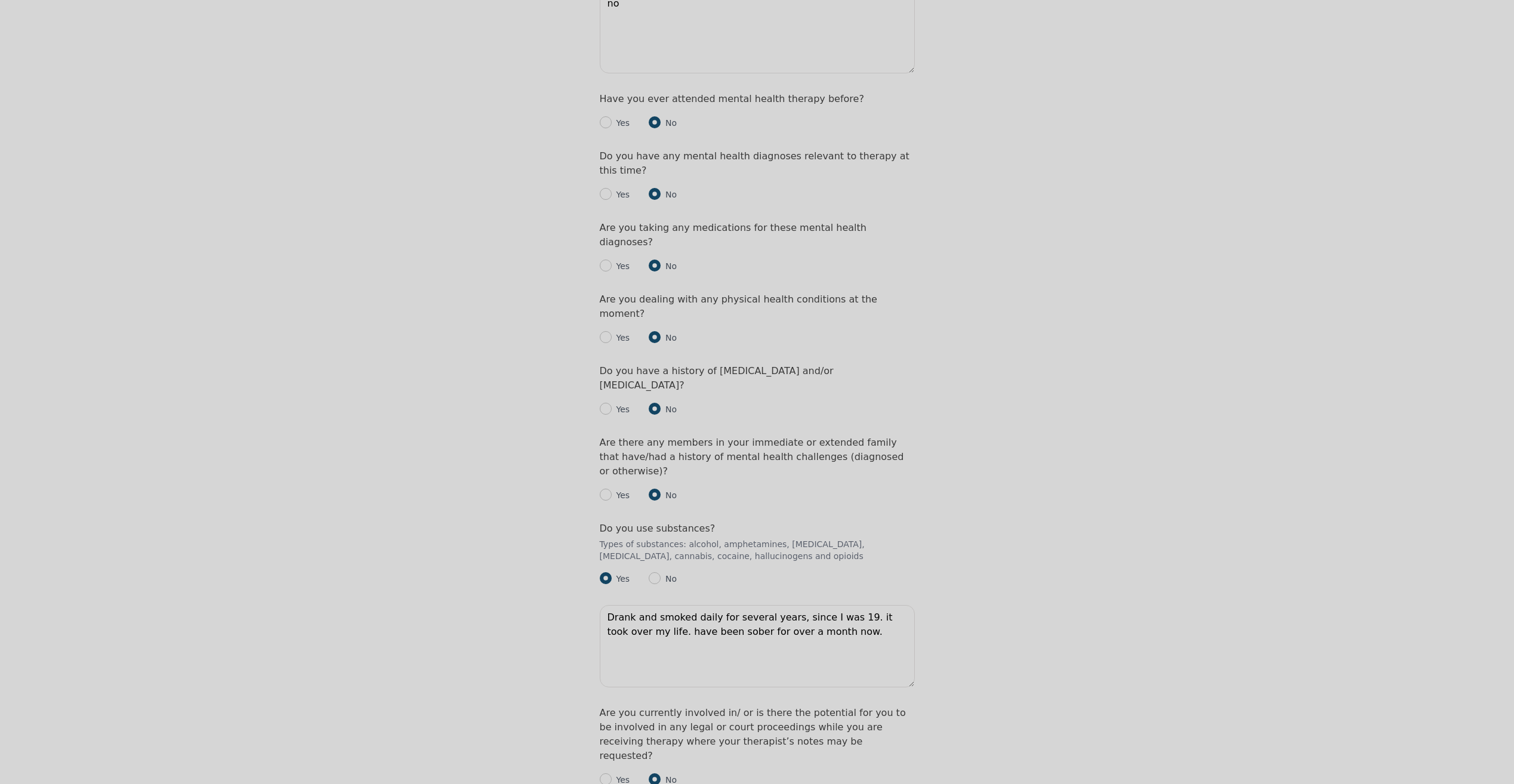
scroll to position [1469, 0]
